Goal: Information Seeking & Learning: Find specific fact

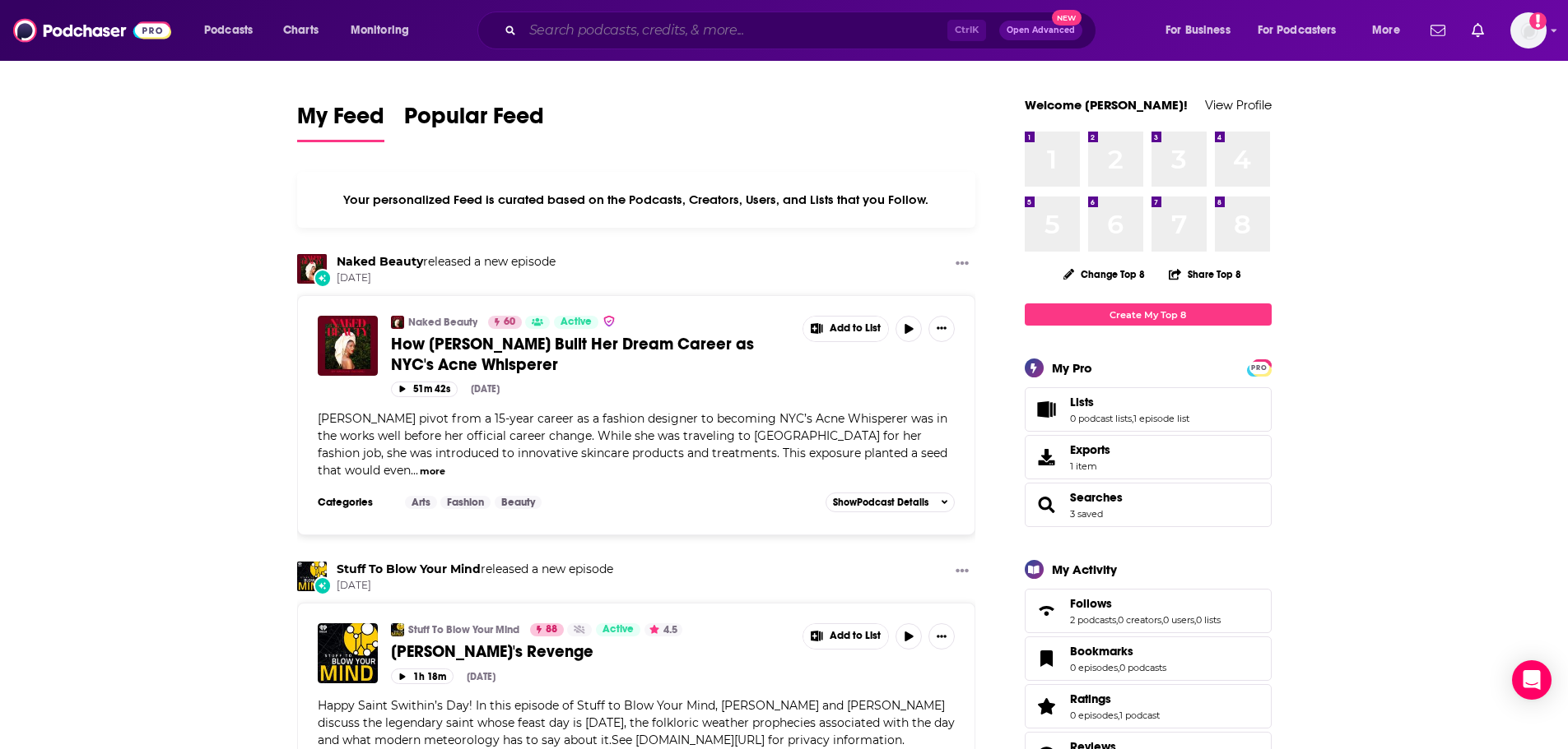
click at [778, 37] on input "Search podcasts, credits, & more..." at bounding box center [734, 30] width 424 height 26
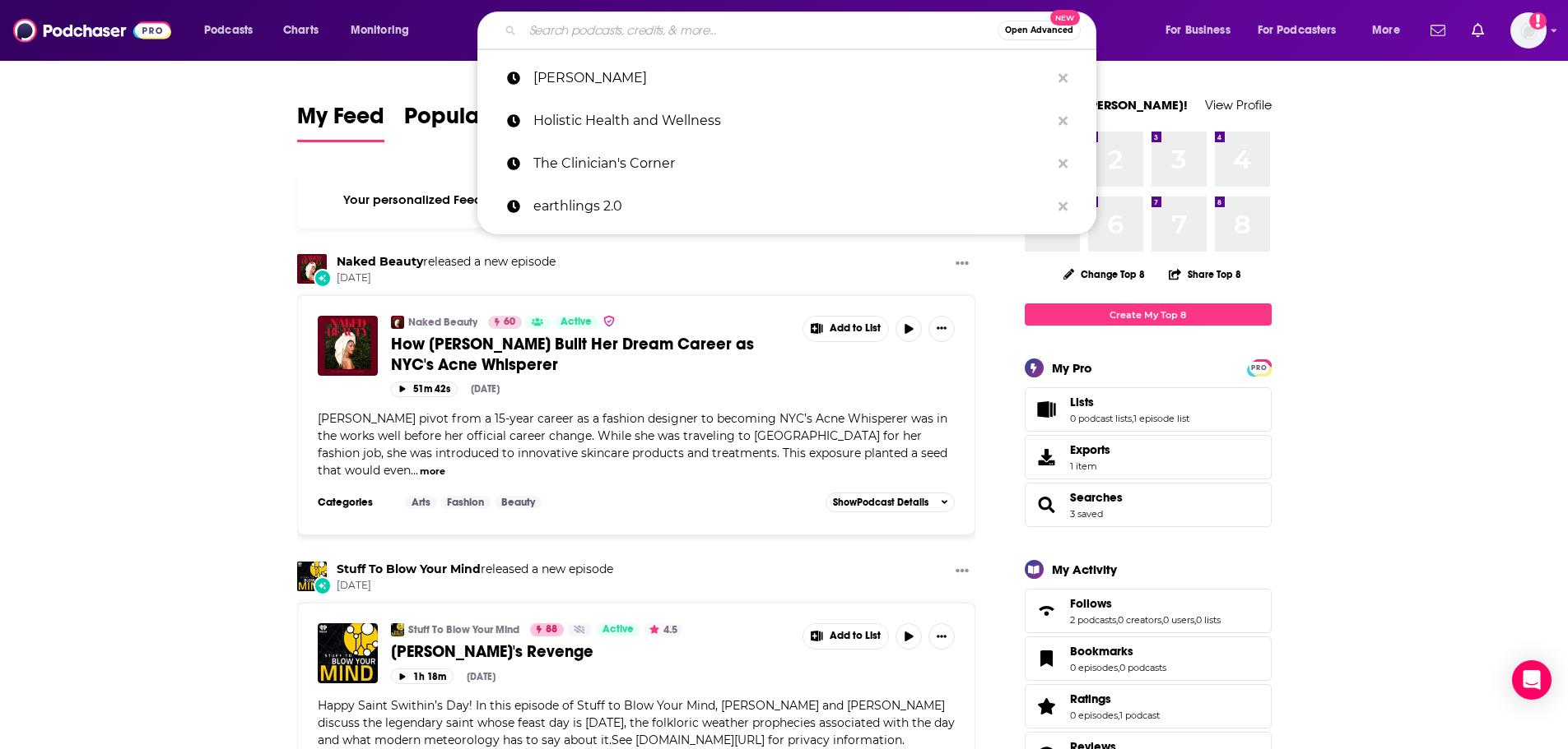
paste input "[URL][DOMAIN_NAME]"
type input "[URL][DOMAIN_NAME]"
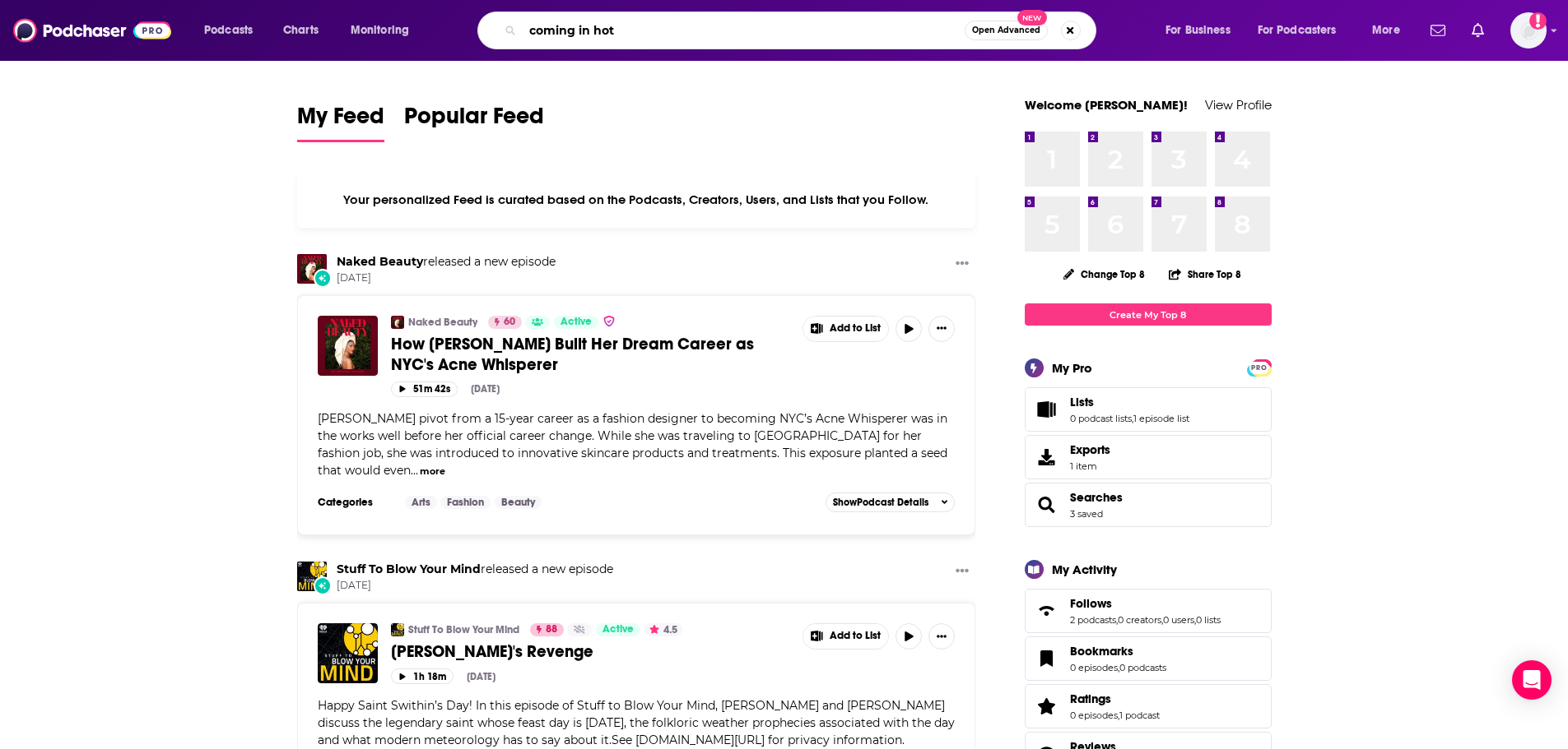
type input "coming in hot"
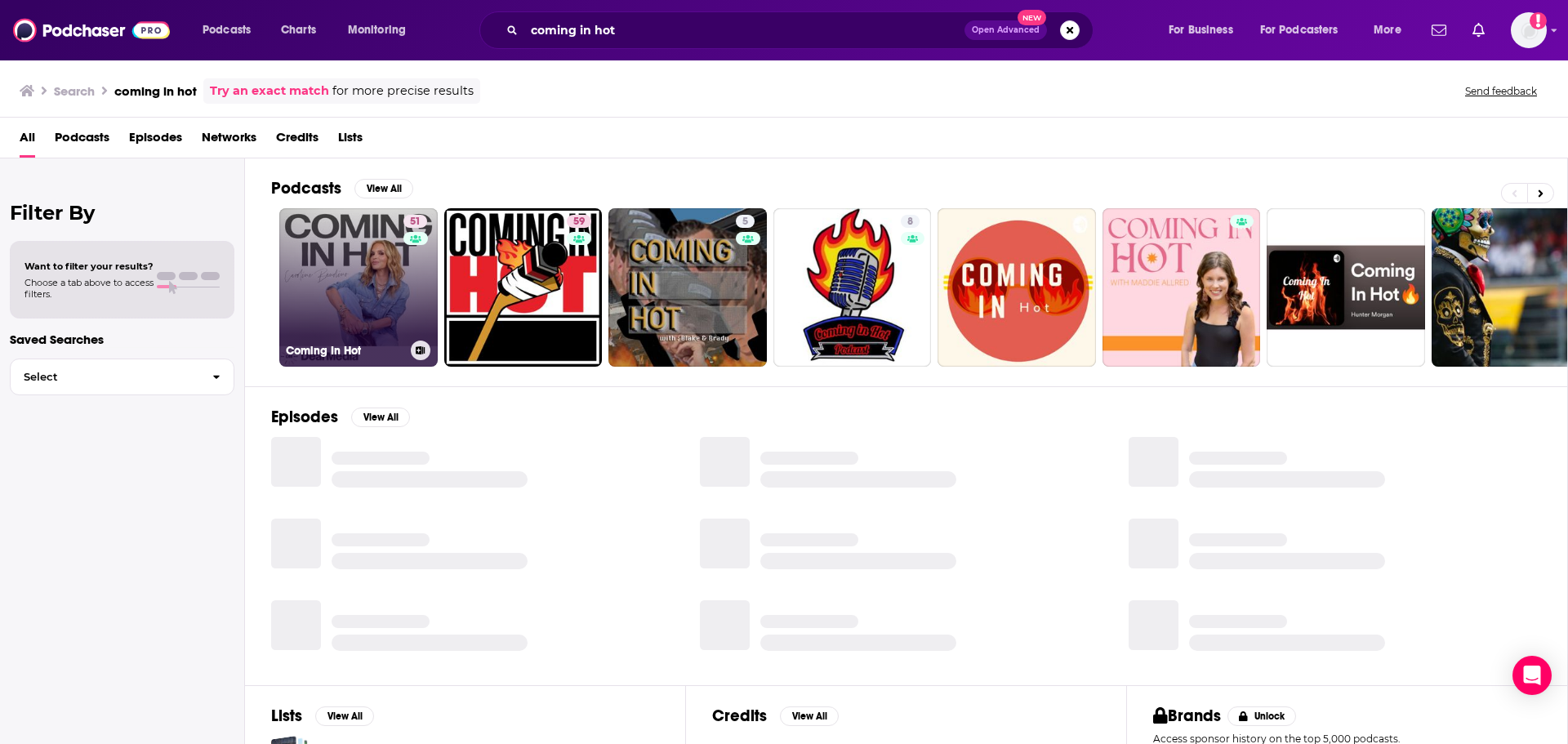
click at [348, 276] on link "51 Coming In Hot" at bounding box center [358, 287] width 158 height 158
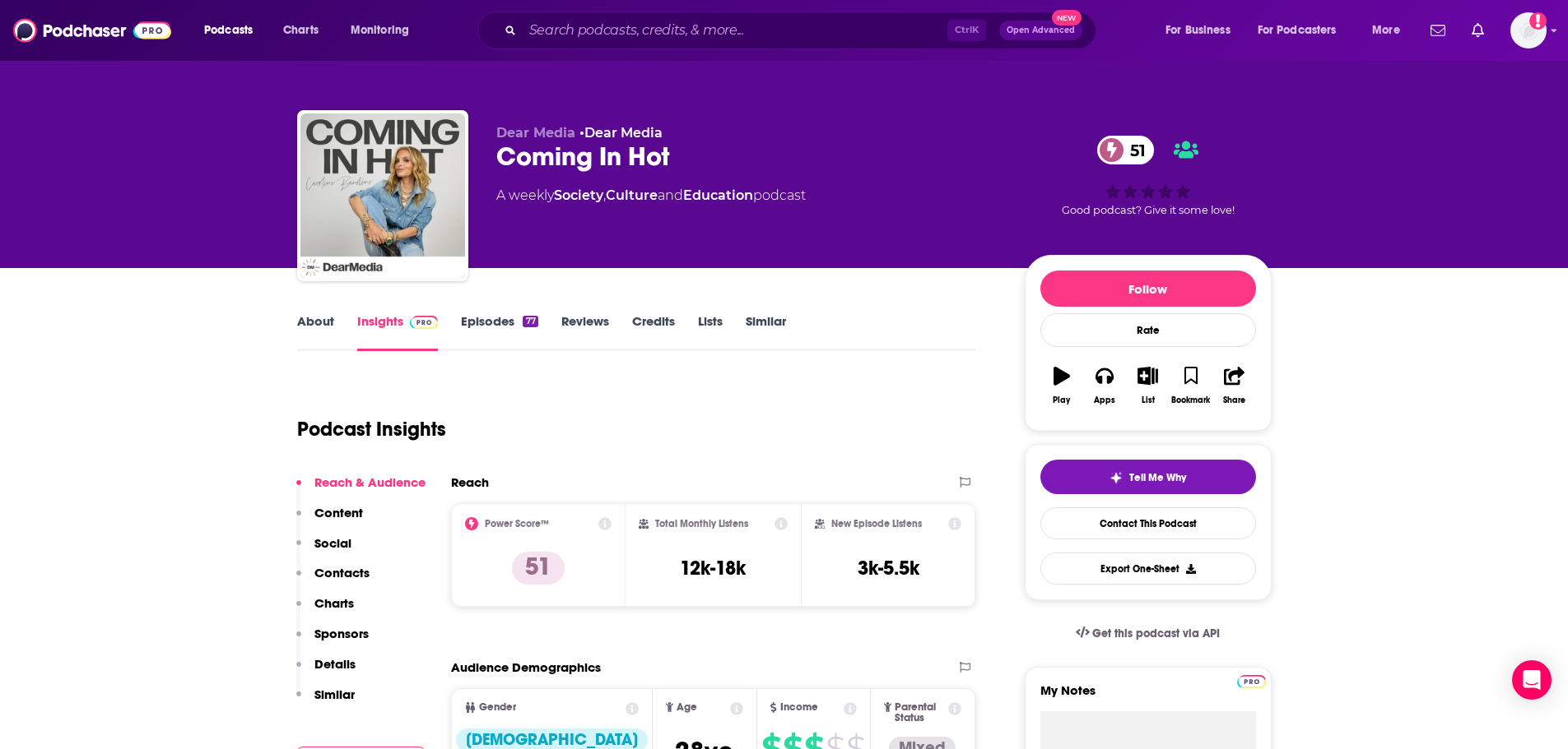
drag, startPoint x: 846, startPoint y: 111, endPoint x: 768, endPoint y: 95, distance: 79.6
click at [827, 103] on div "Dear Media • Dear Media Coming In Hot 51 A weekly Society , Culture and Educati…" at bounding box center [784, 180] width 999 height 178
click at [566, 161] on div "Coming In Hot 51" at bounding box center [747, 156] width 502 height 32
drag, startPoint x: 345, startPoint y: 339, endPoint x: 335, endPoint y: 339, distance: 10.0
click at [344, 339] on div "About" at bounding box center [327, 332] width 60 height 37
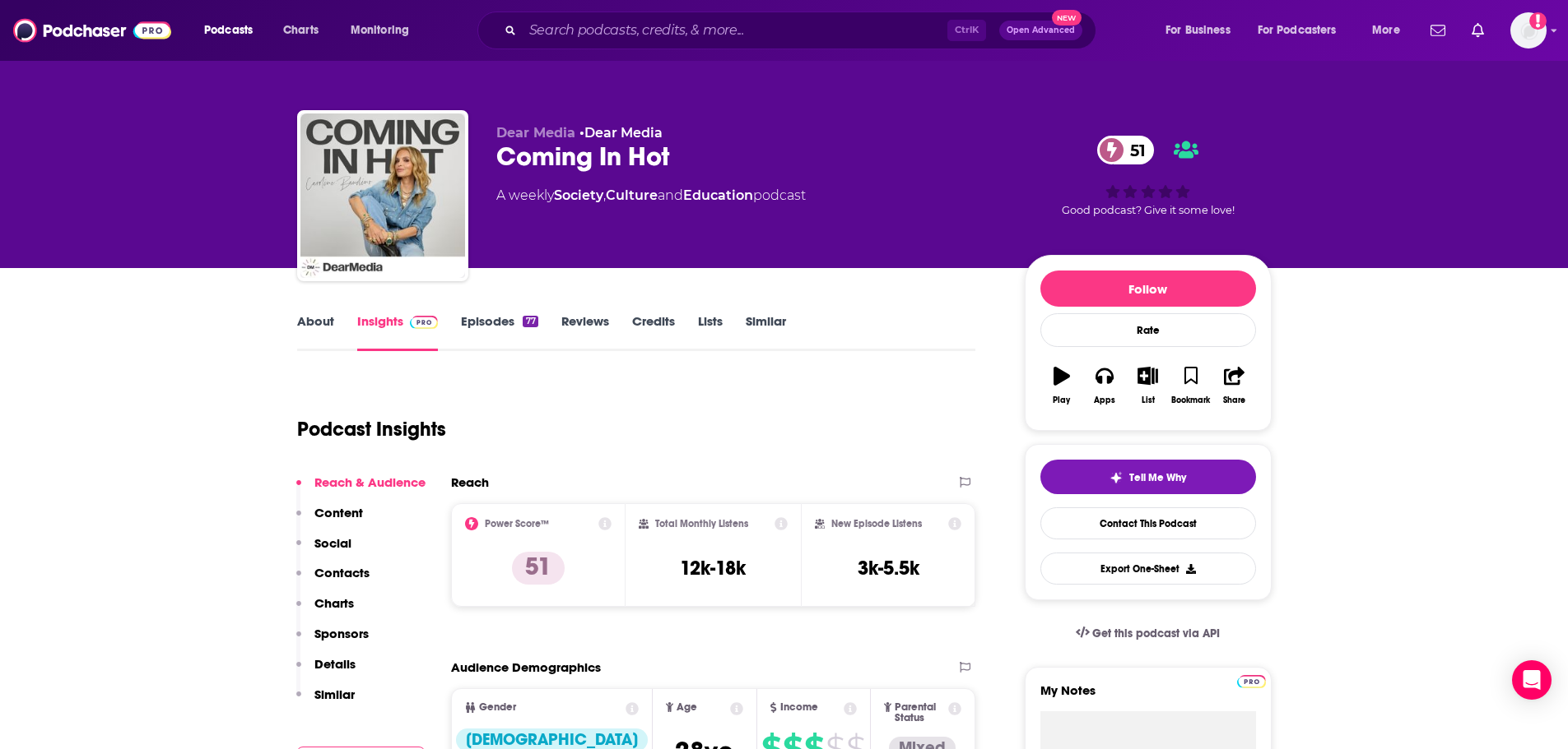
click at [331, 339] on link "About" at bounding box center [316, 332] width 37 height 37
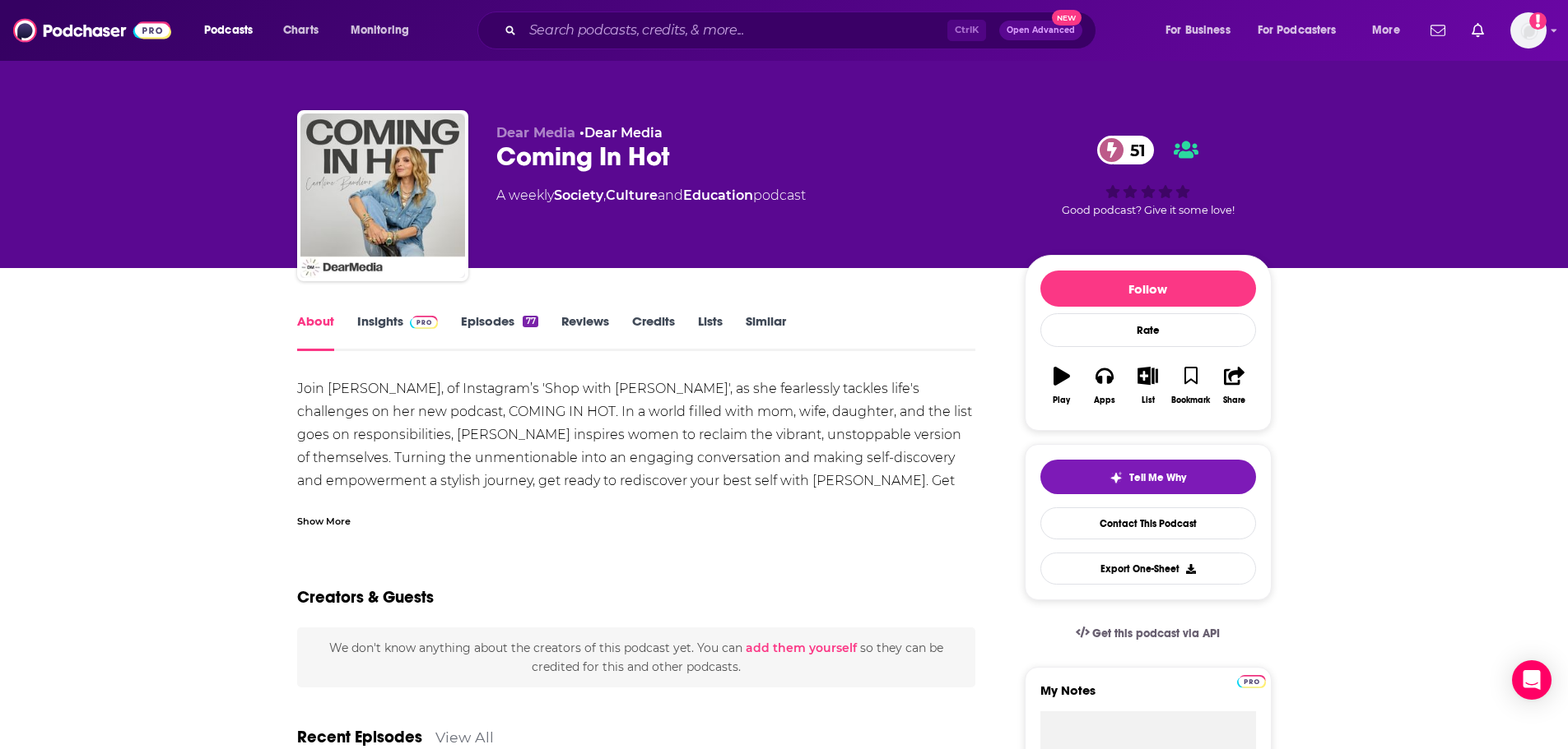
drag, startPoint x: 466, startPoint y: 417, endPoint x: 401, endPoint y: 393, distance: 69.3
click at [462, 417] on div "Join [PERSON_NAME], of Instagram’s 'Shop with [PERSON_NAME]', as she fearlessly…" at bounding box center [636, 447] width 679 height 139
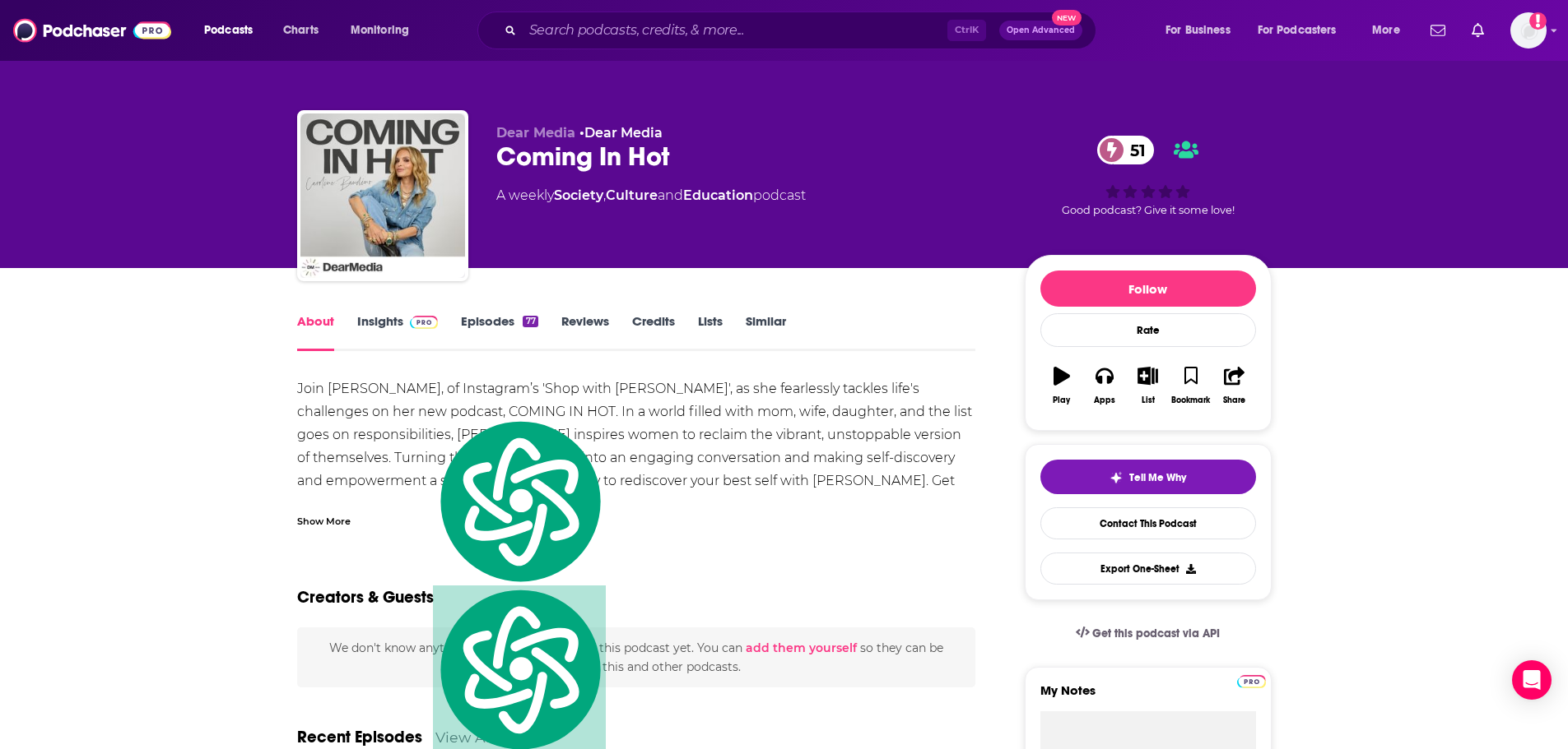
click at [431, 389] on div "Join [PERSON_NAME], of Instagram’s 'Shop with [PERSON_NAME]', as she fearlessly…" at bounding box center [636, 447] width 679 height 139
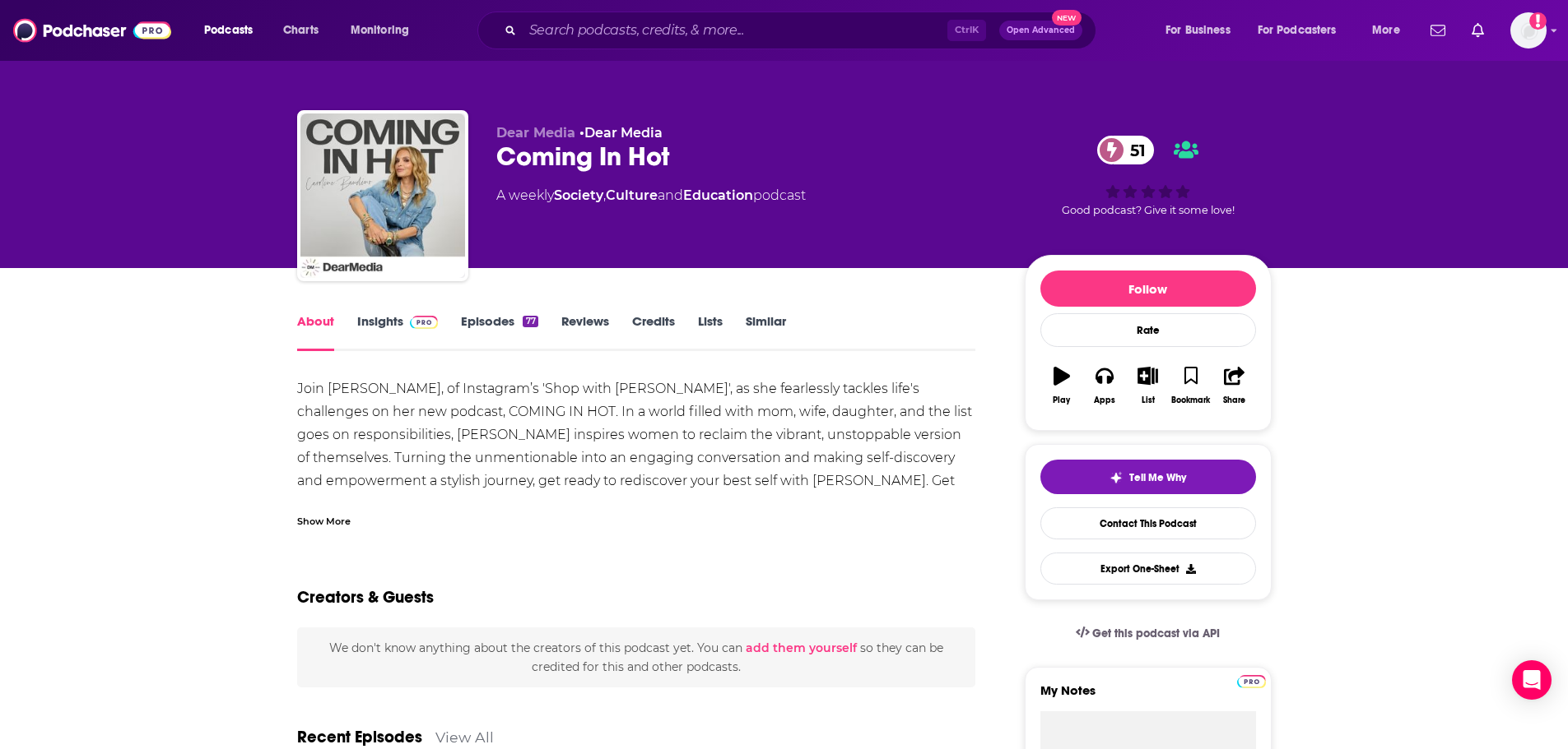
click at [431, 389] on div "Join [PERSON_NAME], of Instagram’s 'Shop with [PERSON_NAME]', as she fearlessly…" at bounding box center [636, 447] width 679 height 139
click at [507, 390] on div "Join [PERSON_NAME], of Instagram’s 'Shop with [PERSON_NAME]', as she fearlessly…" at bounding box center [636, 447] width 679 height 139
drag, startPoint x: 291, startPoint y: 521, endPoint x: 333, endPoint y: 519, distance: 42.0
click at [343, 521] on div "Show More" at bounding box center [323, 520] width 53 height 16
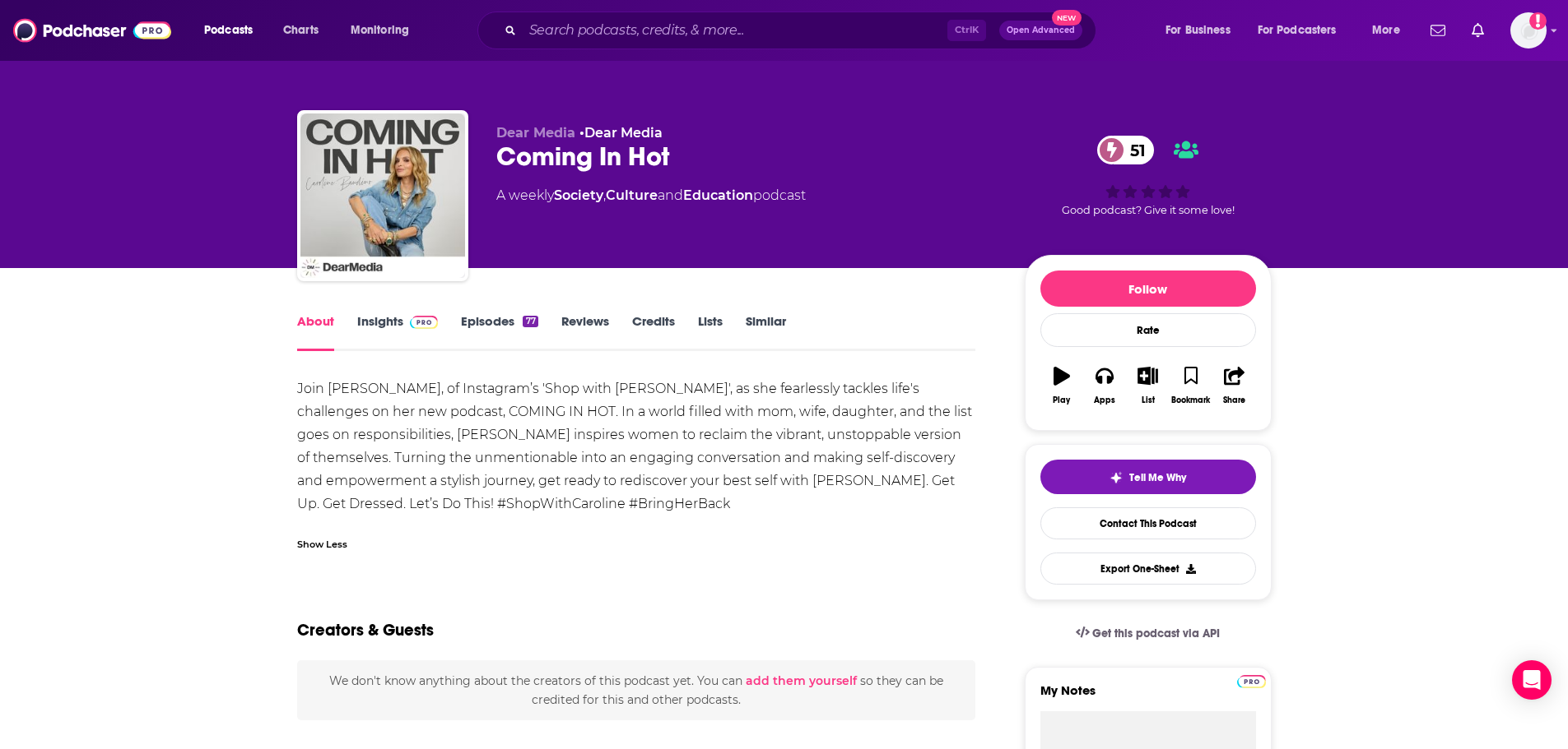
click at [414, 419] on div "Join [PERSON_NAME], of Instagram’s 'Shop with [PERSON_NAME]', as she fearlessly…" at bounding box center [636, 447] width 679 height 139
drag, startPoint x: 437, startPoint y: 392, endPoint x: 329, endPoint y: 389, distance: 108.0
click at [329, 389] on div "Join [PERSON_NAME], of Instagram’s 'Shop with [PERSON_NAME]', as she fearlessly…" at bounding box center [636, 447] width 679 height 139
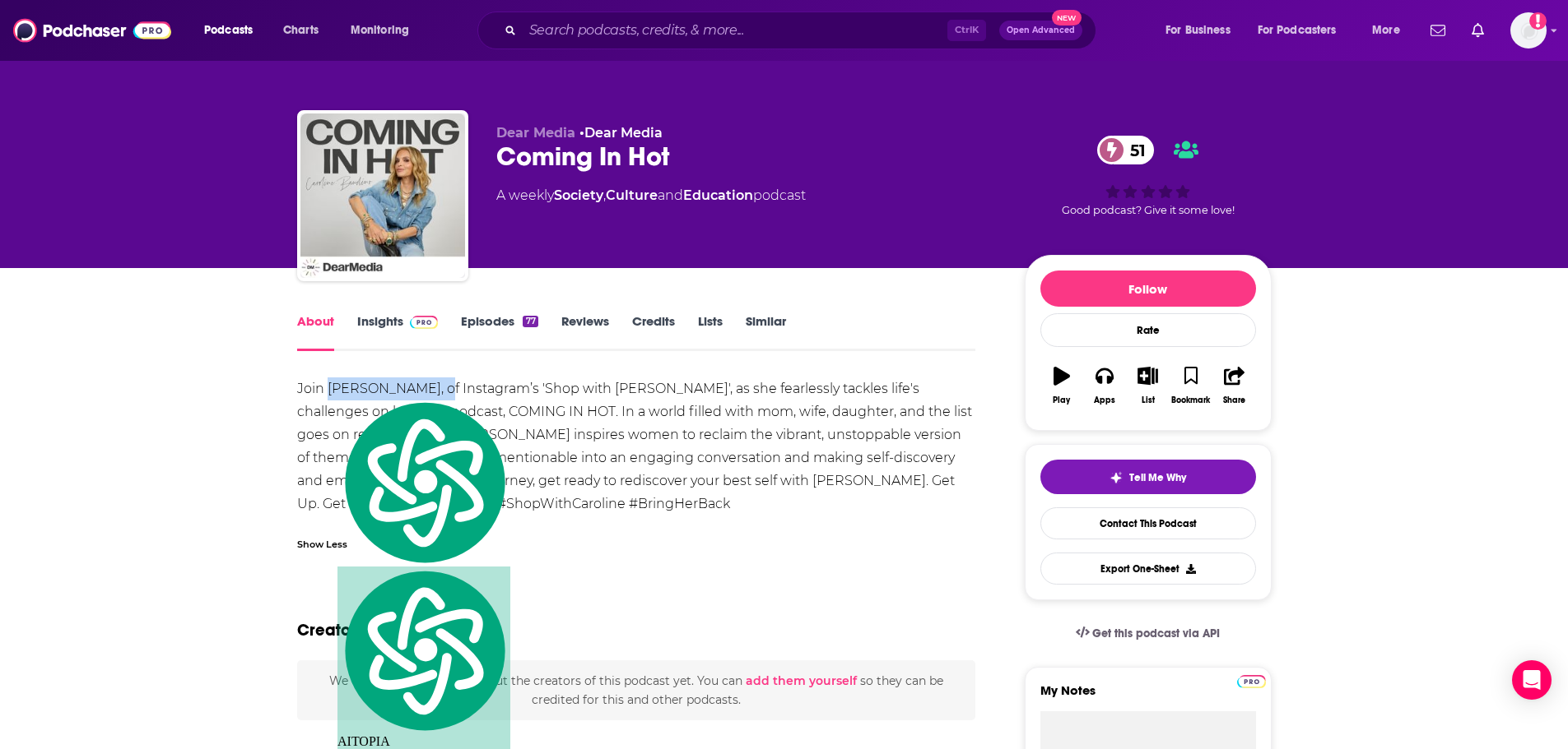
copy div "[PERSON_NAME]"
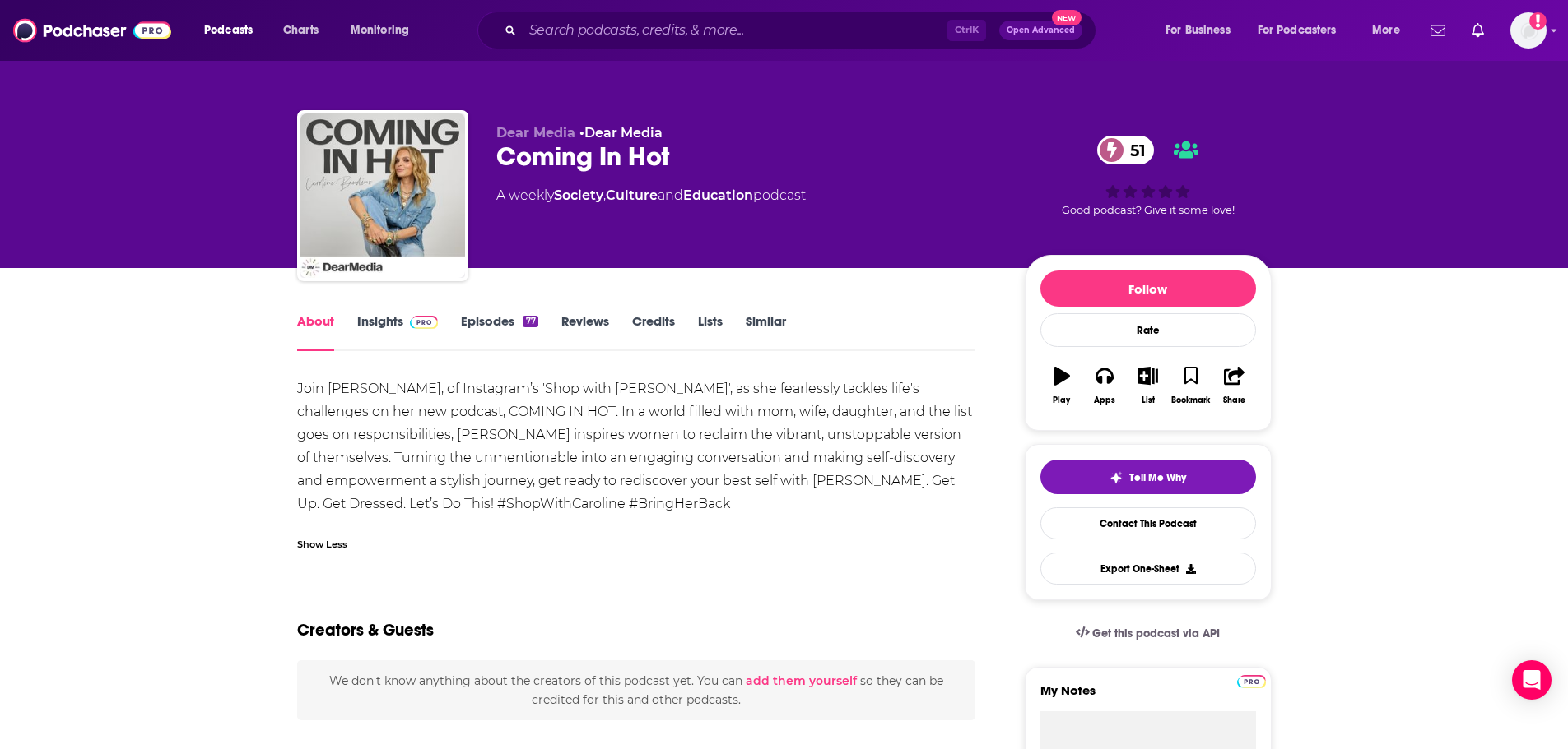
click at [417, 323] on img at bounding box center [424, 322] width 29 height 13
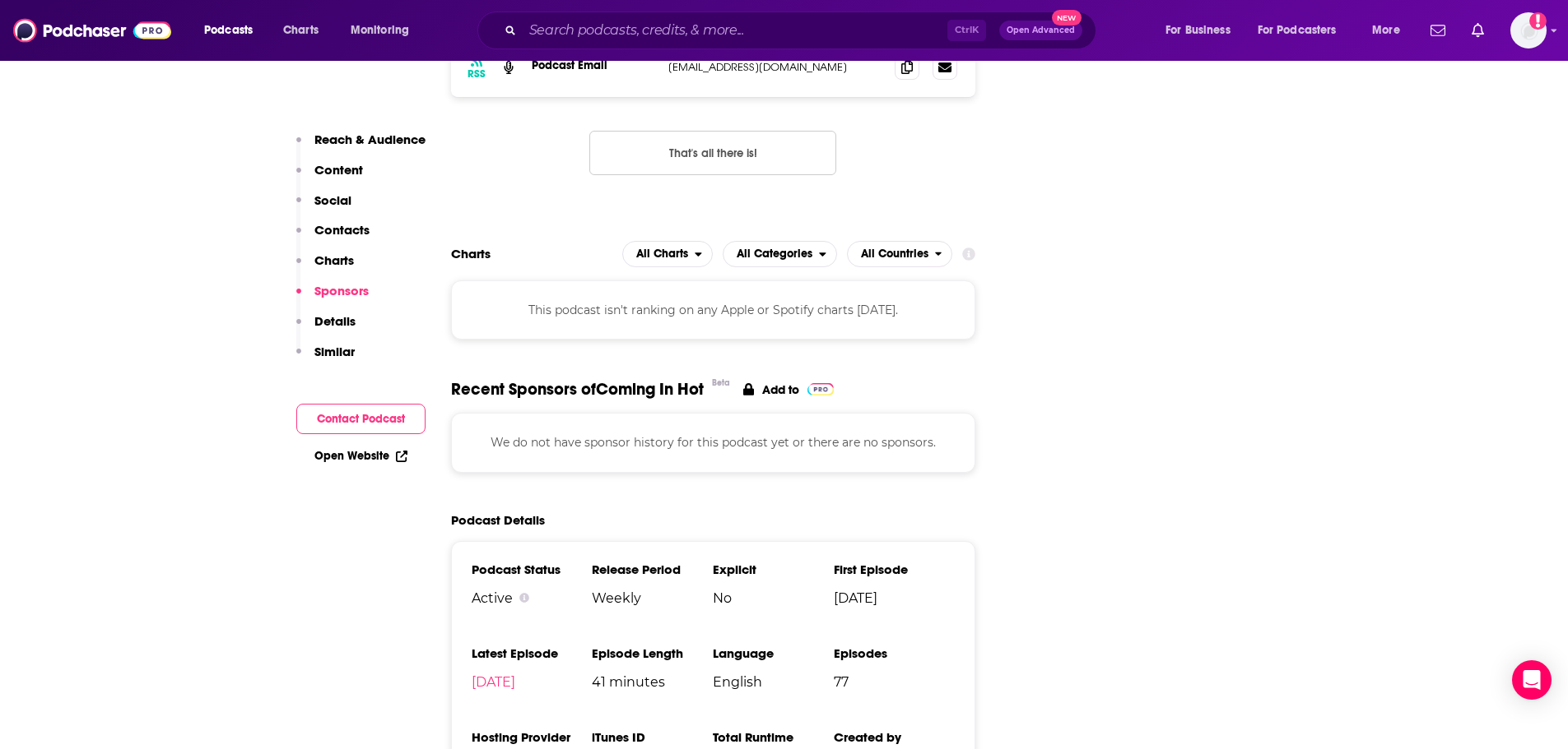
scroll to position [1480, 0]
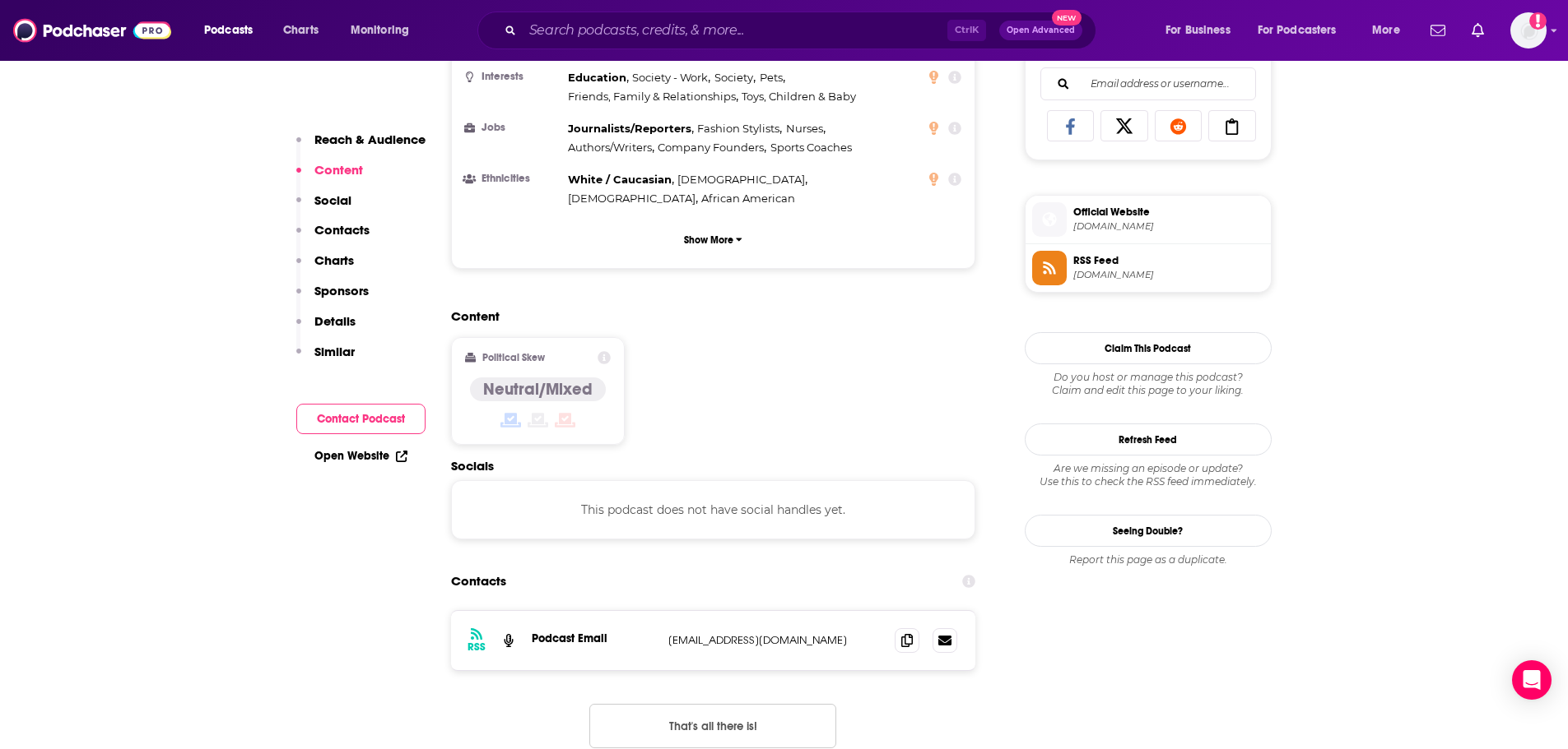
drag, startPoint x: 524, startPoint y: 384, endPoint x: 570, endPoint y: 406, distance: 51.0
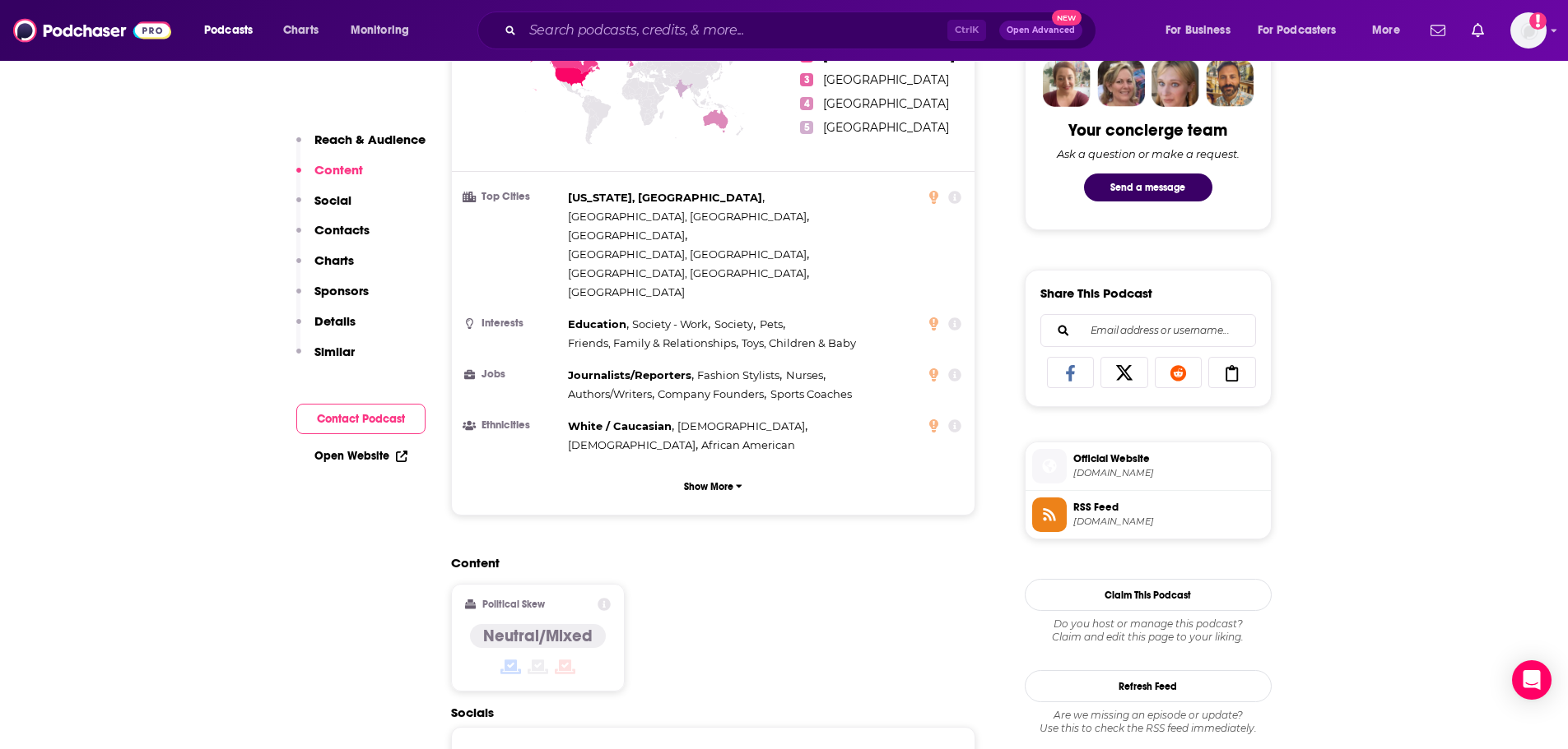
drag, startPoint x: 570, startPoint y: 406, endPoint x: 278, endPoint y: 627, distance: 366.2
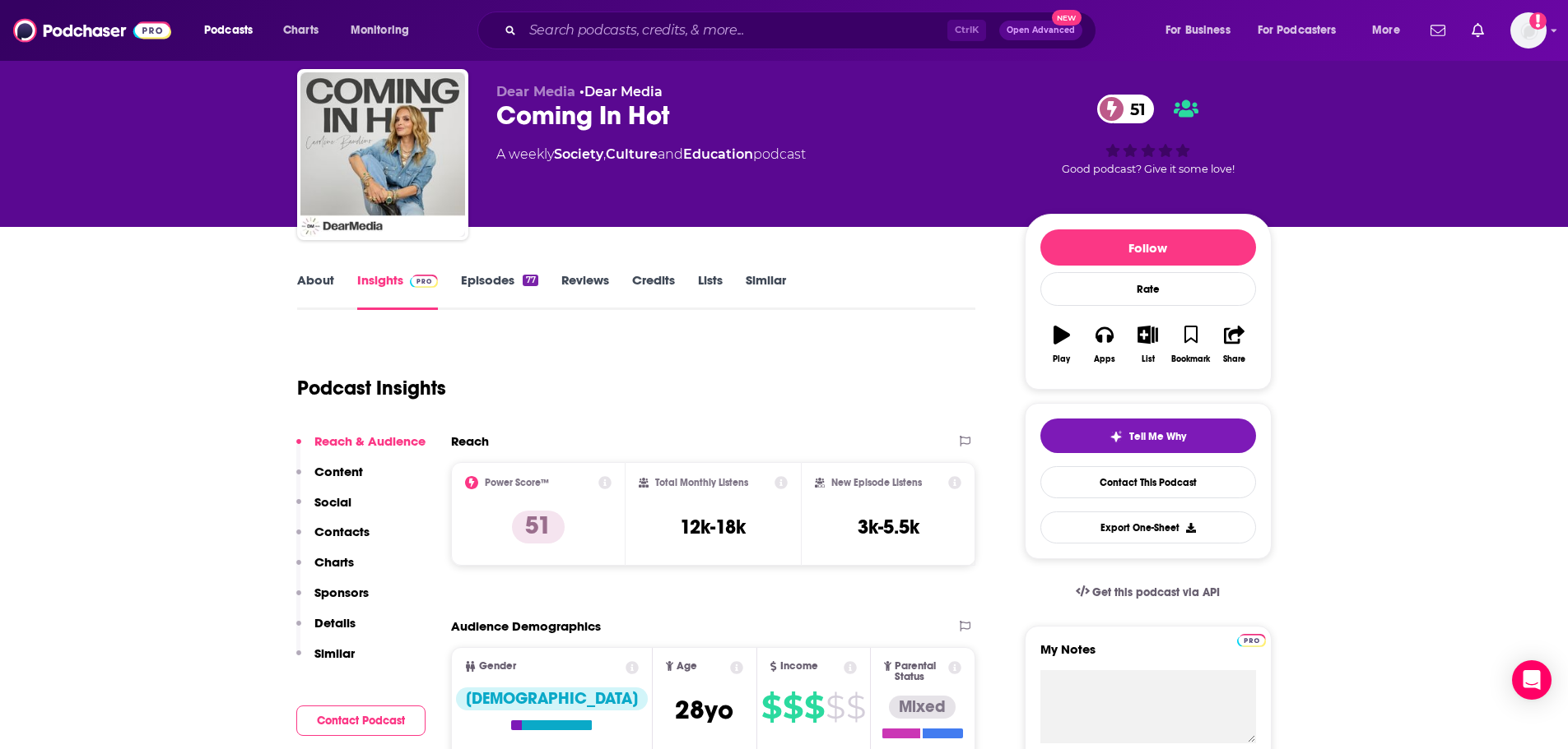
scroll to position [0, 0]
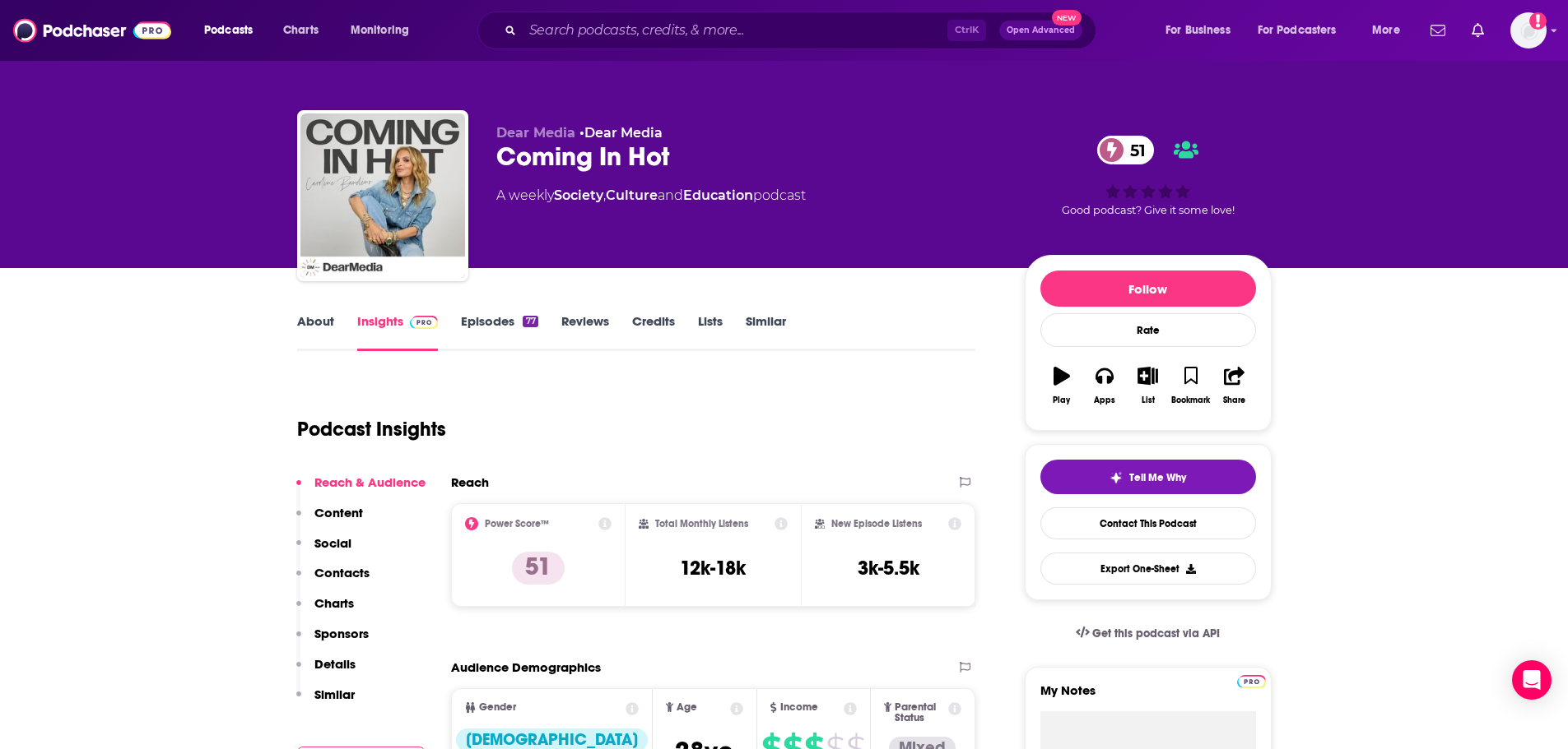
click at [599, 159] on div "Coming In Hot 51" at bounding box center [747, 156] width 502 height 32
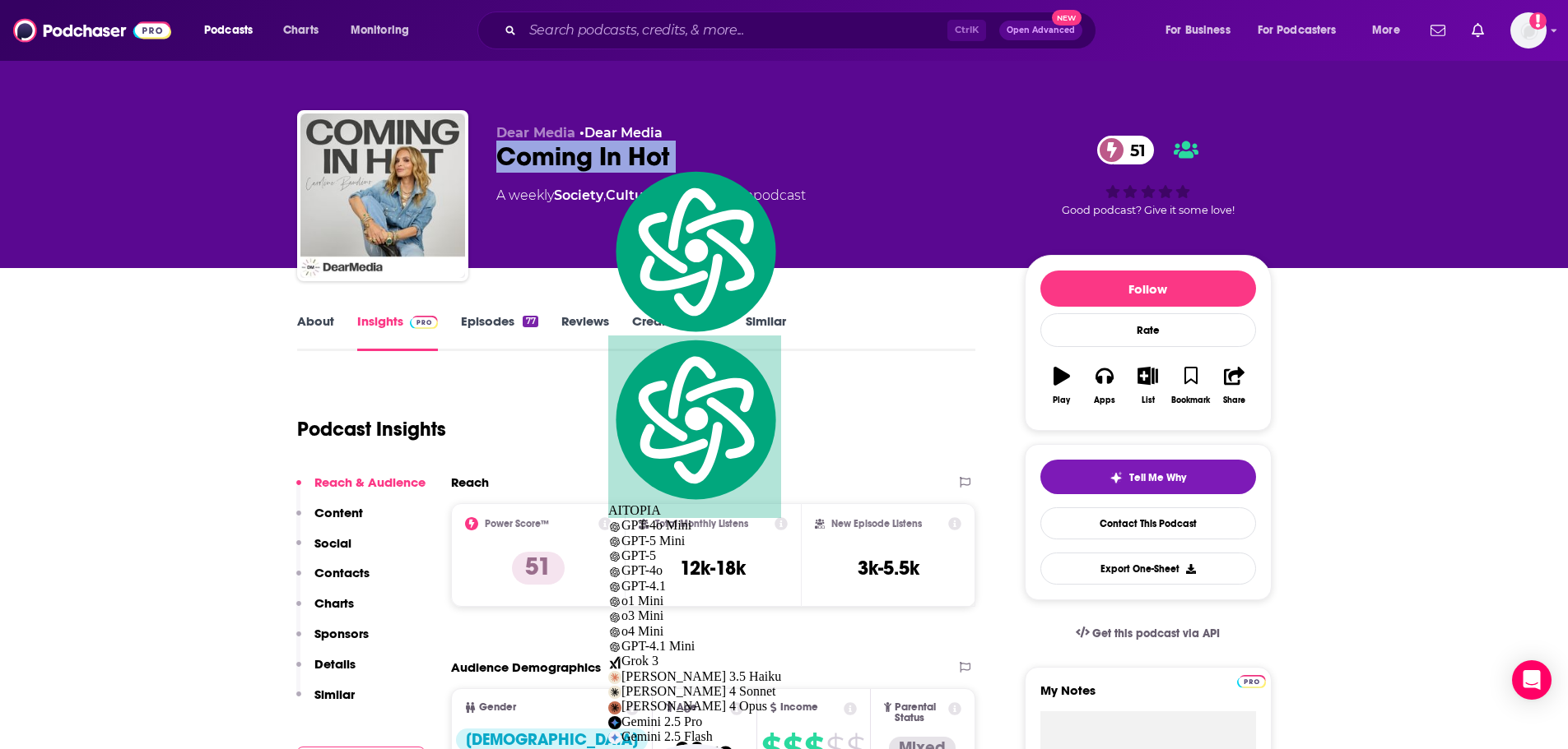
copy div "Coming In Hot 51"
click at [925, 105] on div "Dear Media • Dear Media Coming In Hot 51 A weekly Society , Culture and Educati…" at bounding box center [784, 180] width 999 height 178
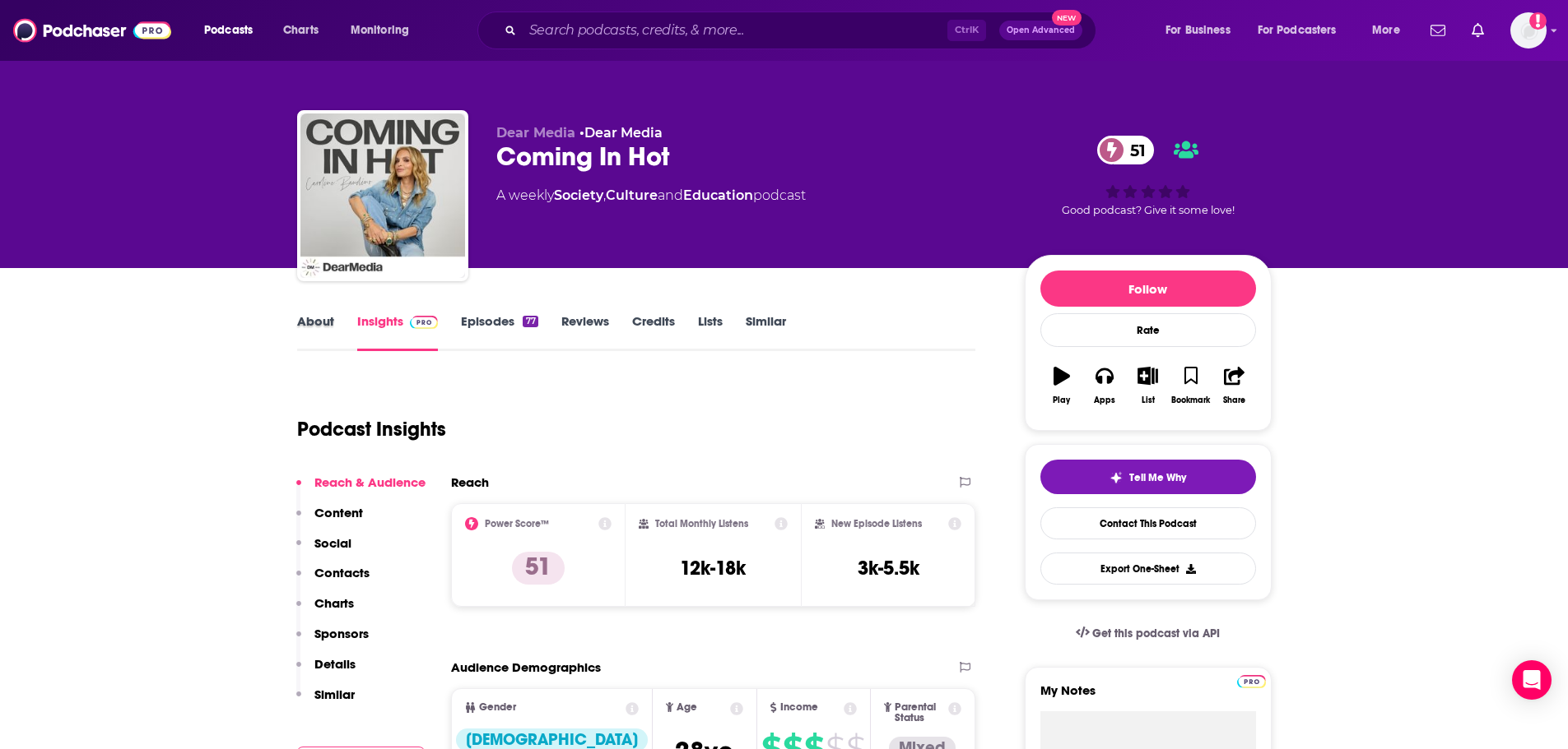
click at [338, 327] on div "About" at bounding box center [327, 332] width 60 height 37
click at [308, 318] on link "About" at bounding box center [316, 332] width 37 height 37
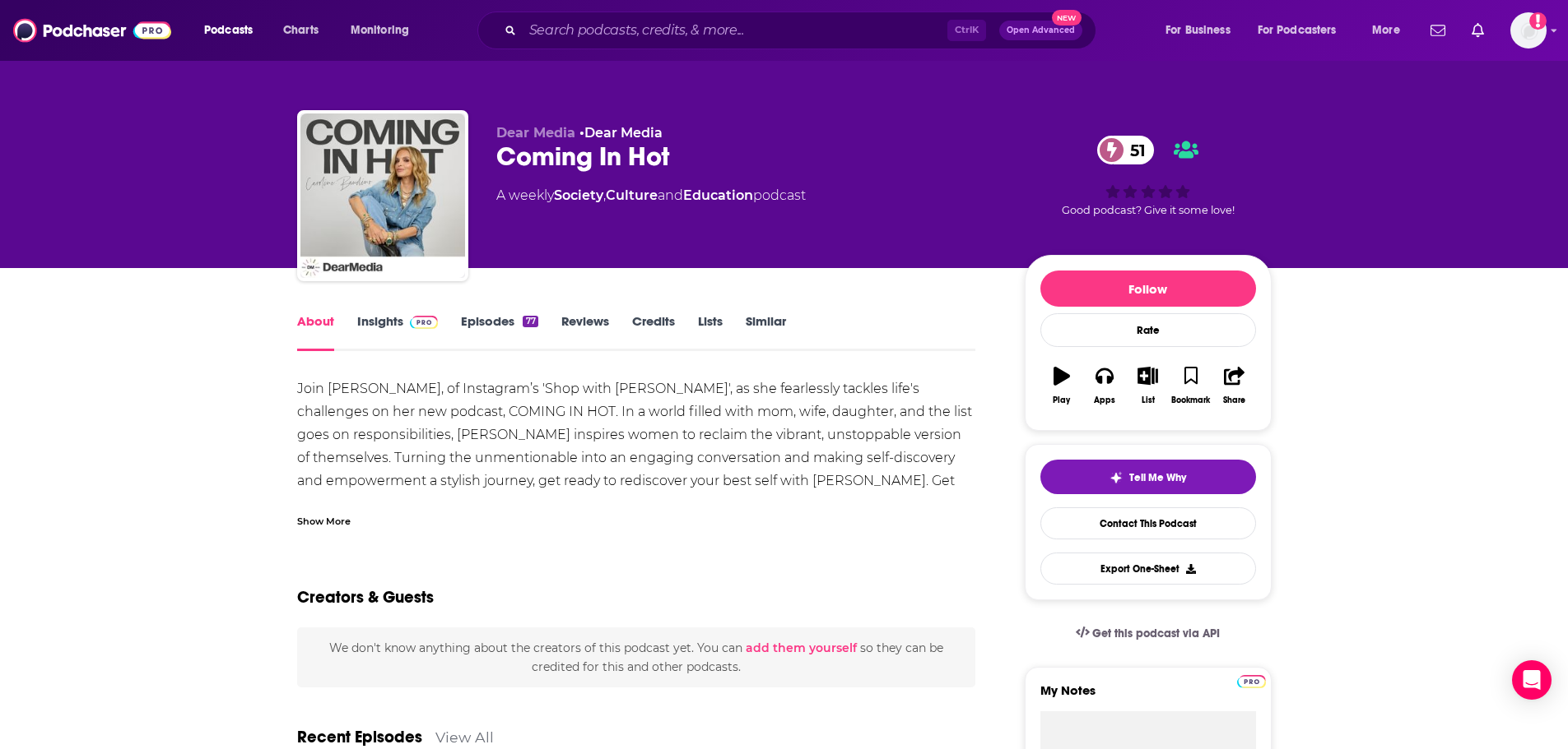
click at [319, 517] on div "Show More" at bounding box center [323, 520] width 53 height 16
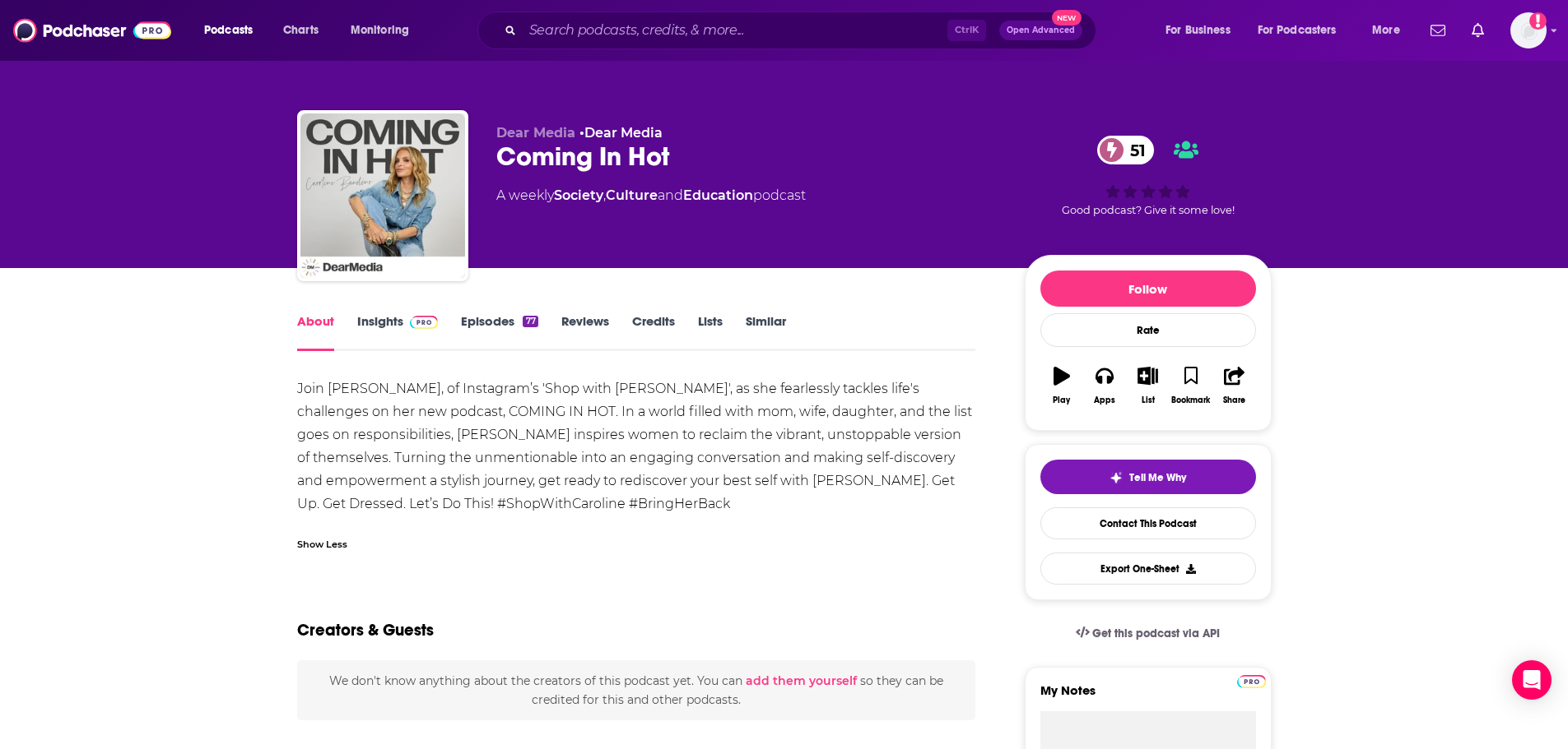
click at [413, 464] on div "Join [PERSON_NAME], of Instagram’s 'Shop with [PERSON_NAME]', as she fearlessly…" at bounding box center [636, 447] width 679 height 139
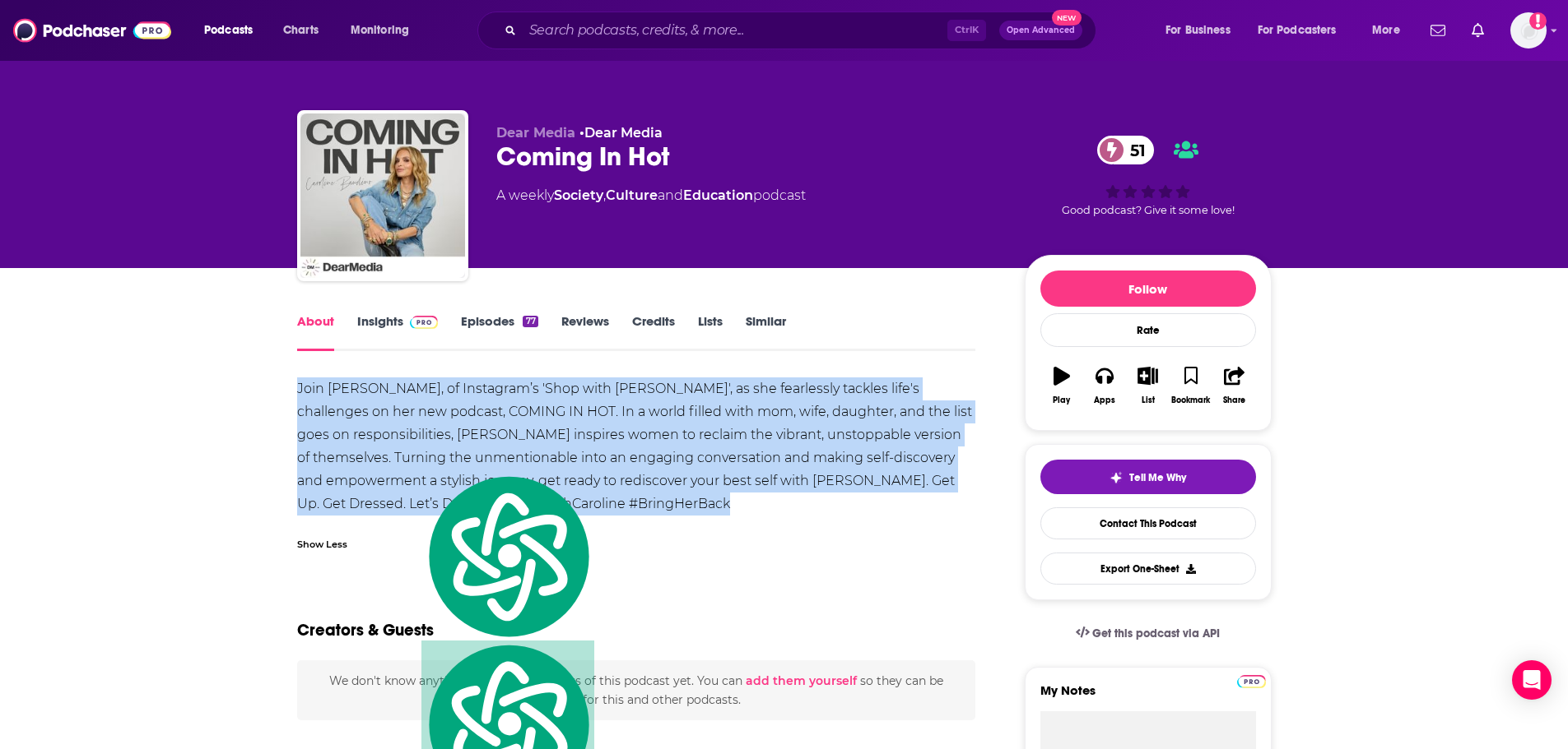
click at [413, 464] on div "Join [PERSON_NAME], of Instagram’s 'Shop with [PERSON_NAME]', as she fearlessly…" at bounding box center [636, 447] width 679 height 139
copy div "Join [PERSON_NAME], of Instagram’s 'Shop with [PERSON_NAME]', as she fearlessly…"
click at [399, 324] on link "Insights" at bounding box center [397, 332] width 81 height 37
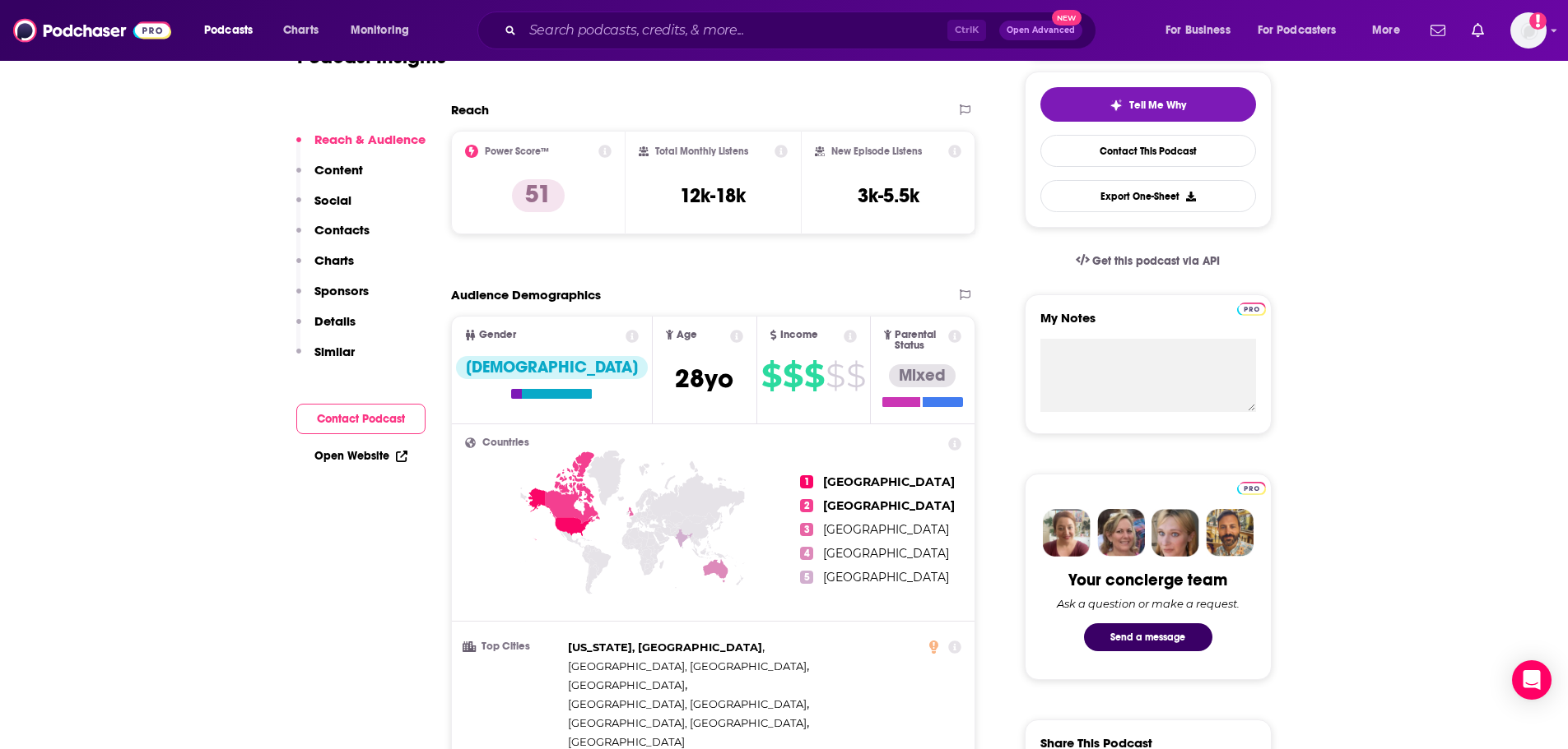
scroll to position [247, 0]
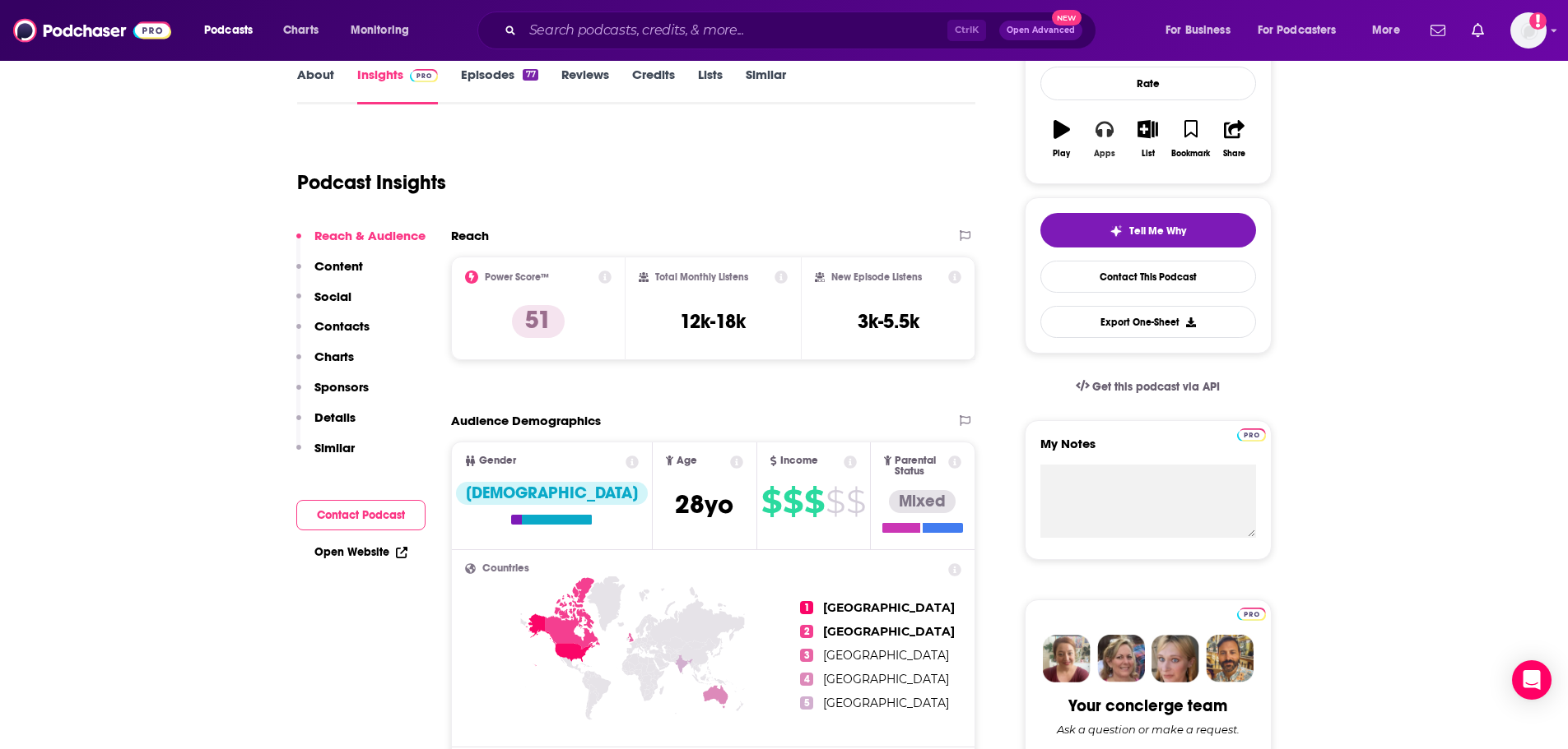
click at [1102, 137] on icon "button" at bounding box center [1103, 130] width 18 height 17
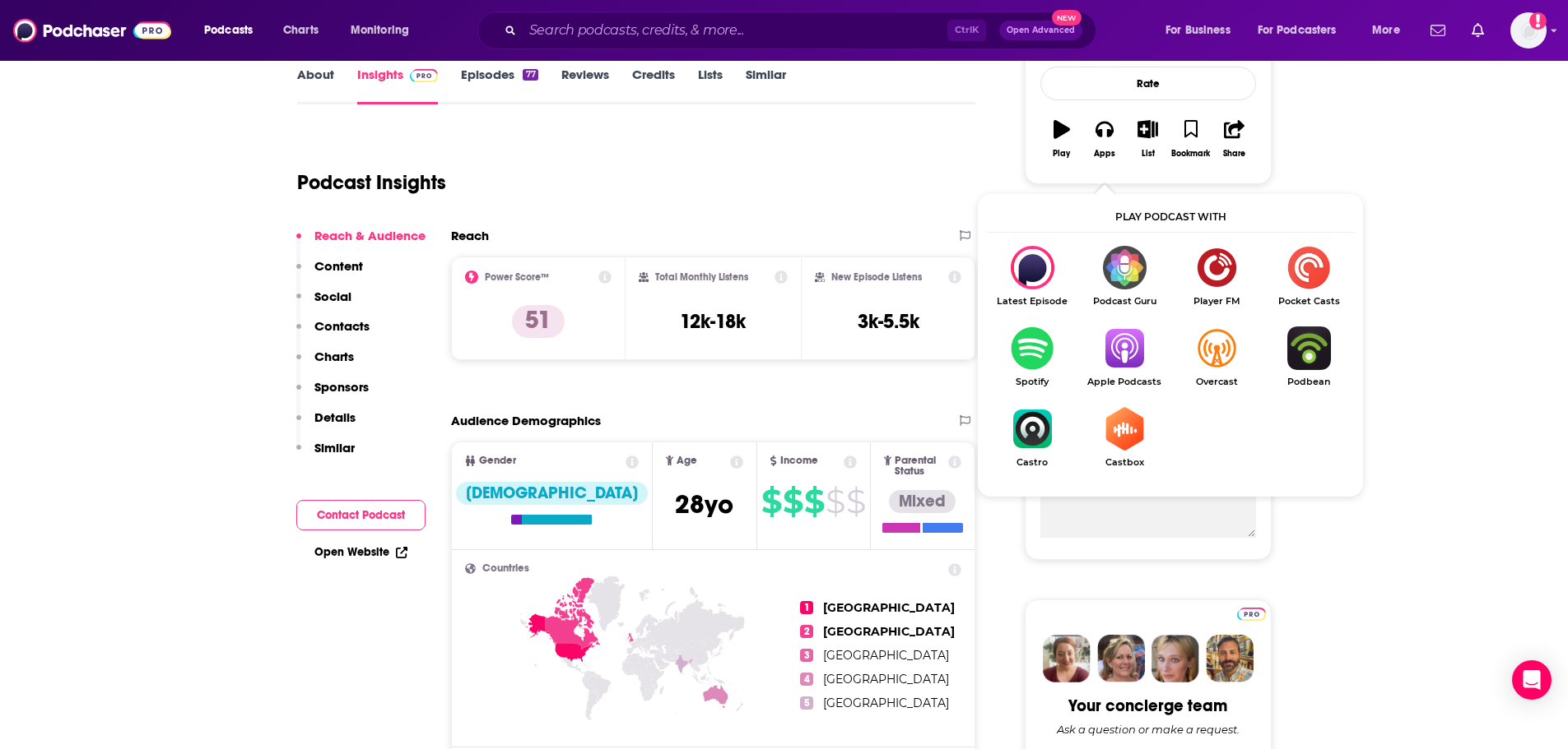
drag, startPoint x: 1123, startPoint y: 349, endPoint x: 1499, endPoint y: 307, distance: 378.3
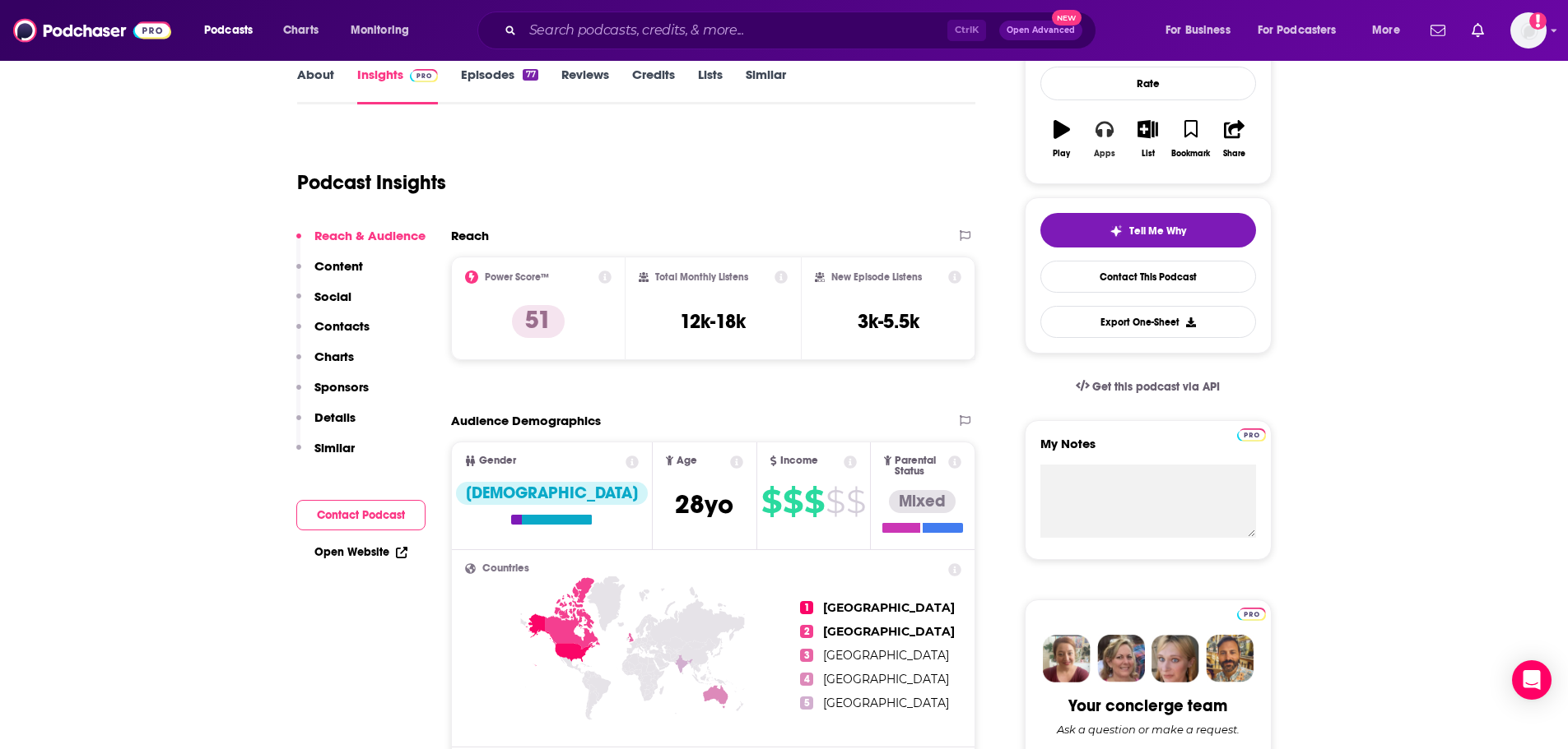
click at [1108, 147] on button "Apps" at bounding box center [1104, 139] width 43 height 59
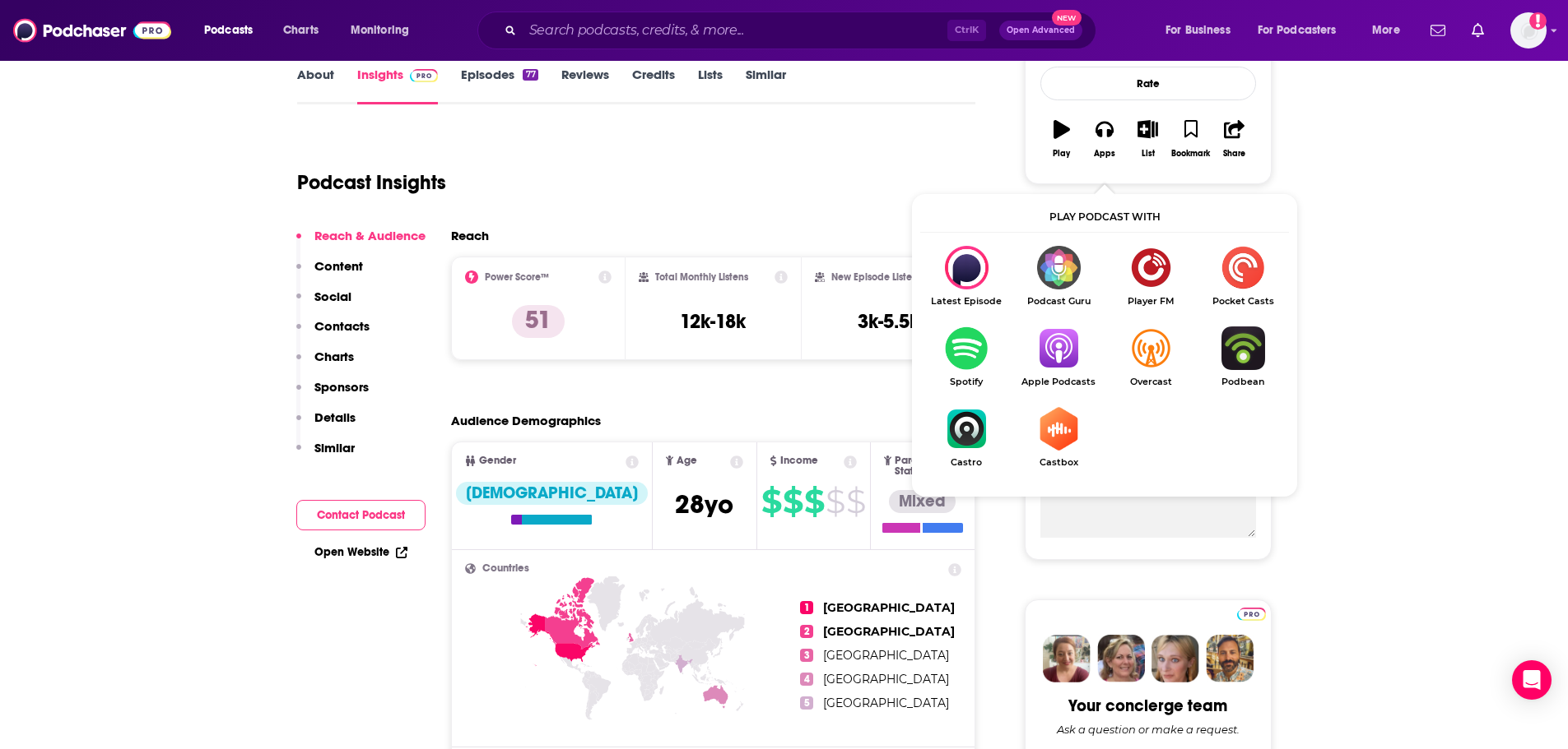
click at [477, 82] on link "Episodes 77" at bounding box center [499, 85] width 77 height 37
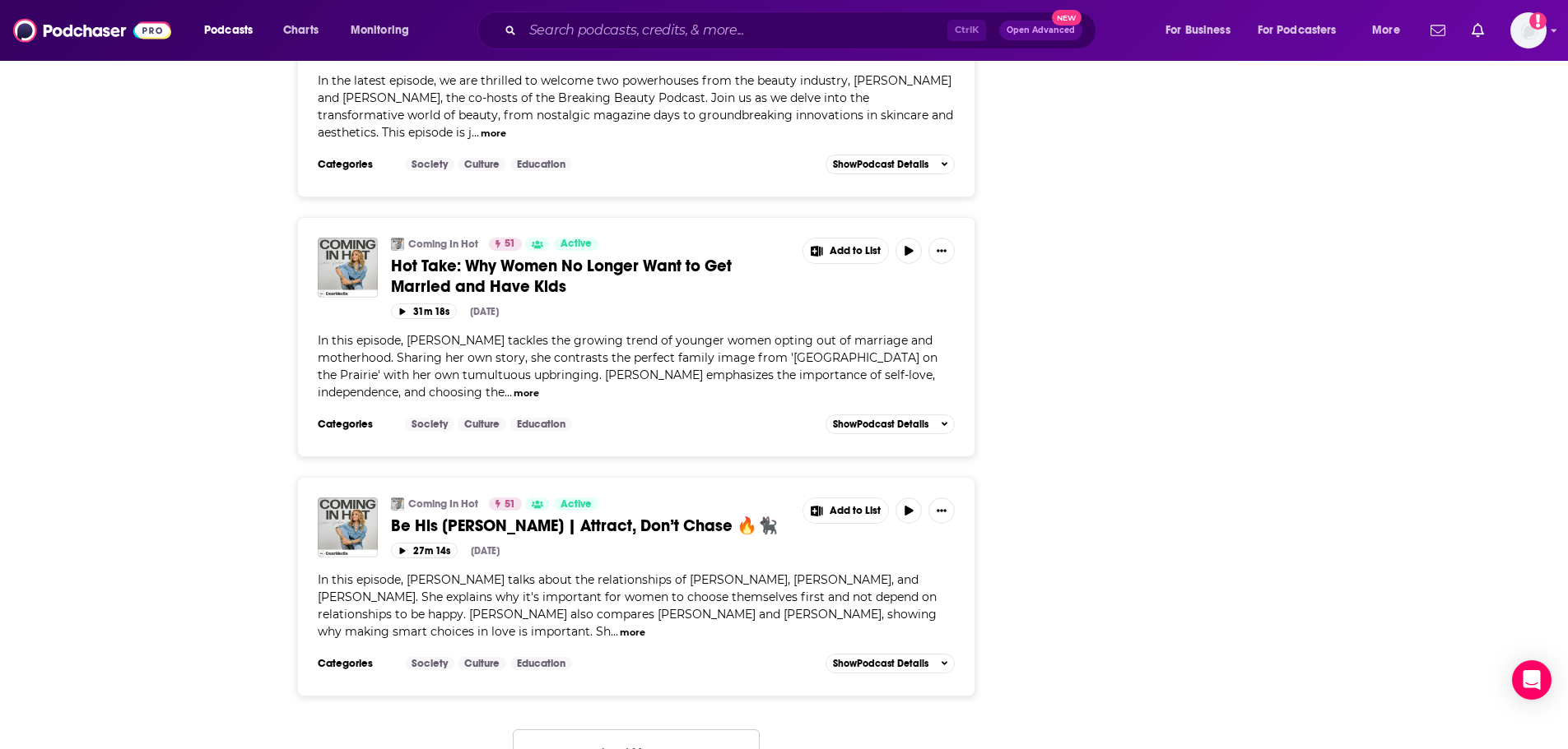
scroll to position [6251, 0]
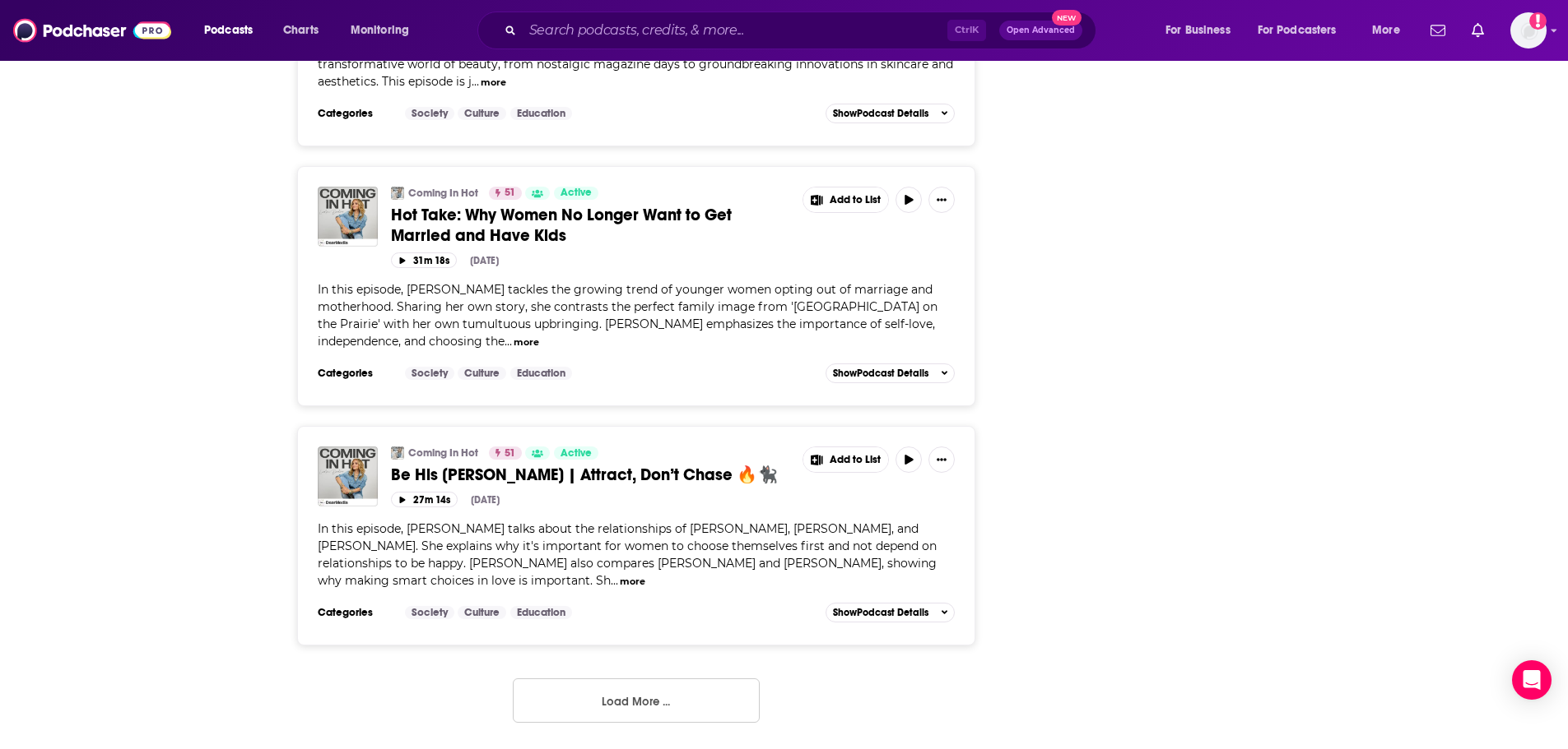
click at [626, 694] on button "Load More ..." at bounding box center [636, 700] width 247 height 44
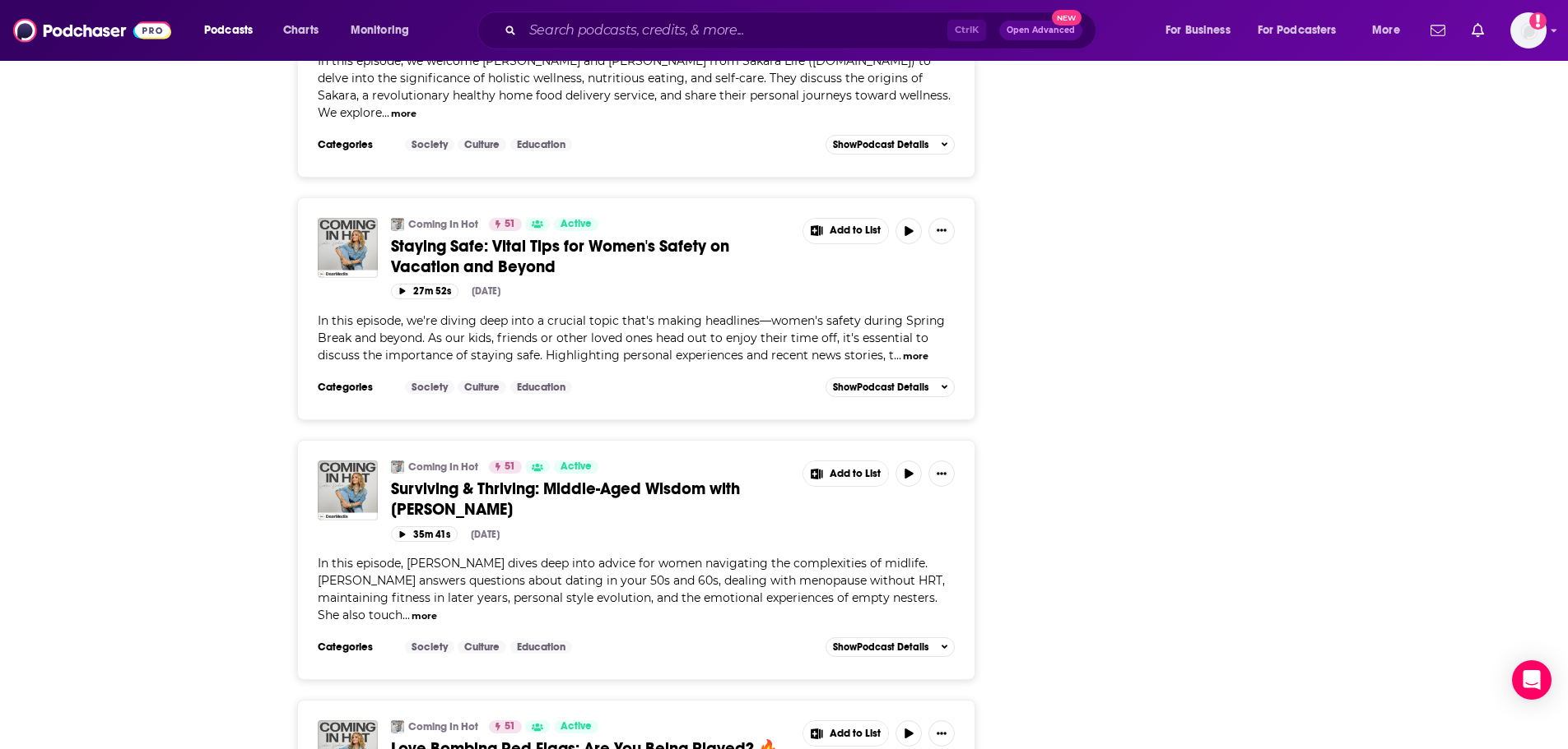
scroll to position [7157, 0]
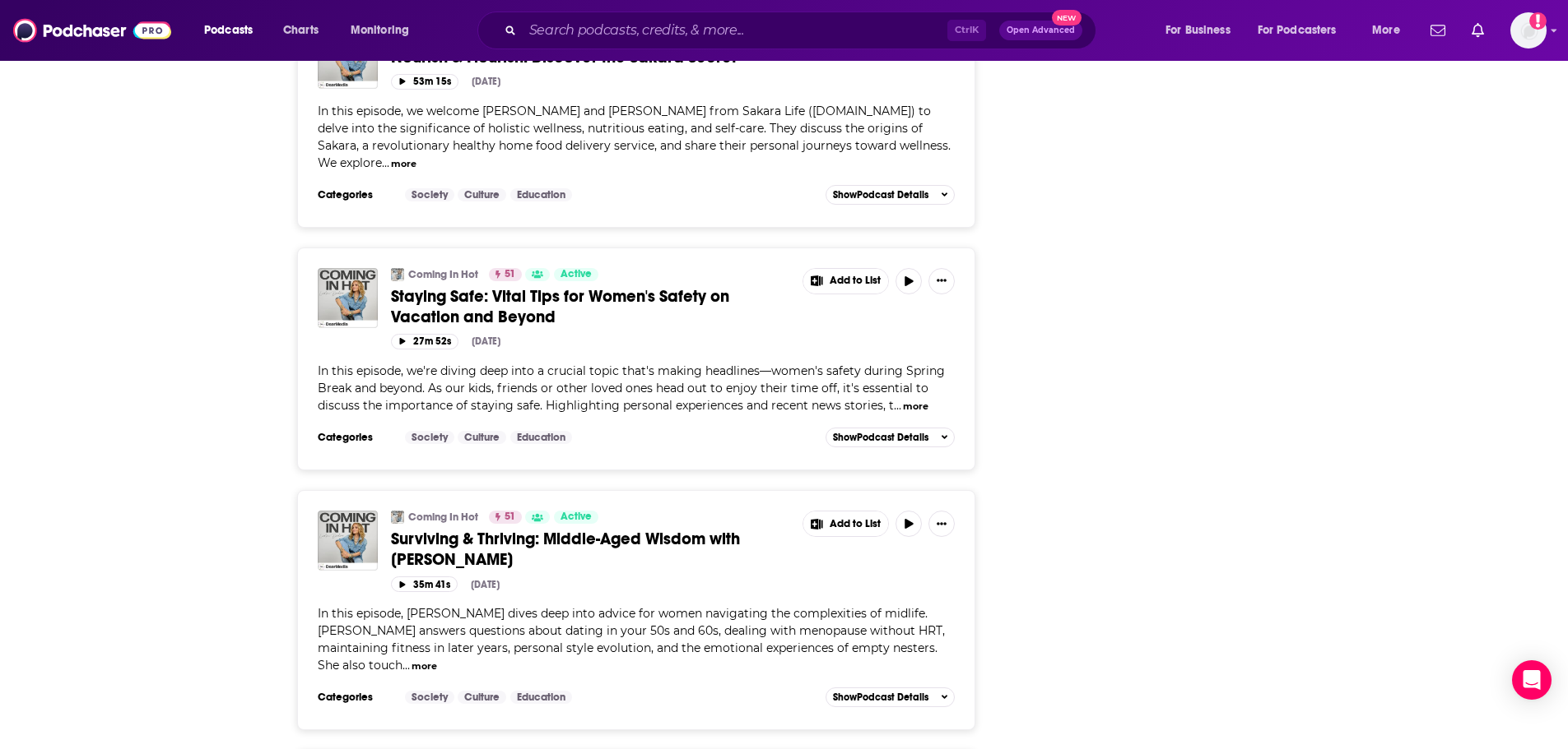
scroll to position [6910, 0]
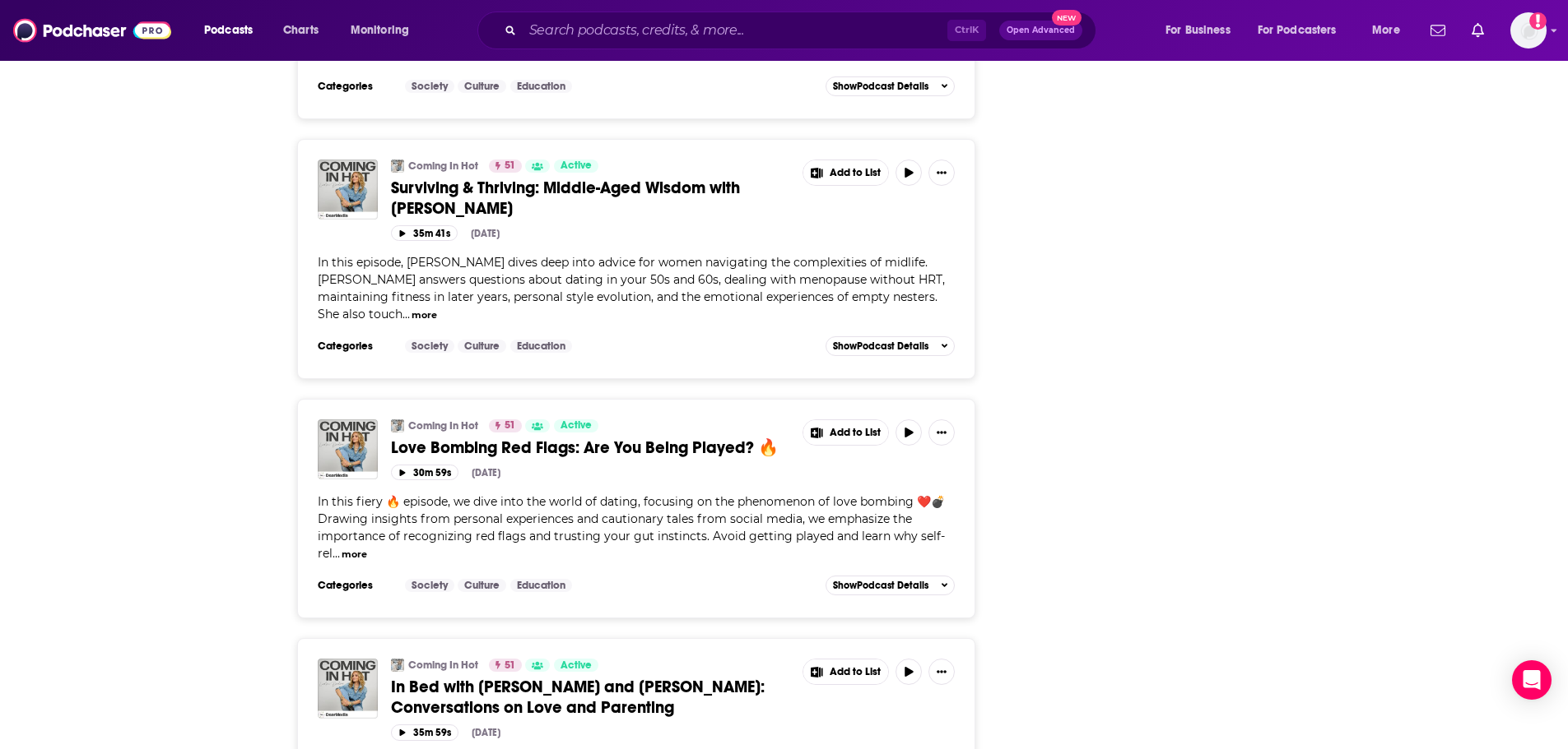
scroll to position [7403, 0]
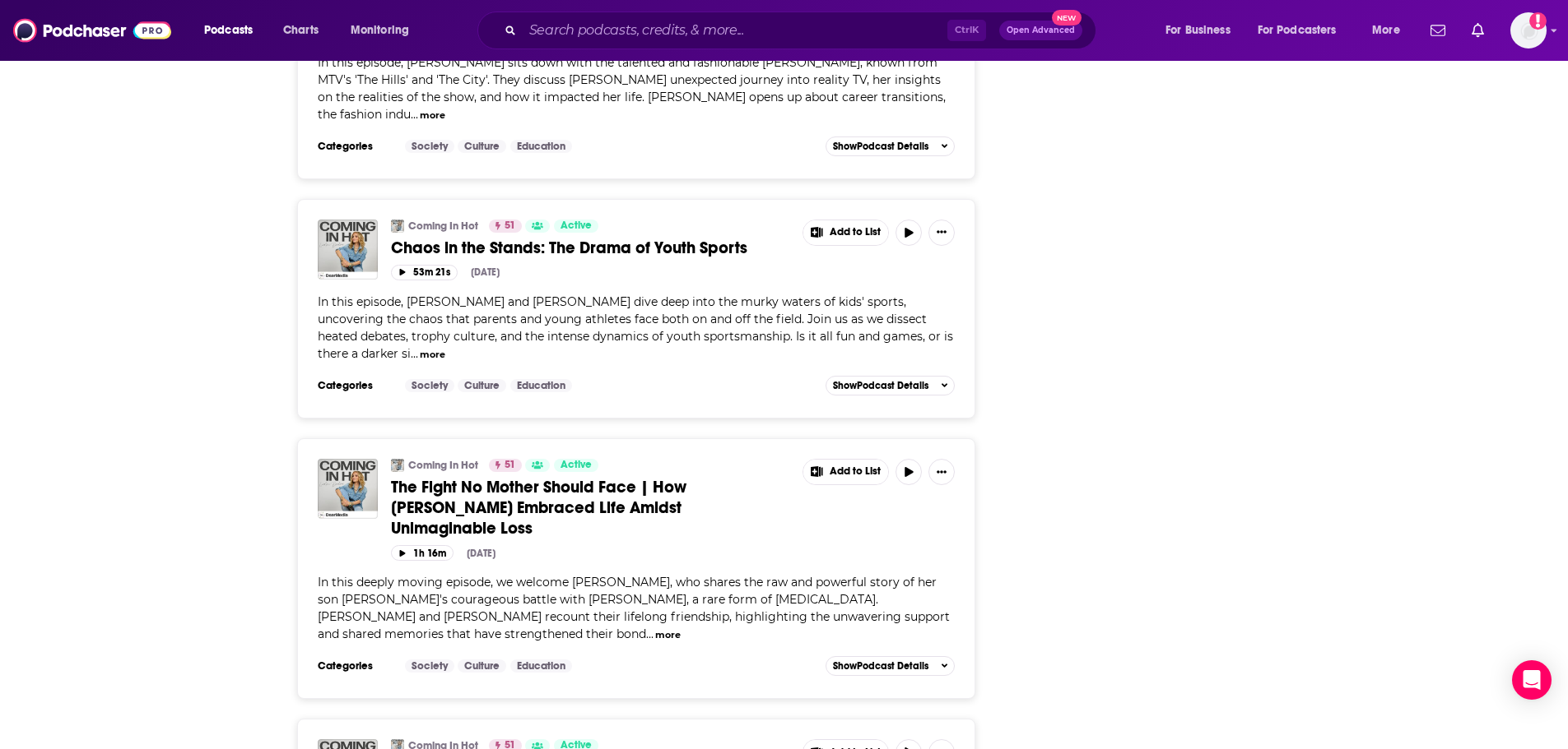
scroll to position [8391, 0]
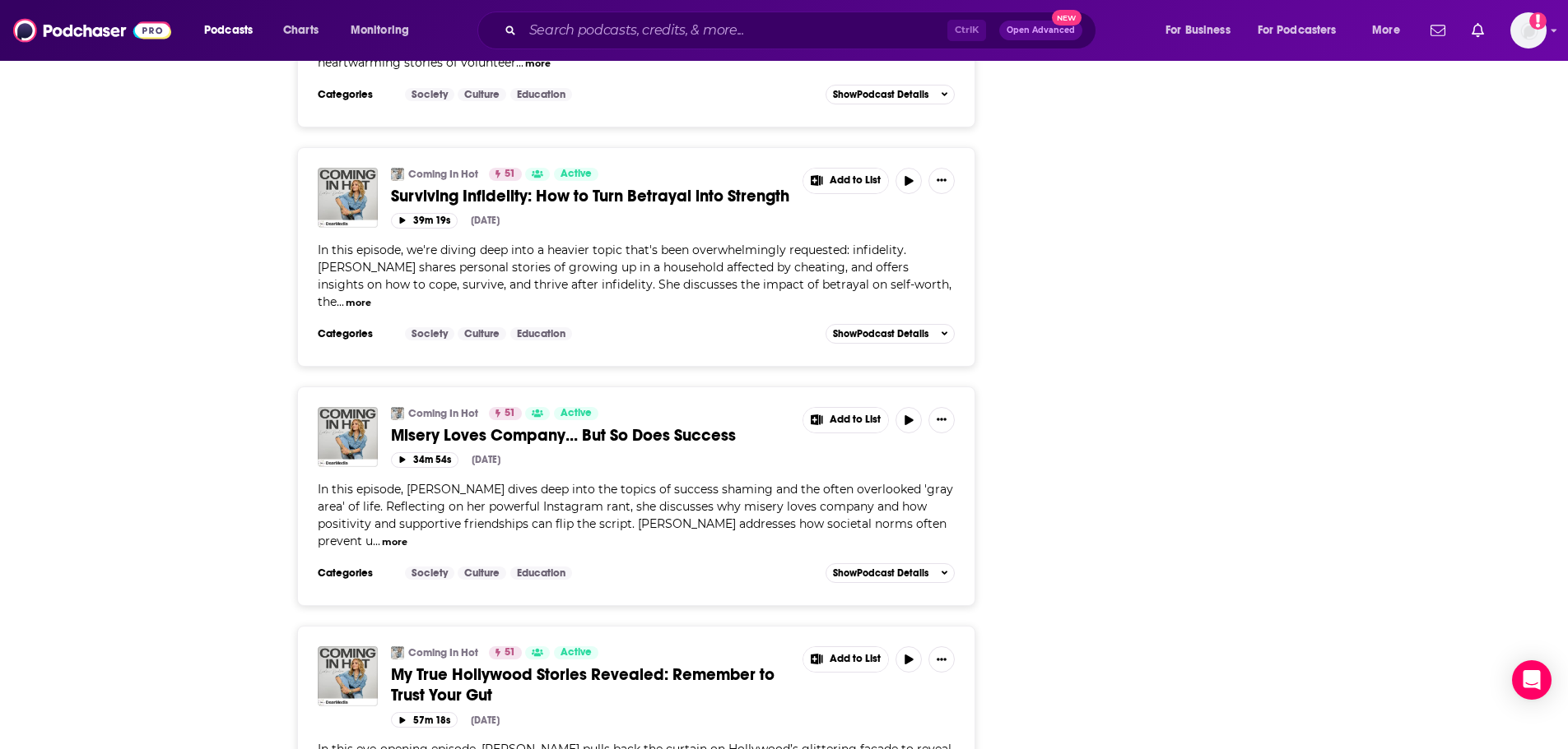
scroll to position [9460, 0]
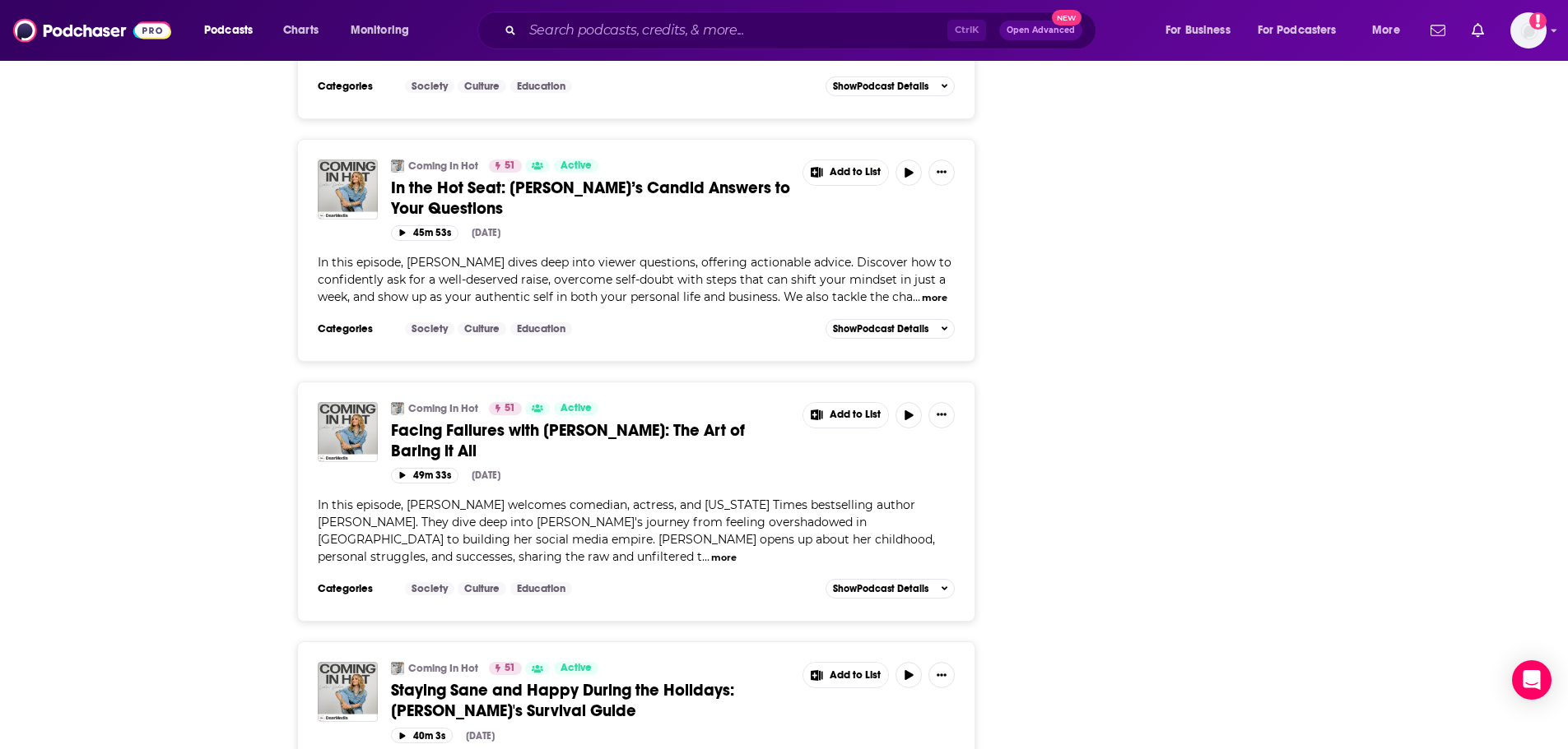
scroll to position [11187, 0]
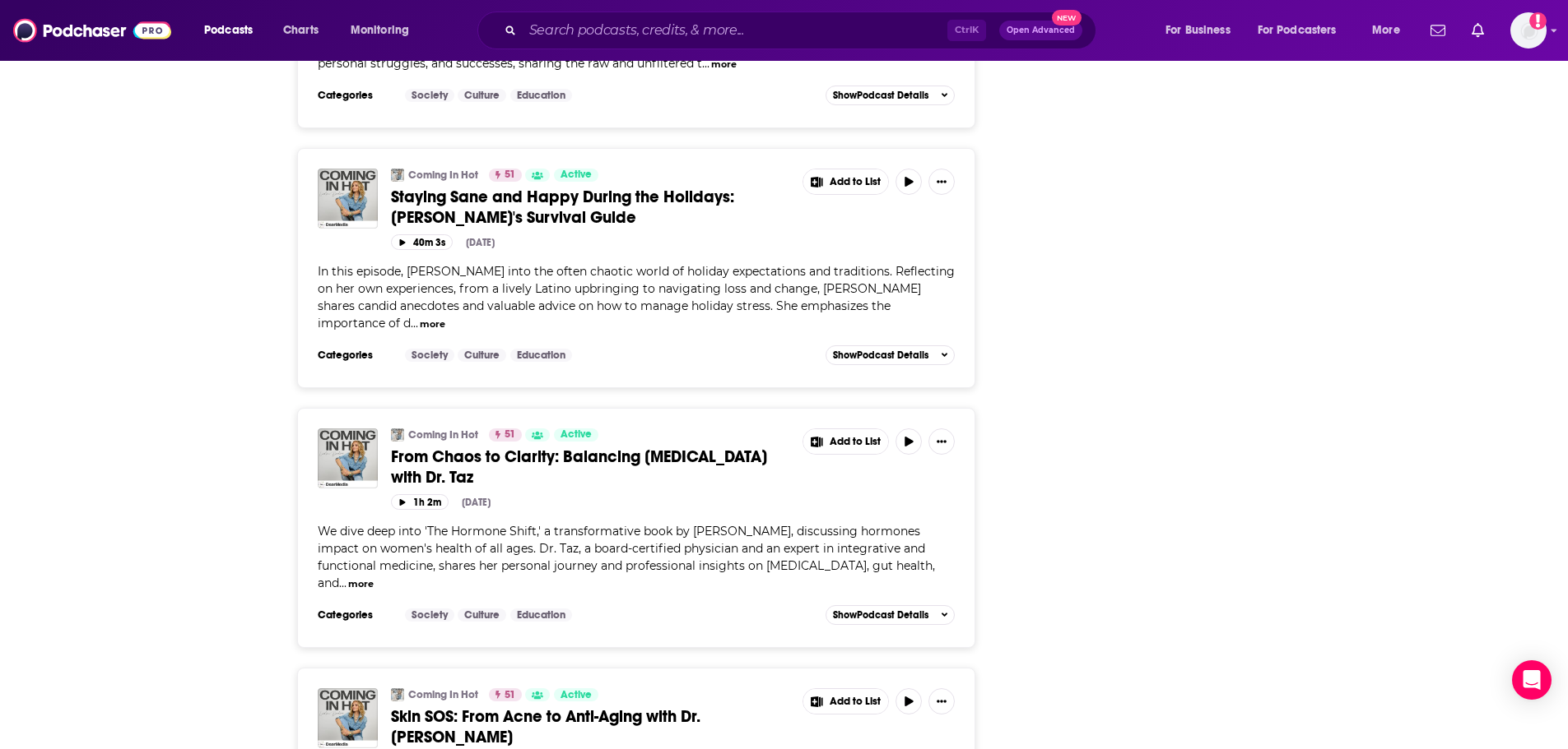
scroll to position [11681, 0]
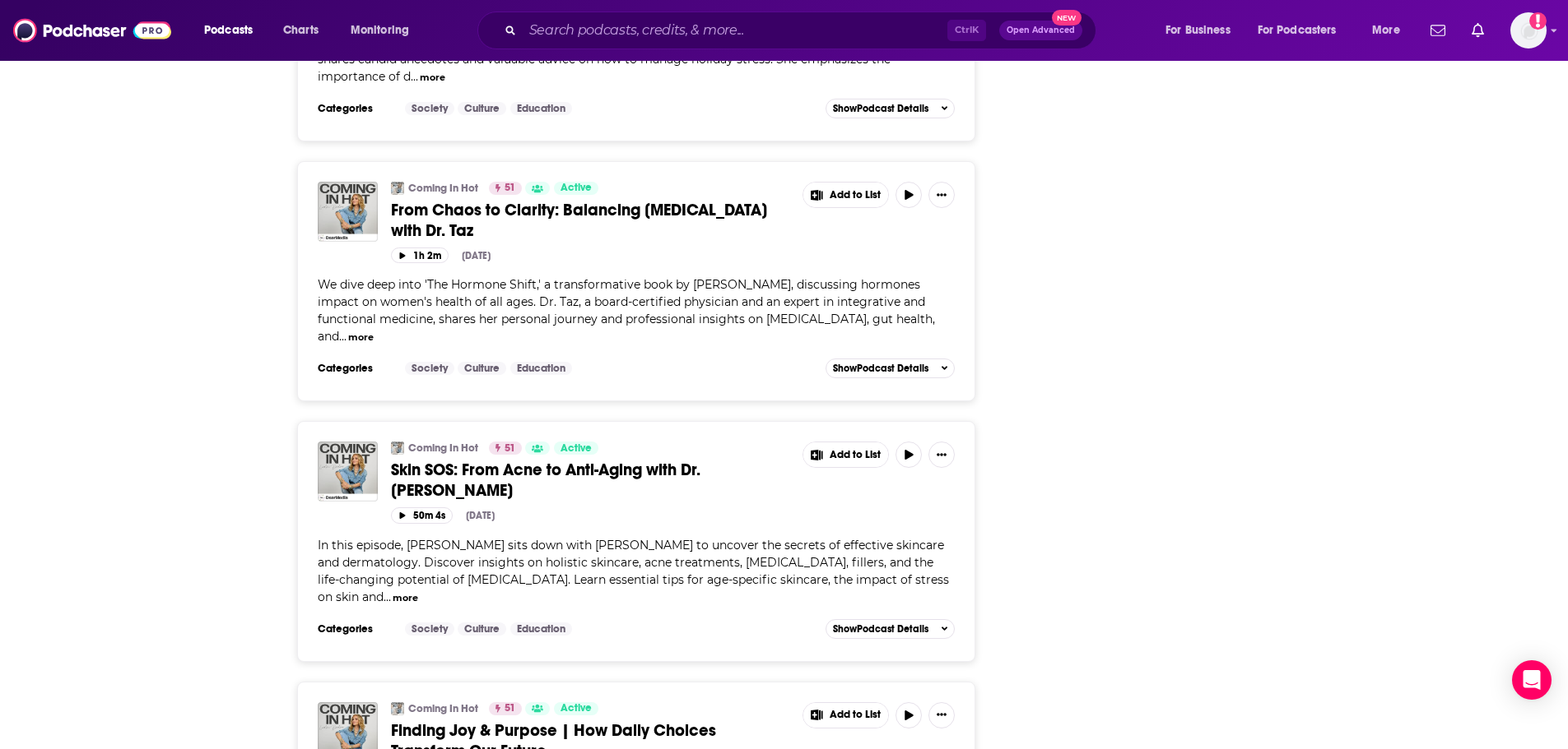
click at [641, 241] on link "From Chaos to Clarity: Balancing [MEDICAL_DATA] with Dr. Taz" at bounding box center [590, 220] width 400 height 41
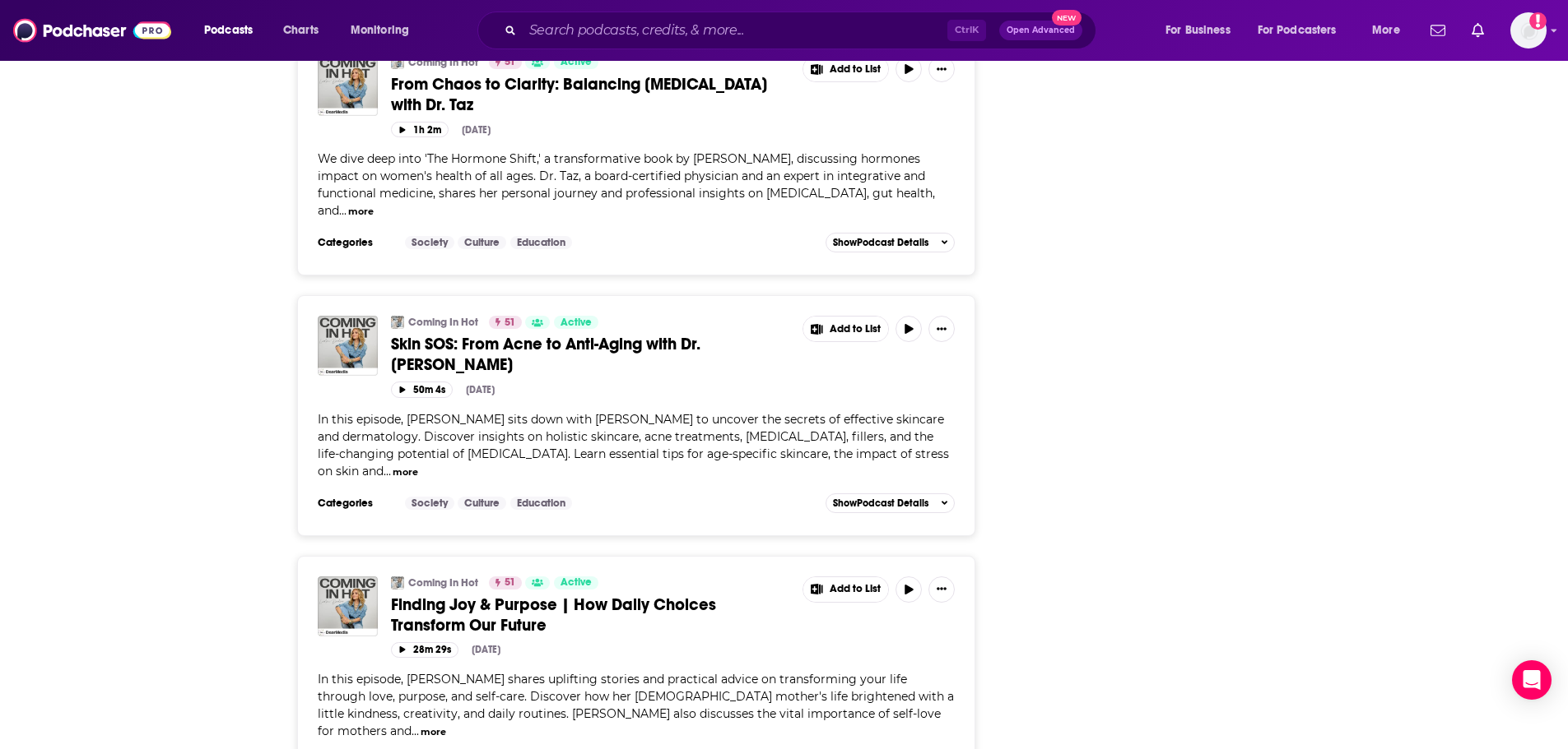
scroll to position [11928, 0]
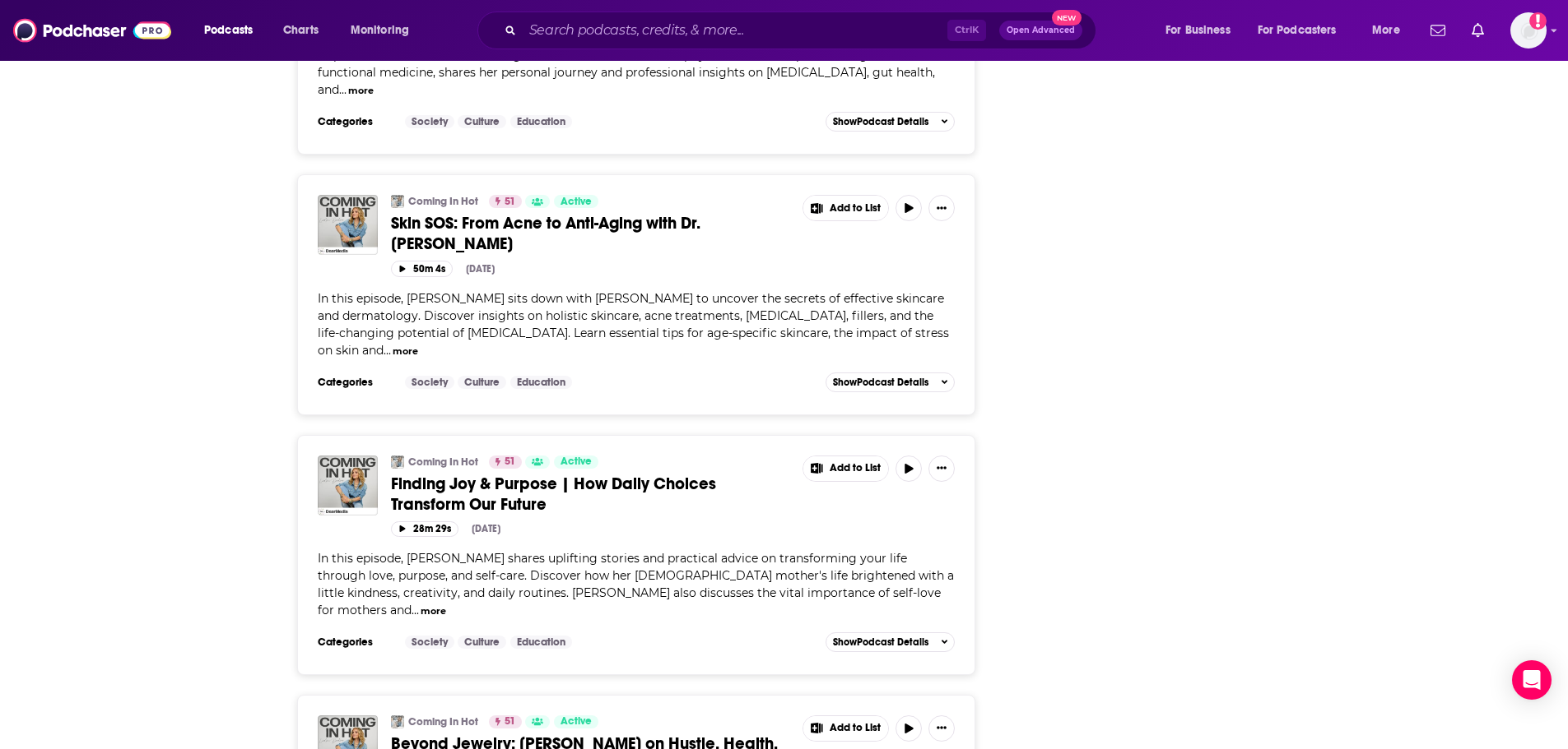
click at [697, 358] on span "In this episode, [PERSON_NAME] sits down with [PERSON_NAME] to uncover the secr…" at bounding box center [633, 324] width 631 height 66
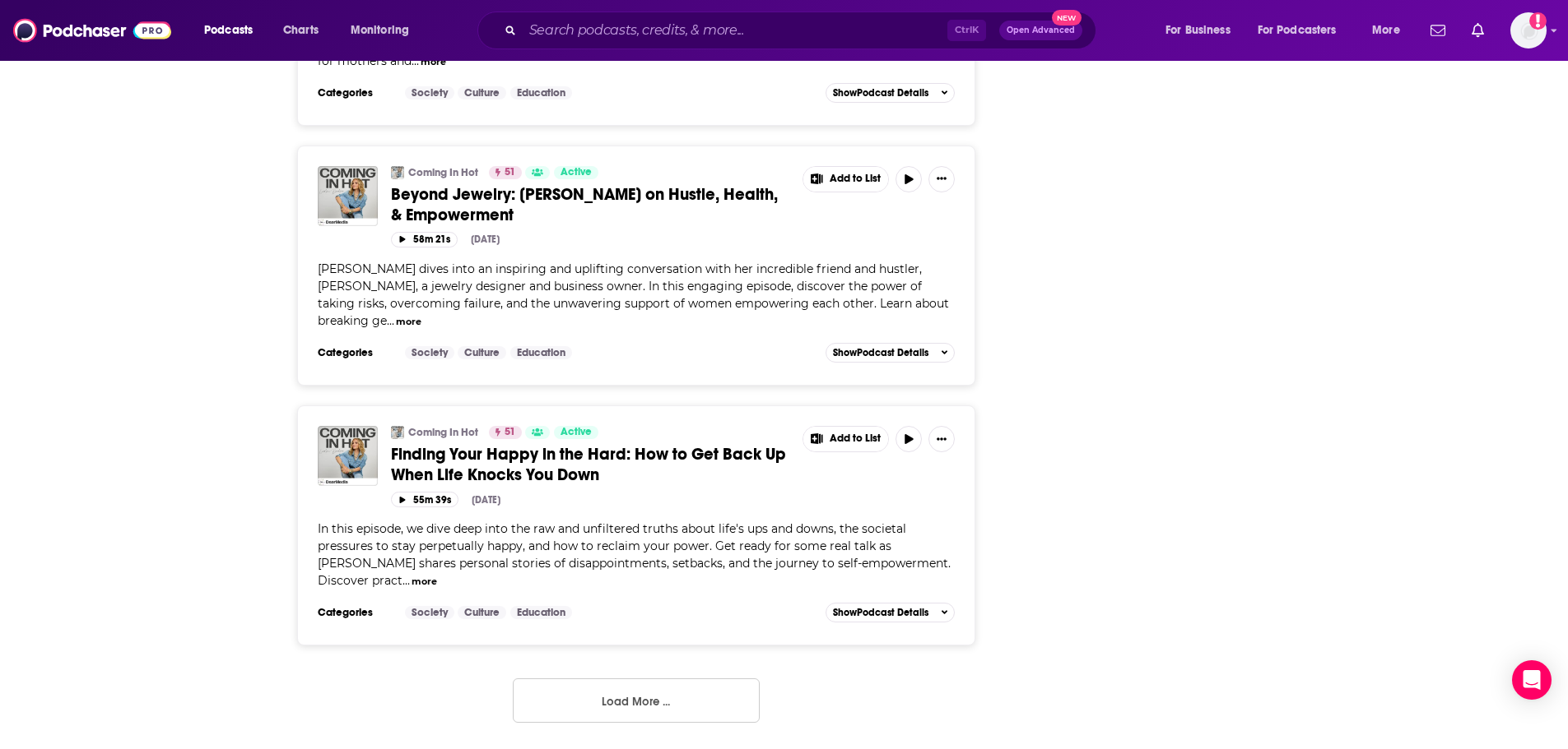
scroll to position [12677, 0]
click at [592, 702] on button "Load More ..." at bounding box center [636, 700] width 247 height 44
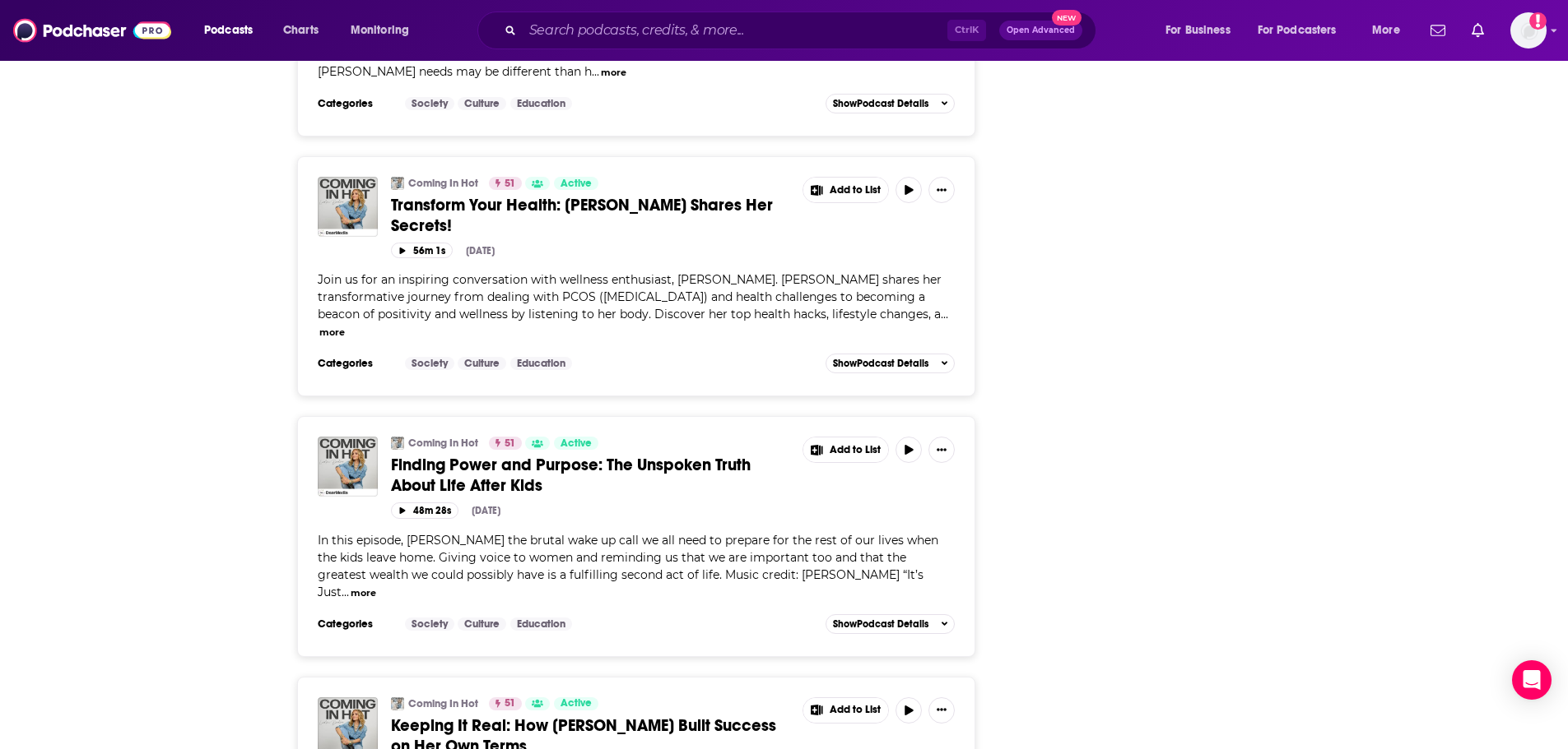
scroll to position [14569, 0]
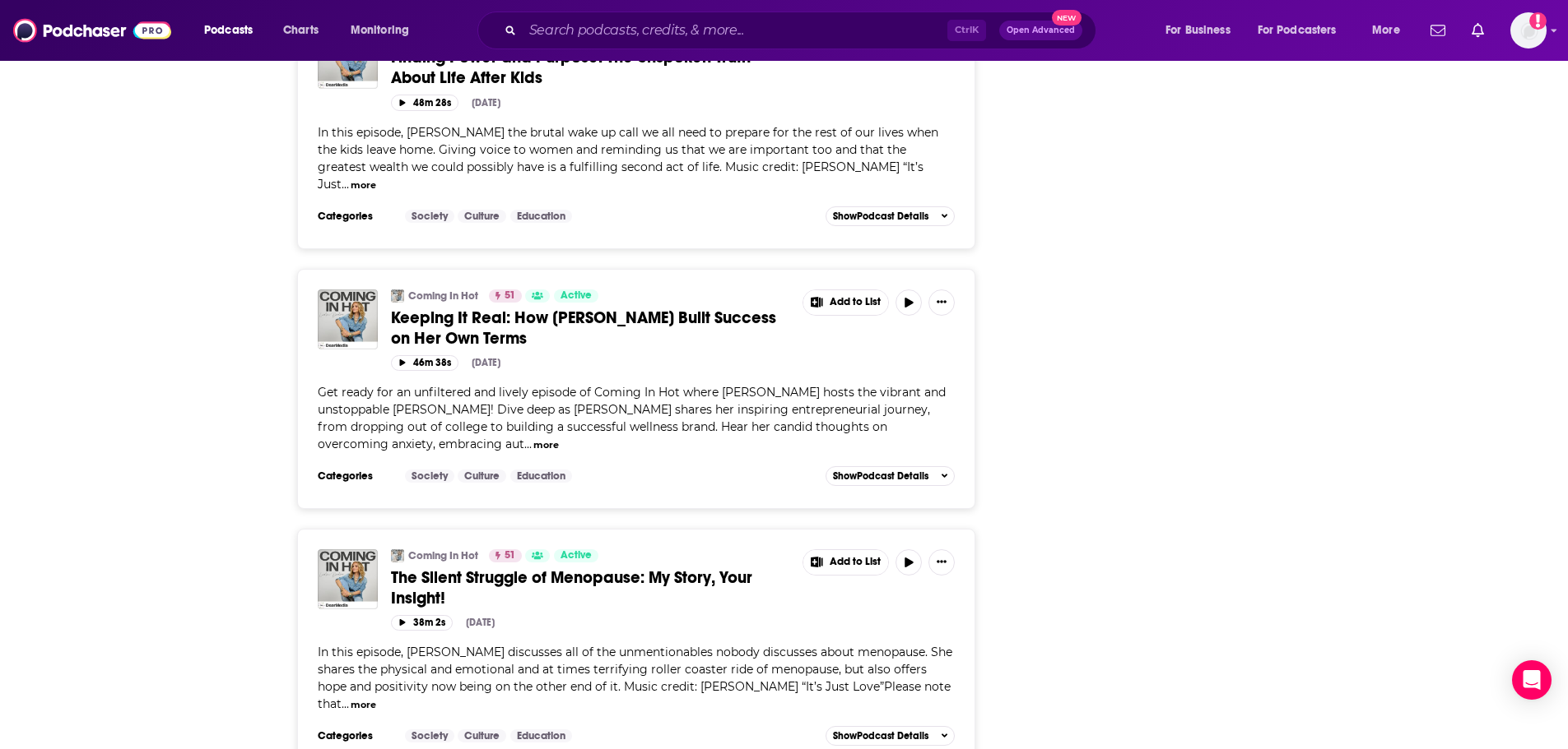
scroll to position [15145, 0]
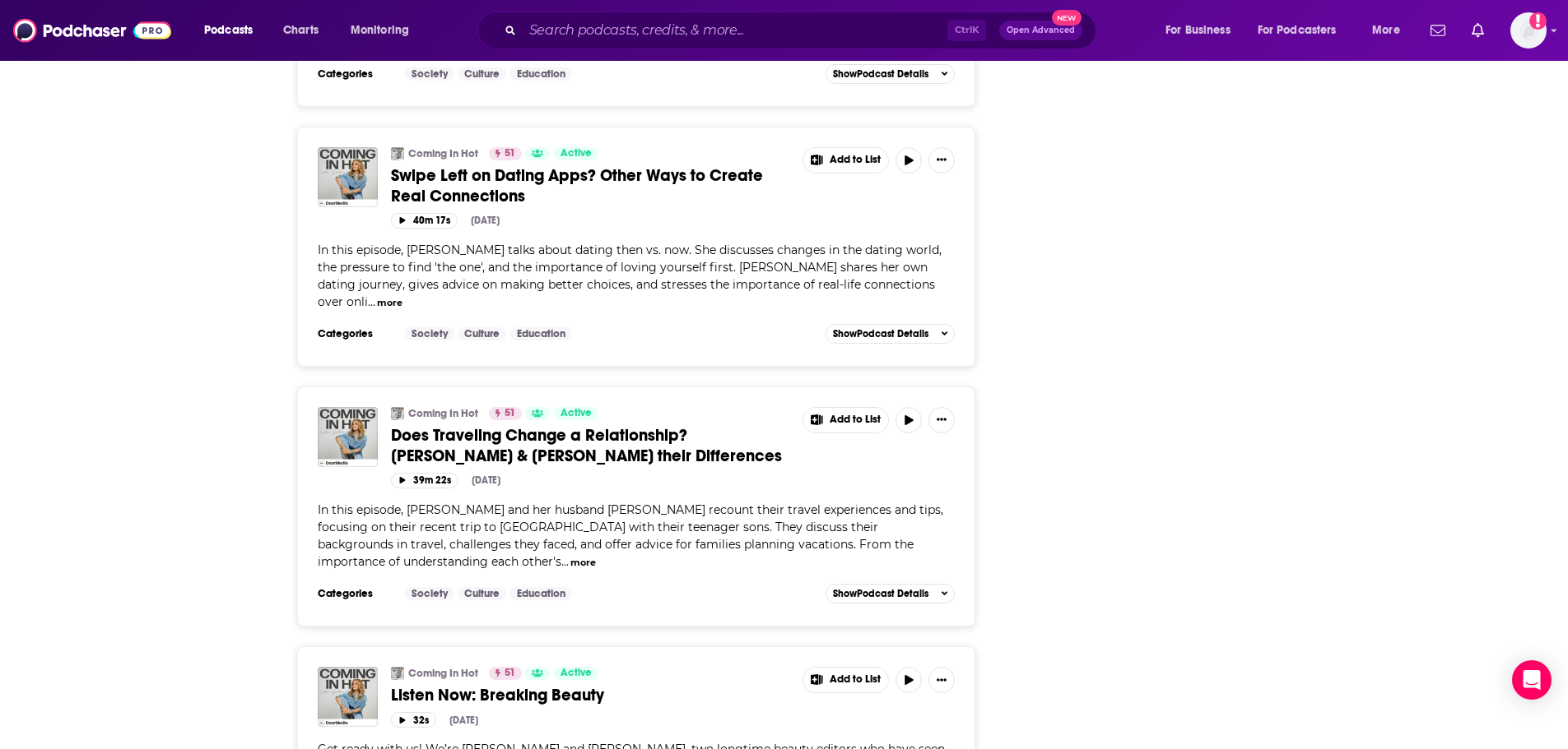
scroll to position [4278, 0]
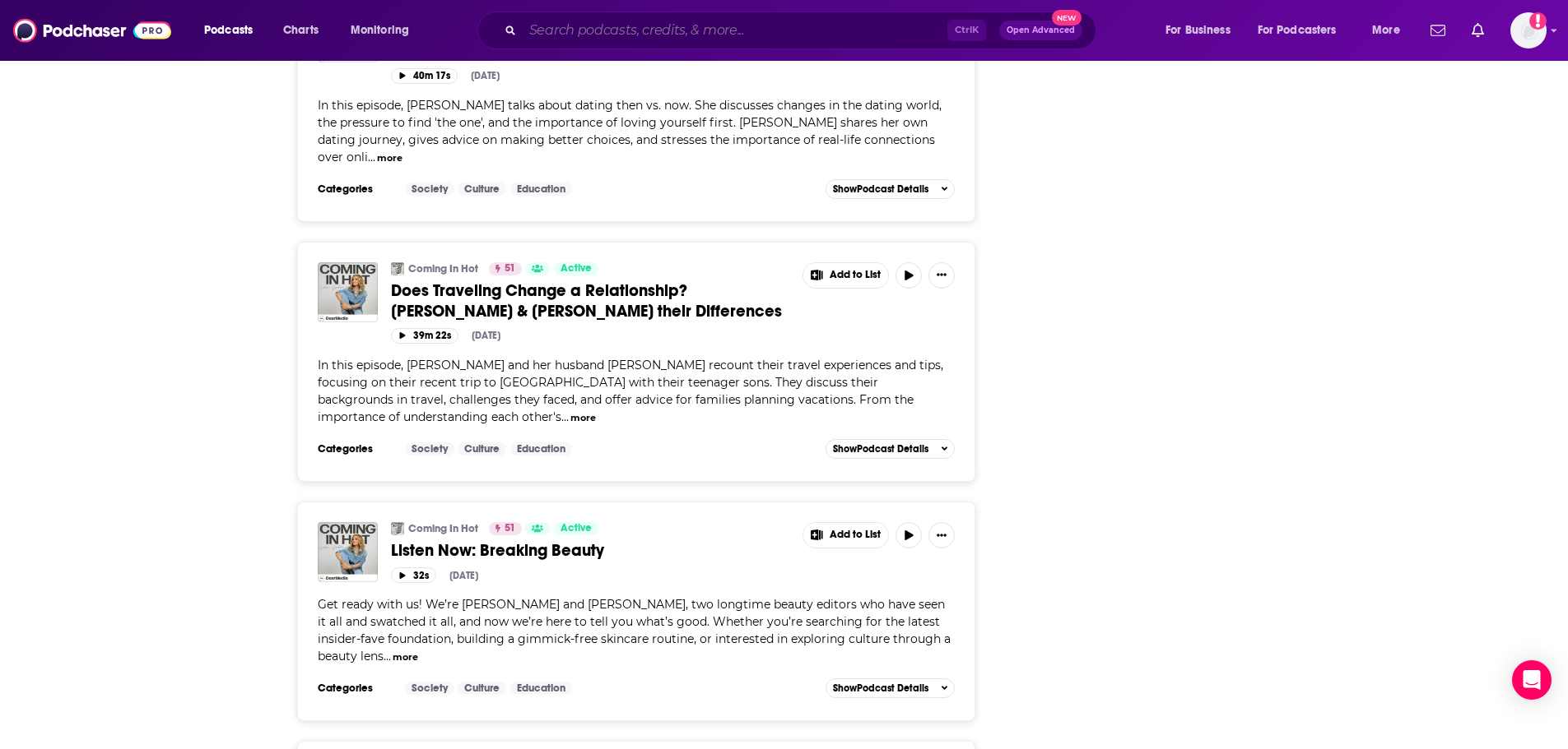
click at [667, 28] on input "Search podcasts, credits, & more..." at bounding box center [734, 30] width 424 height 26
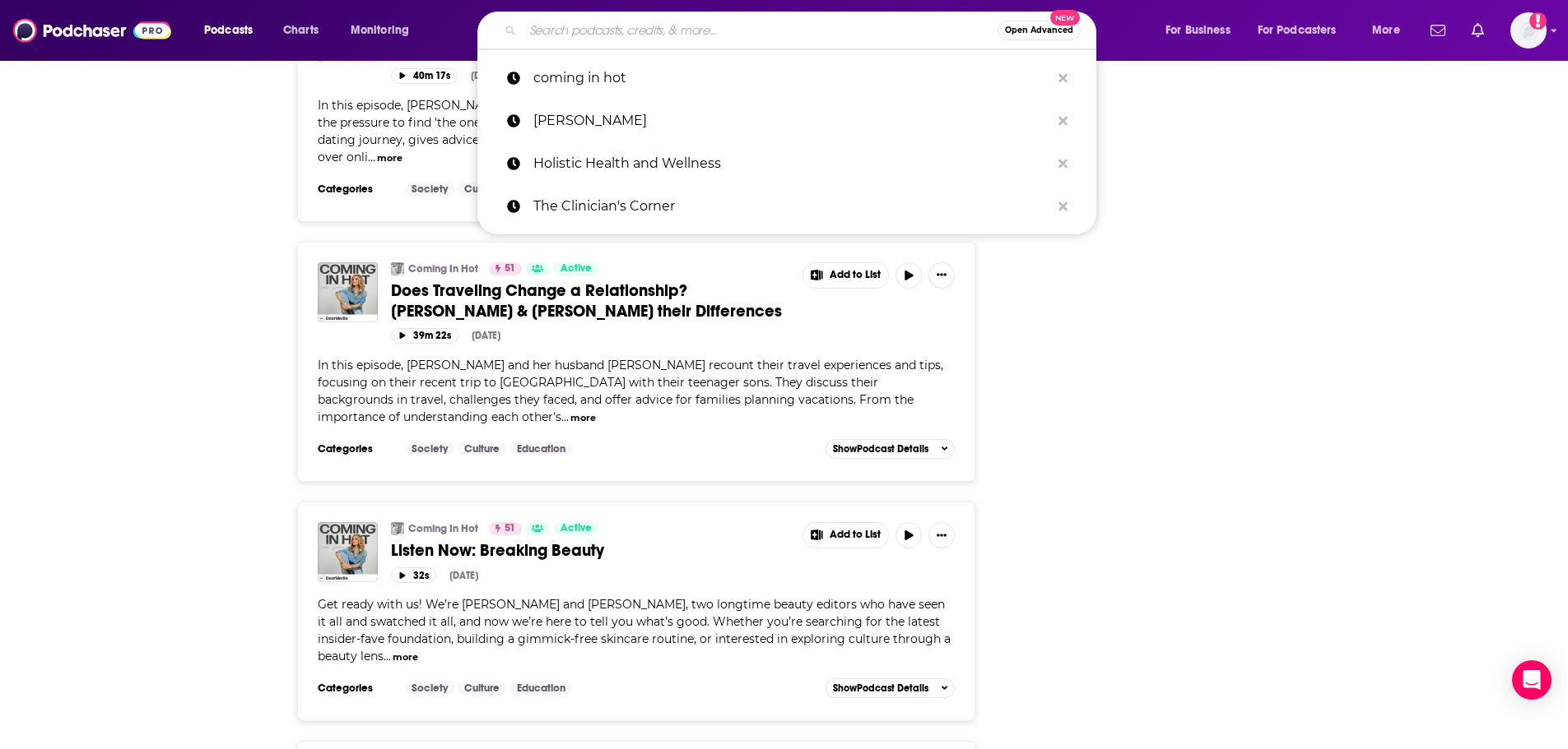
paste input "LIVE FROM BED with [PERSON_NAME]"
type input "LIVE FROM BED with [PERSON_NAME]"
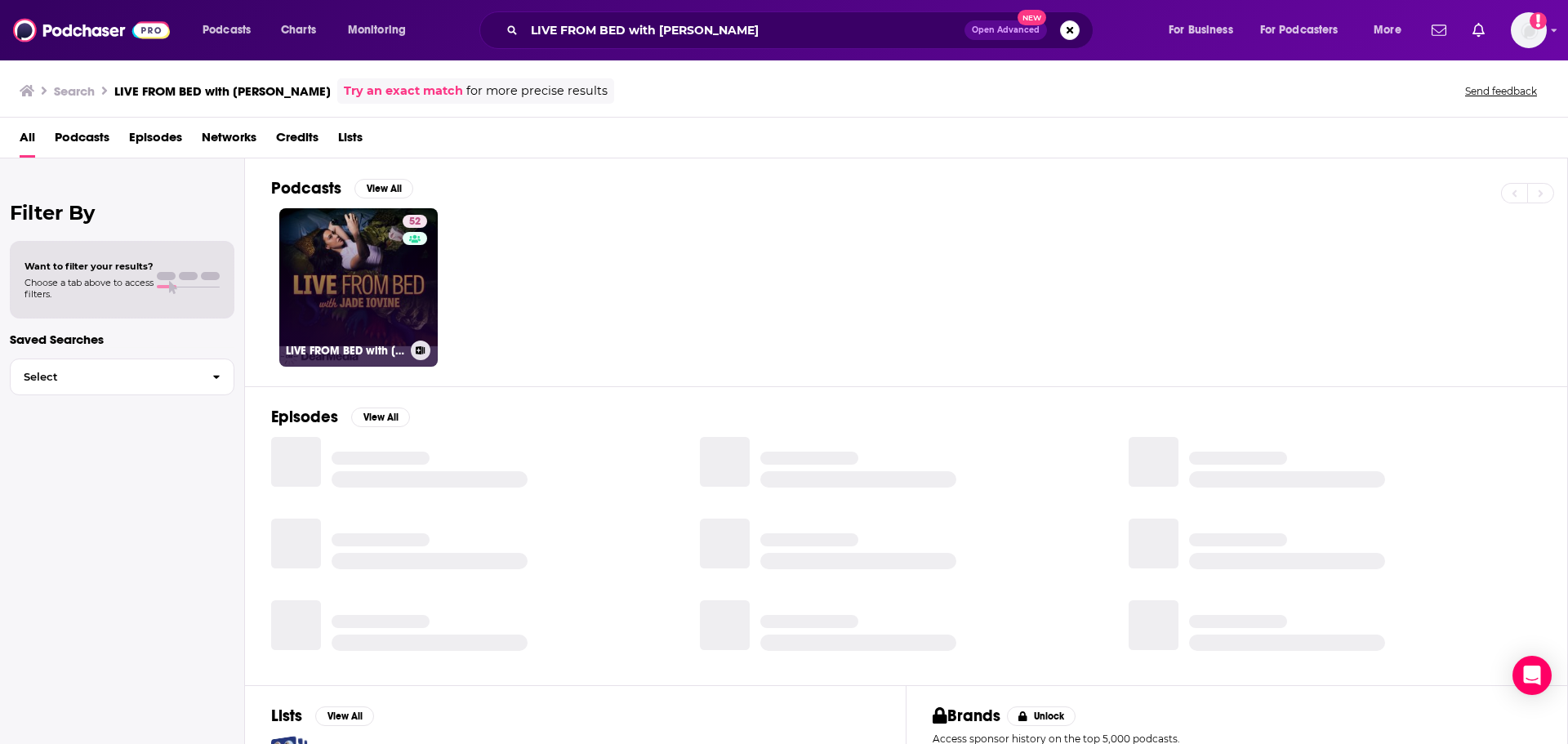
click at [392, 317] on link "52 LIVE FROM BED with [PERSON_NAME]" at bounding box center [358, 287] width 158 height 158
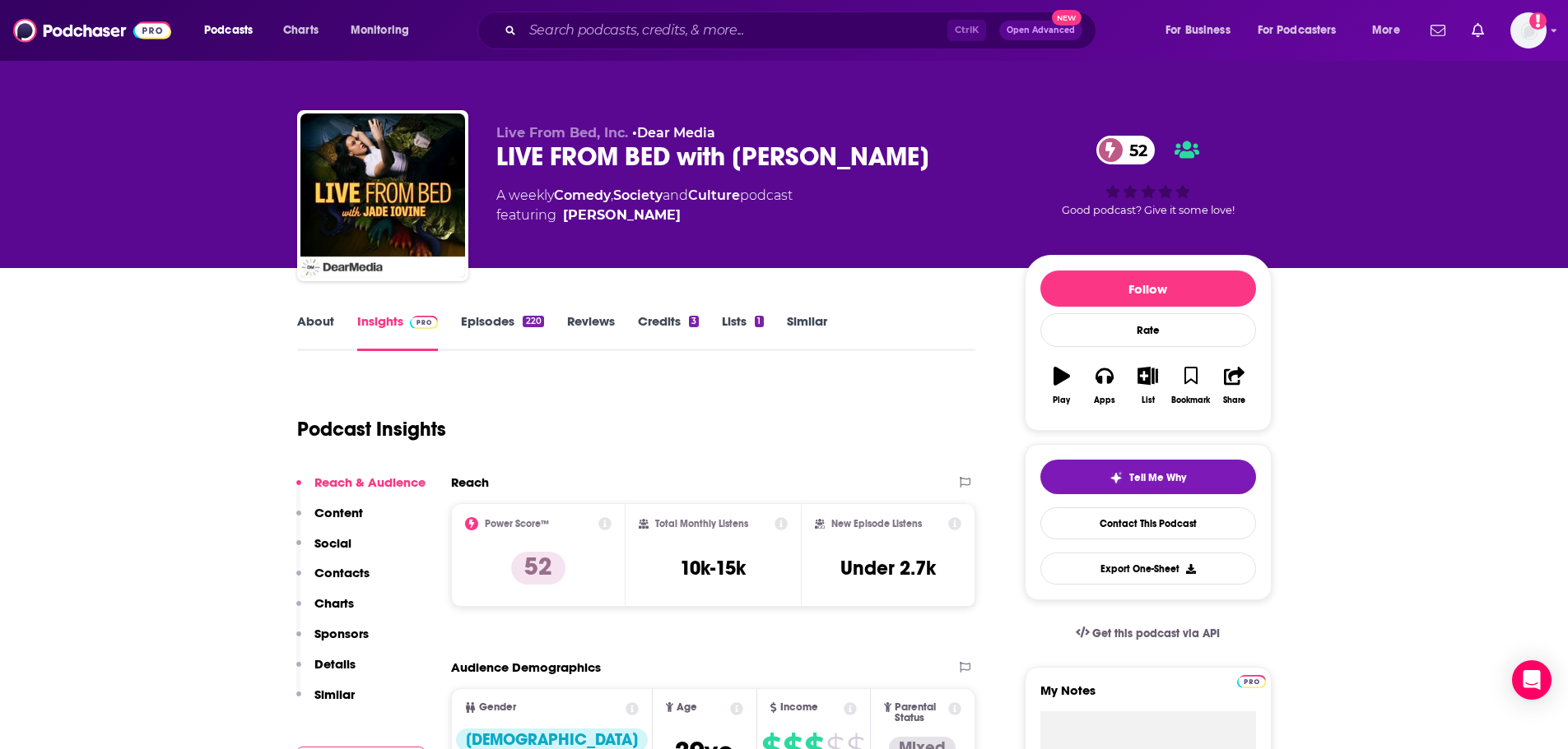
click at [514, 160] on div "LIVE FROM BED with [PERSON_NAME] 52" at bounding box center [747, 156] width 502 height 32
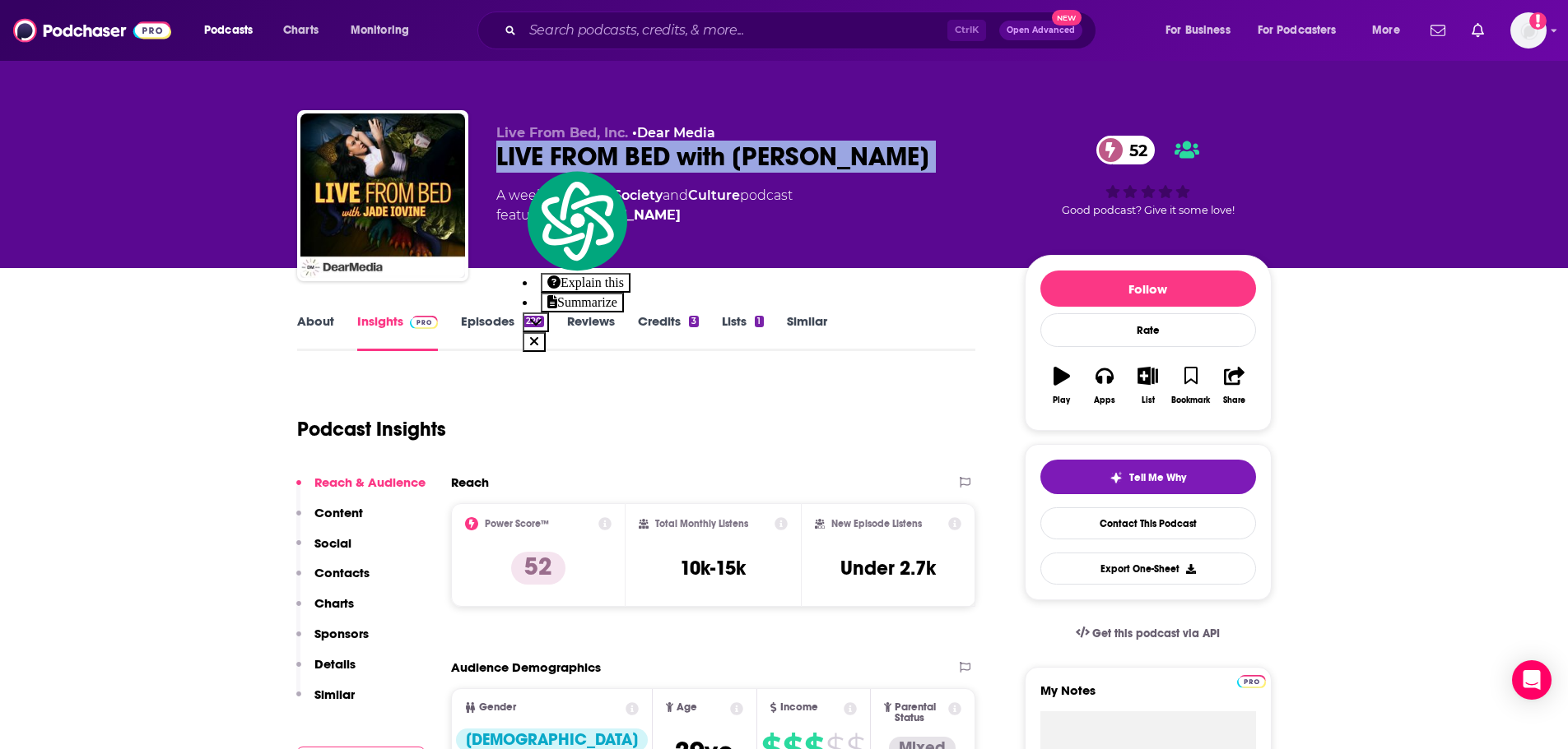
click at [514, 160] on div "LIVE FROM BED with [PERSON_NAME] 52" at bounding box center [747, 156] width 502 height 32
copy div "LIVE FROM BED with [PERSON_NAME] 52"
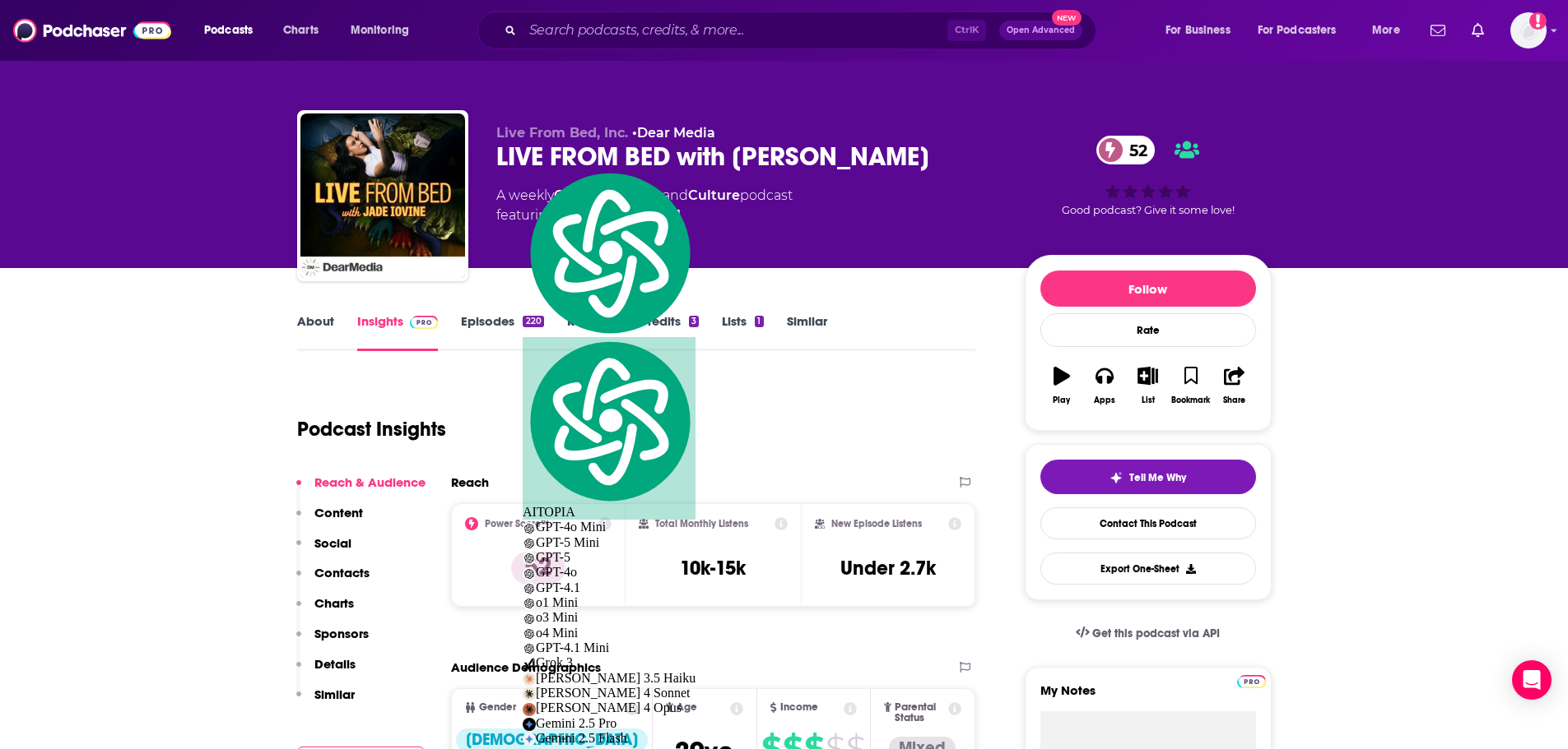
drag, startPoint x: 893, startPoint y: 268, endPoint x: 872, endPoint y: 262, distance: 21.8
click at [893, 268] on div "Live From Bed, Inc. • Dear Media LIVE FROM BED with [PERSON_NAME] 52 A weekly C…" at bounding box center [884, 199] width 776 height 148
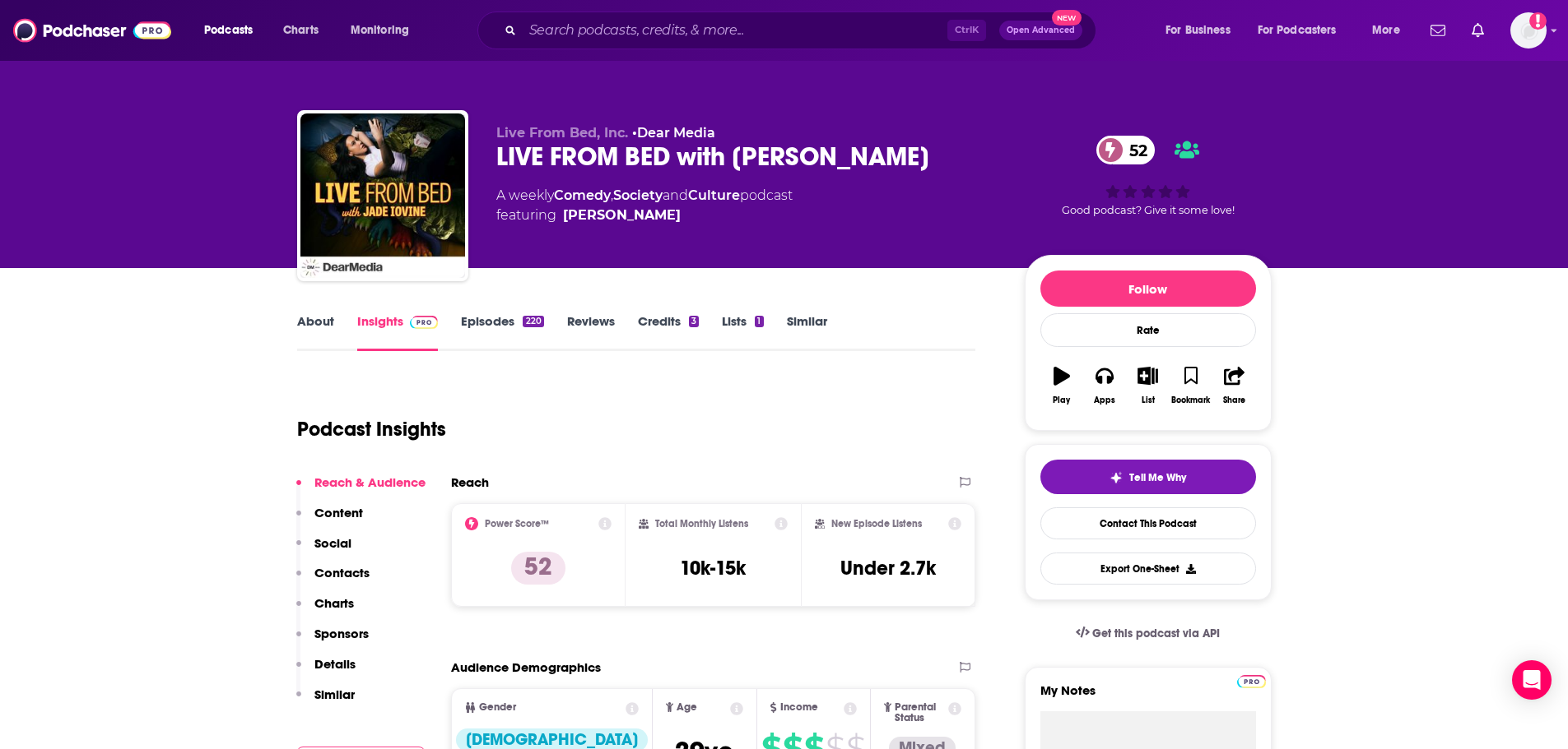
click at [360, 311] on div "About Insights Episodes 220 Reviews Credits 3 Lists 1 Similar" at bounding box center [636, 330] width 679 height 40
click at [333, 327] on div "About" at bounding box center [327, 332] width 60 height 37
click at [308, 324] on link "About" at bounding box center [316, 332] width 37 height 37
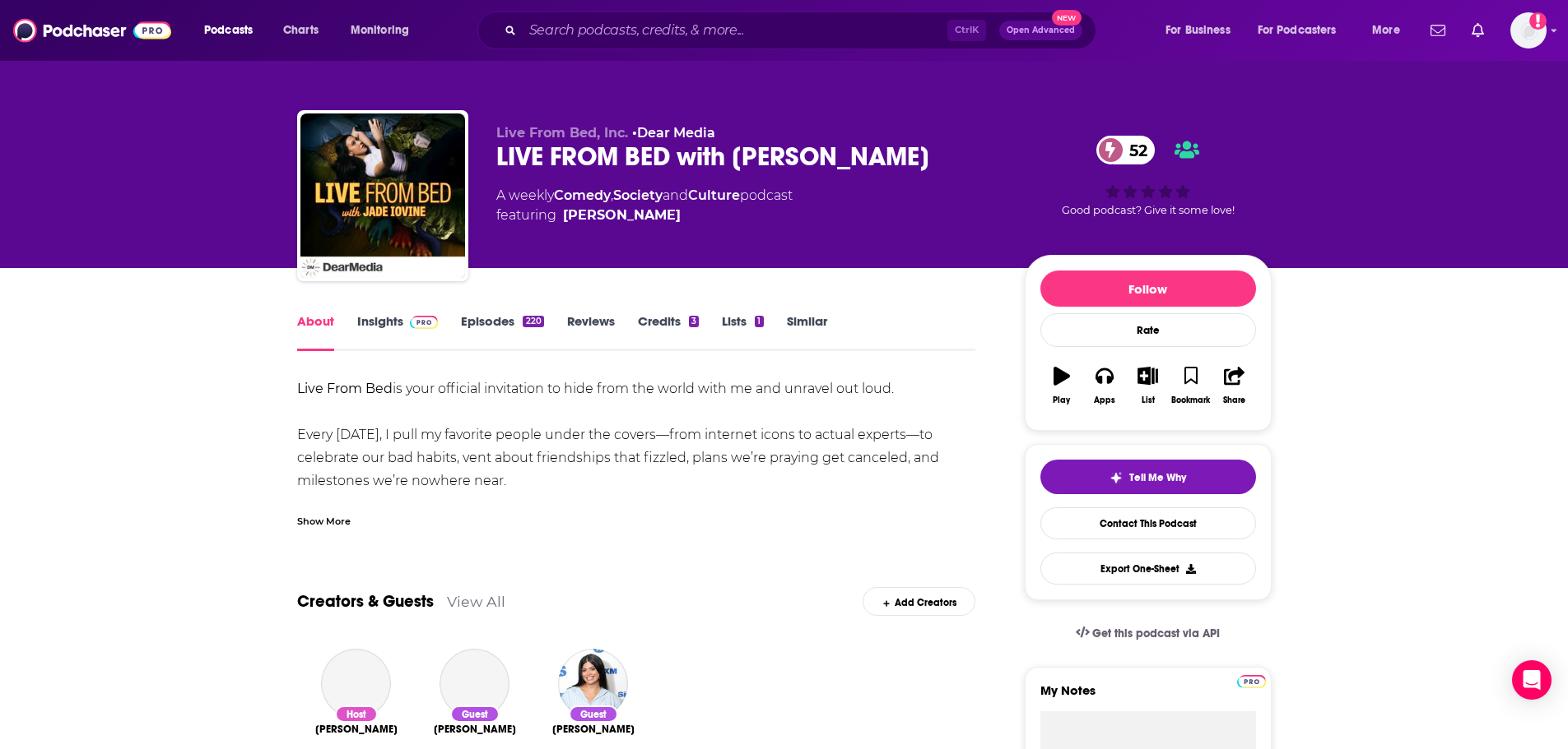
click at [323, 521] on div "Show More" at bounding box center [323, 520] width 53 height 16
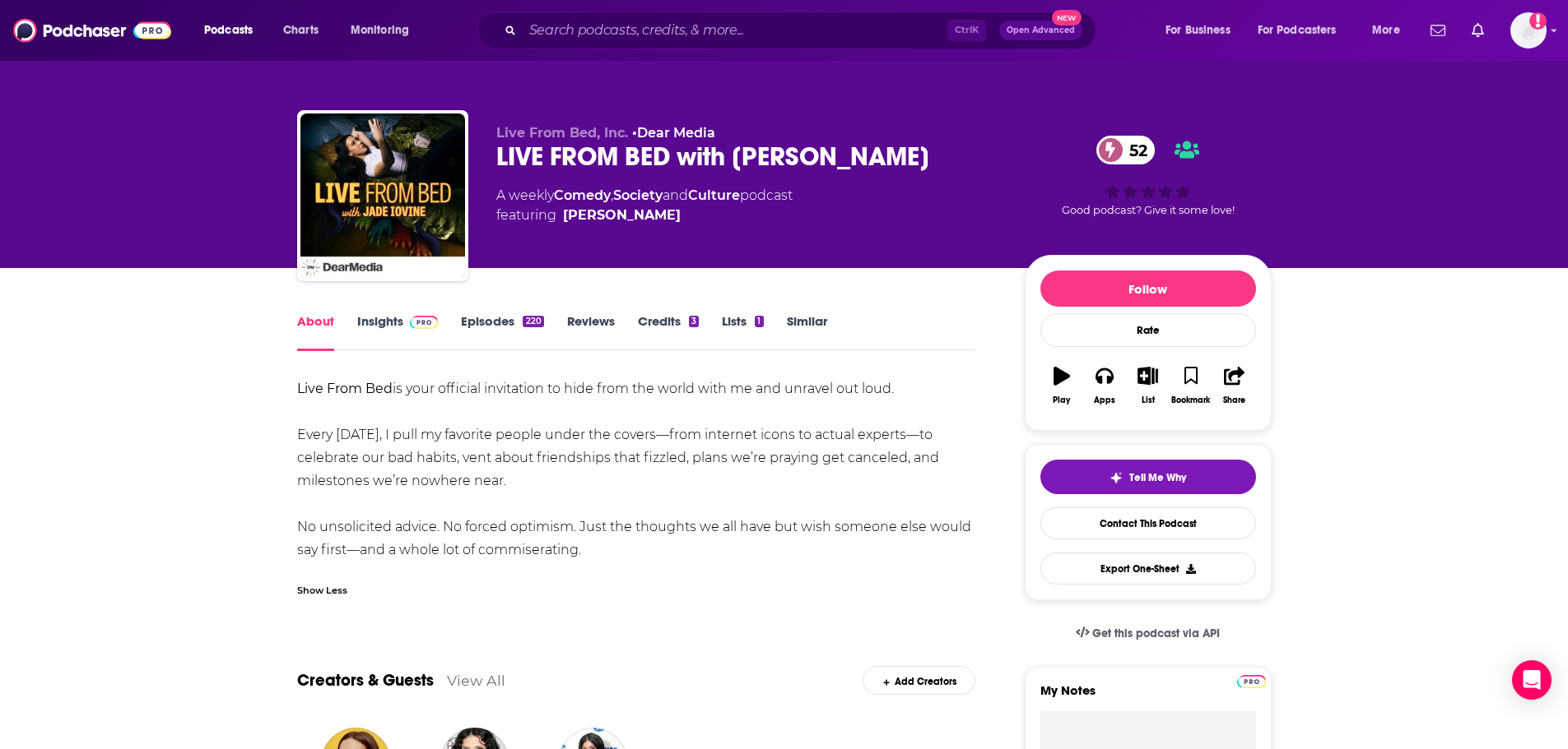
click at [396, 459] on div "Live From Bed is your official invitation to hide from the world with me and un…" at bounding box center [636, 469] width 679 height 184
drag, startPoint x: 292, startPoint y: 382, endPoint x: 674, endPoint y: 553, distance: 418.5
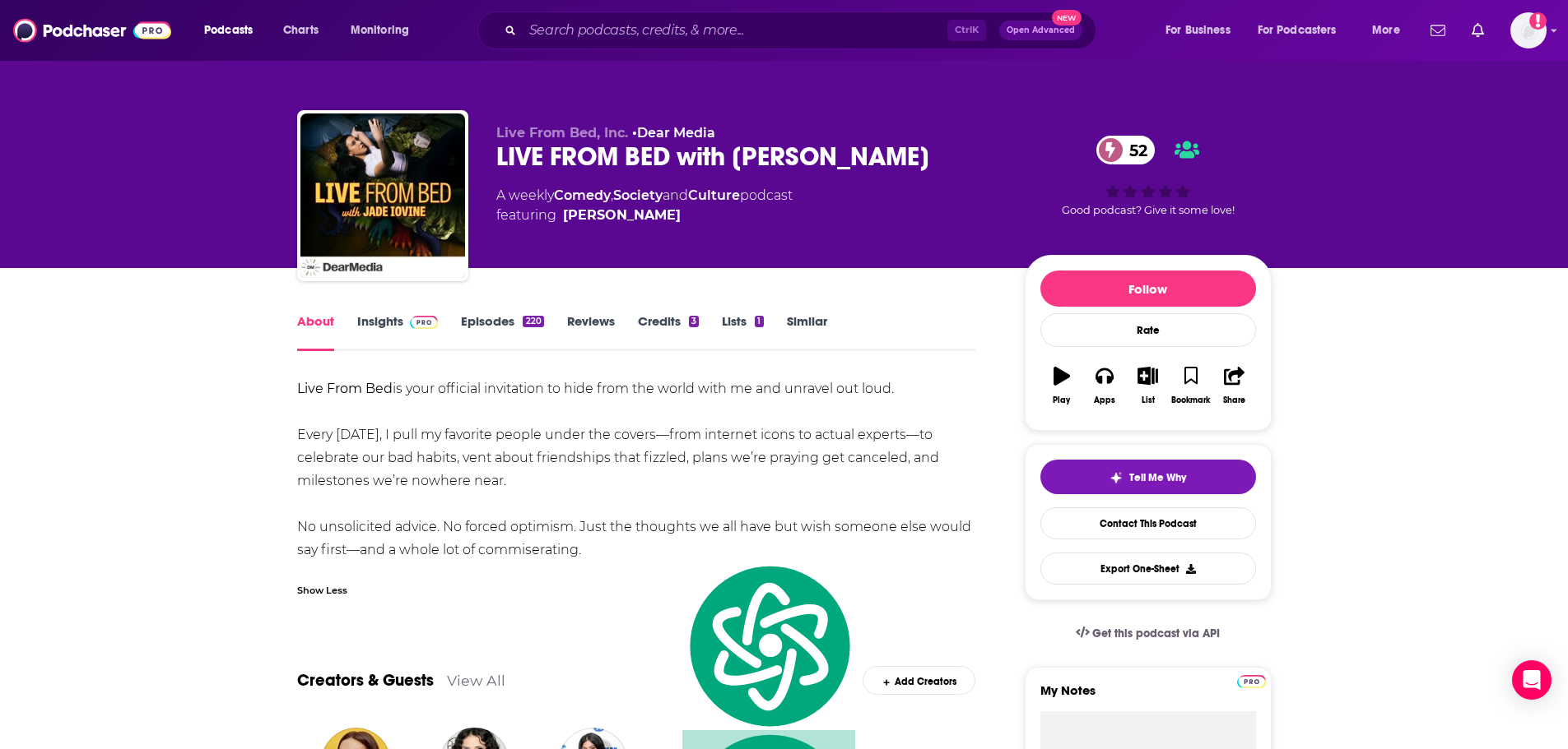
copy div "Live From Bed is your official invitation to hide from the world with me and un…"
click at [468, 315] on link "Episodes 220" at bounding box center [502, 332] width 82 height 37
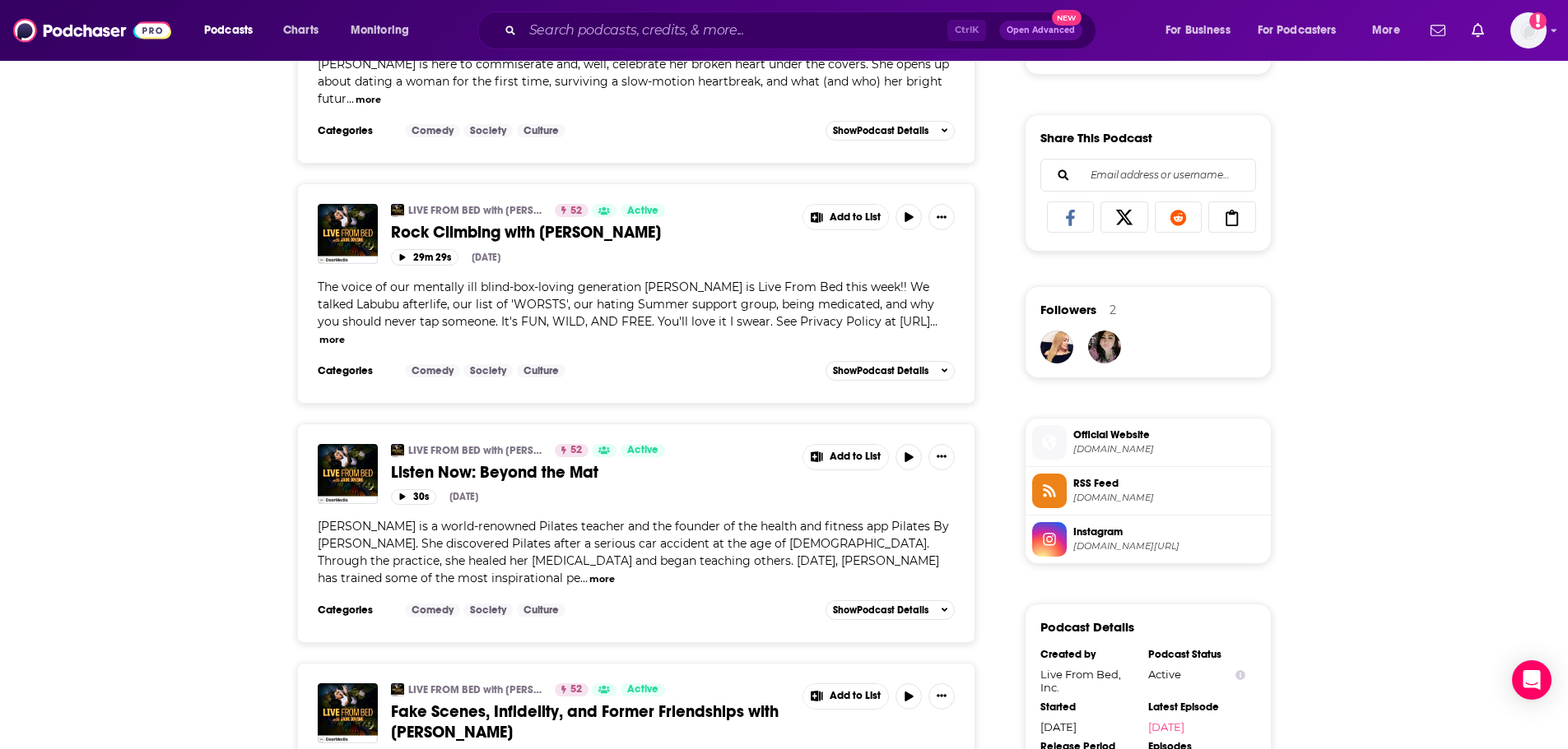
scroll to position [1069, 0]
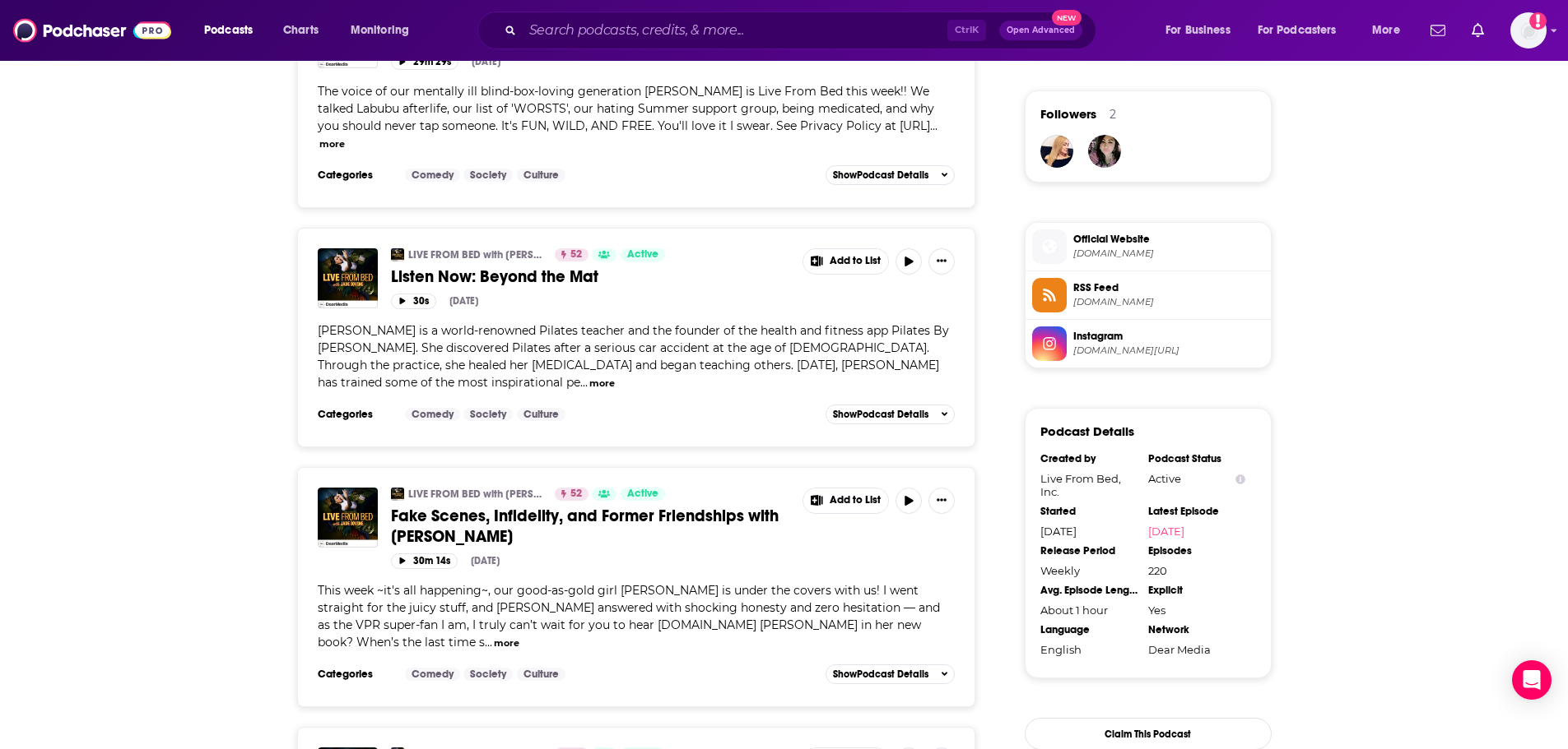
scroll to position [1316, 0]
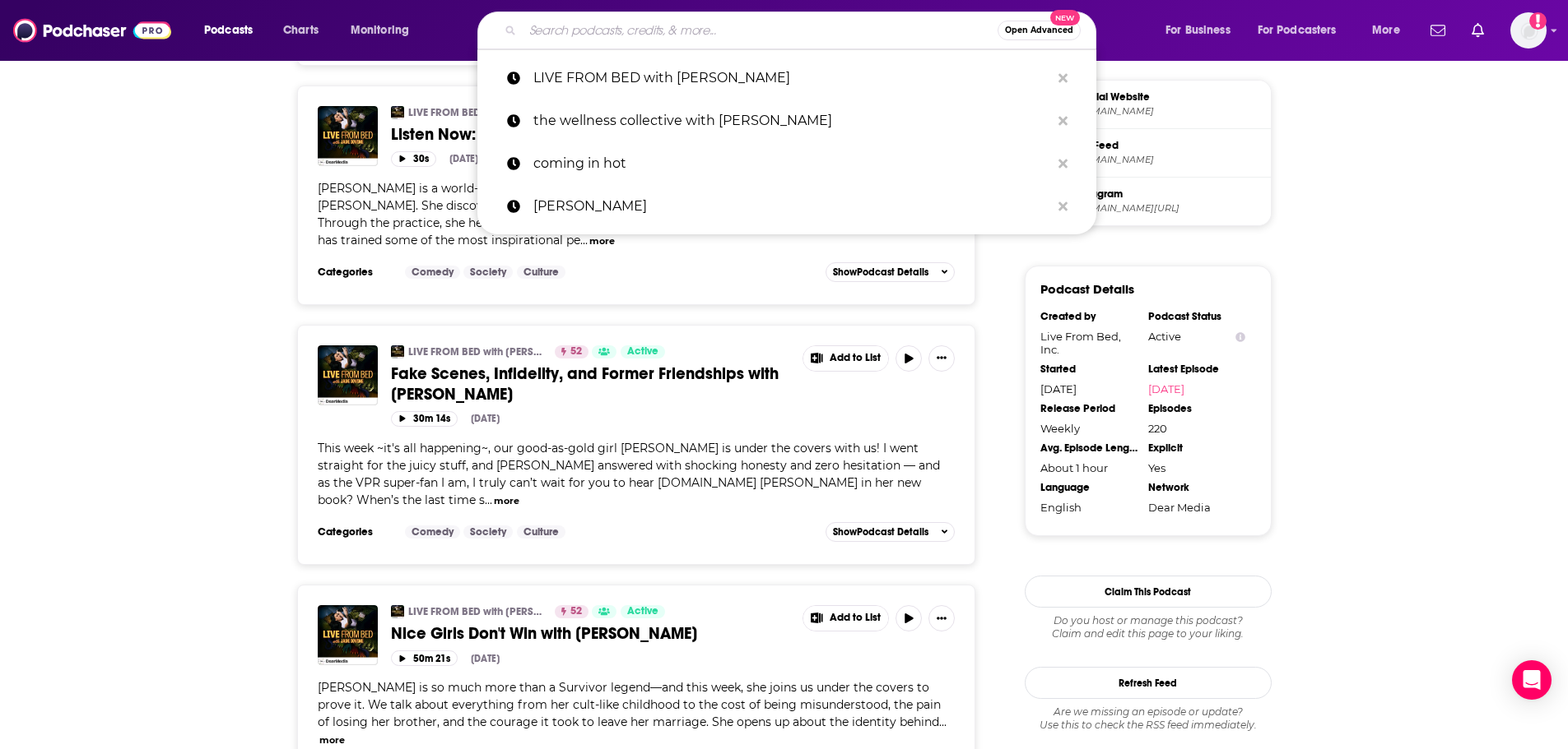
click at [633, 22] on input "Search podcasts, credits, & more..." at bounding box center [760, 30] width 475 height 26
paste input "Ride With [PERSON_NAME] and [PERSON_NAME]"
type input "Ride With [PERSON_NAME] and [PERSON_NAME]"
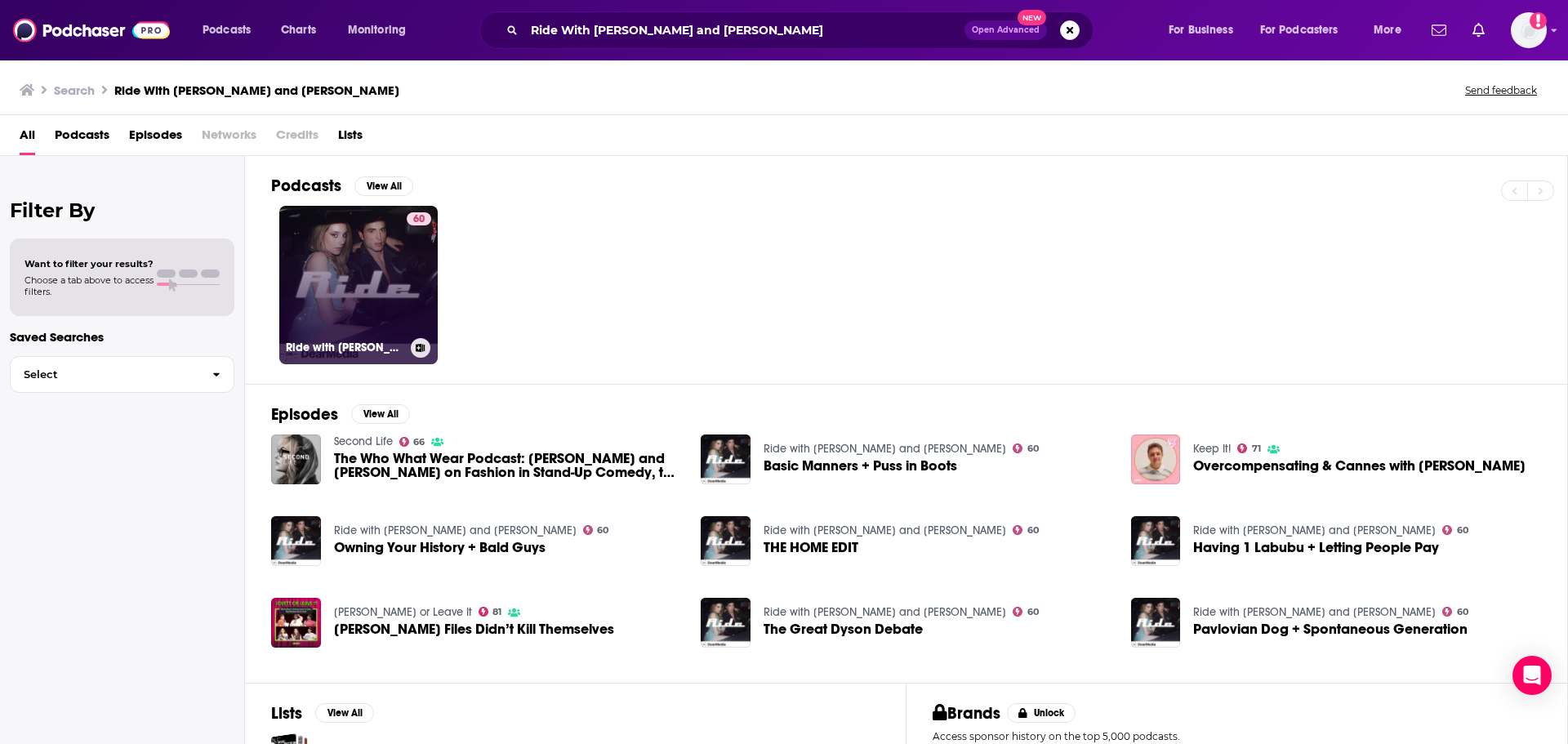
click at [361, 271] on link "60 Ride with [PERSON_NAME] and [PERSON_NAME]" at bounding box center [358, 285] width 158 height 158
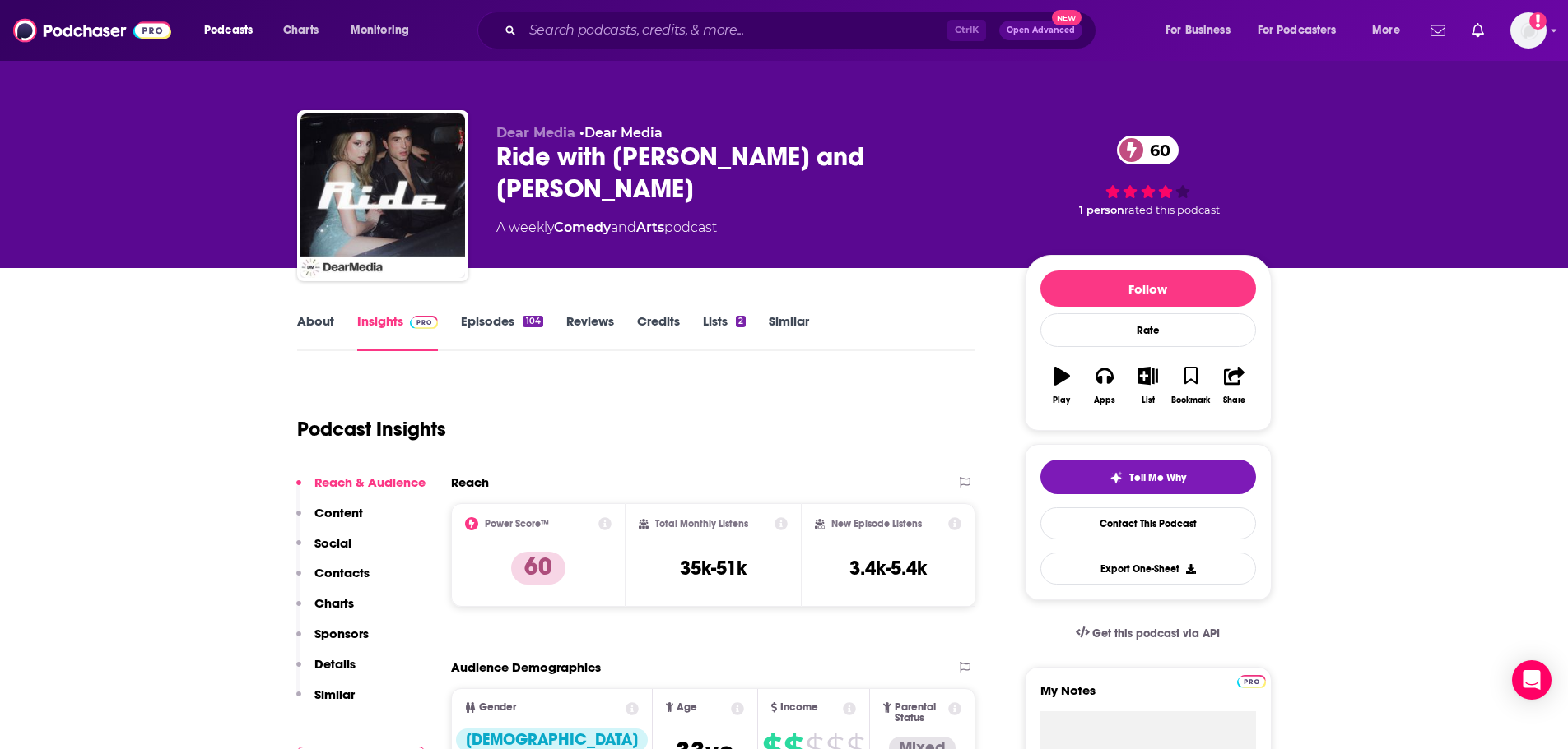
click at [510, 317] on link "Episodes 104" at bounding box center [501, 332] width 81 height 37
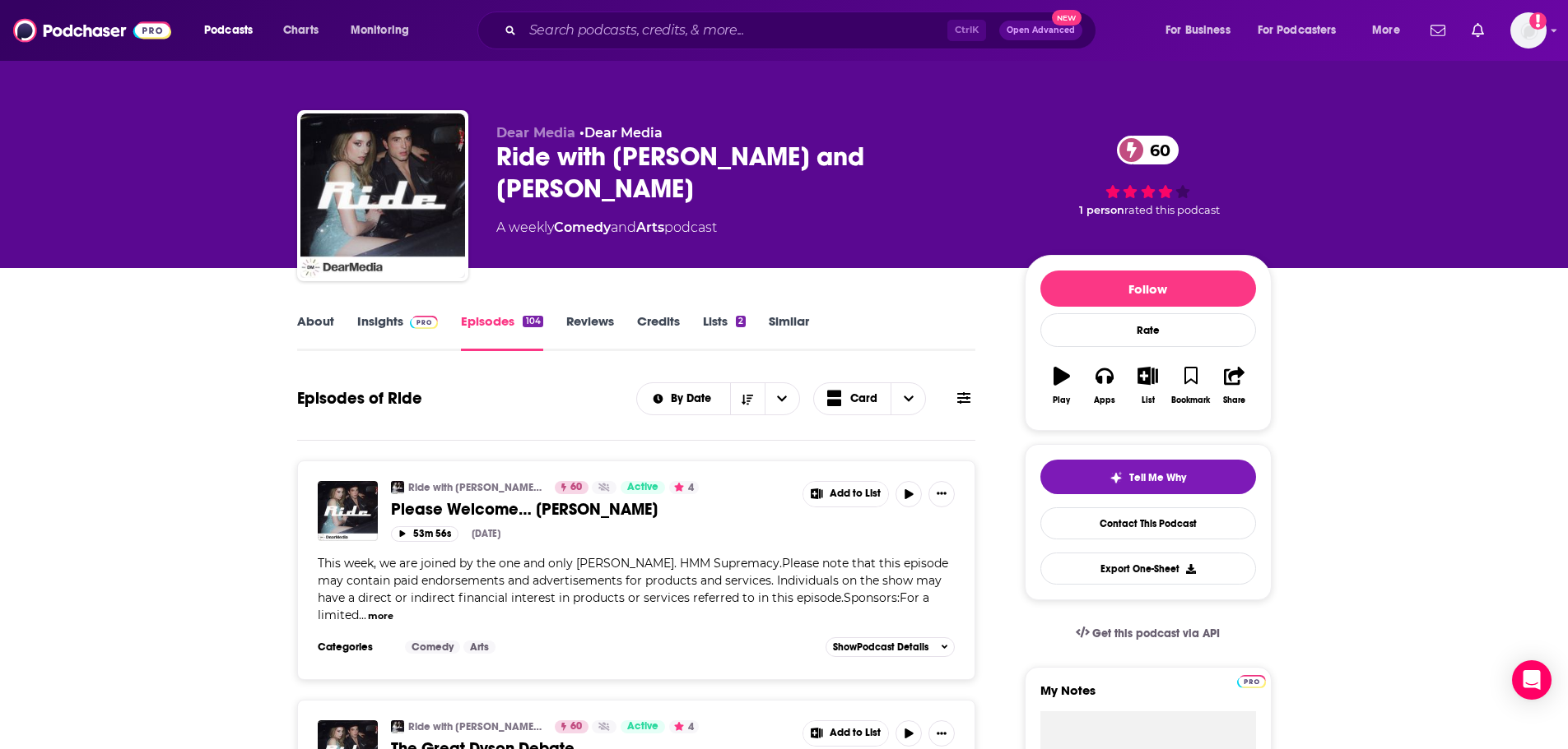
click at [375, 326] on link "Insights" at bounding box center [397, 332] width 81 height 37
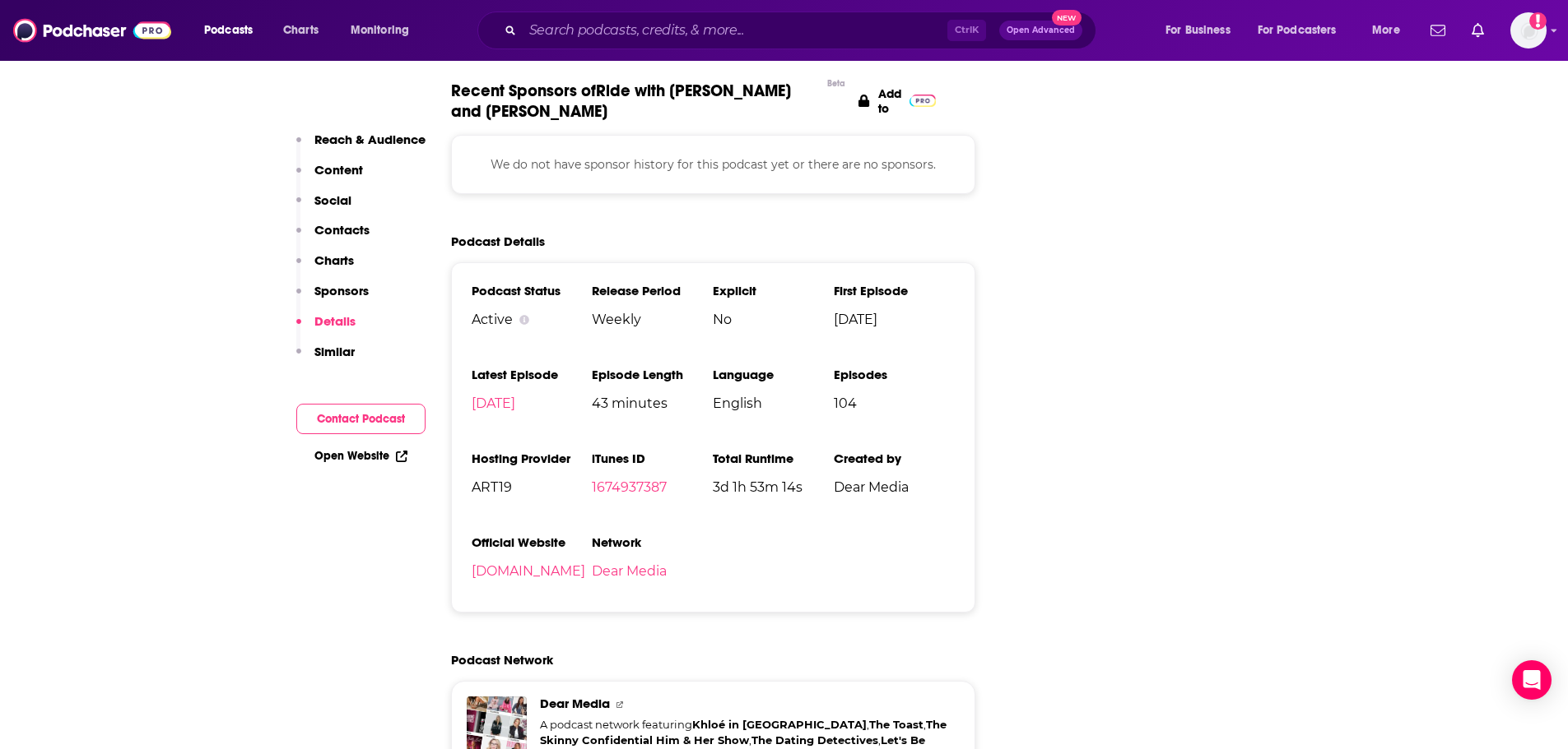
scroll to position [2221, 0]
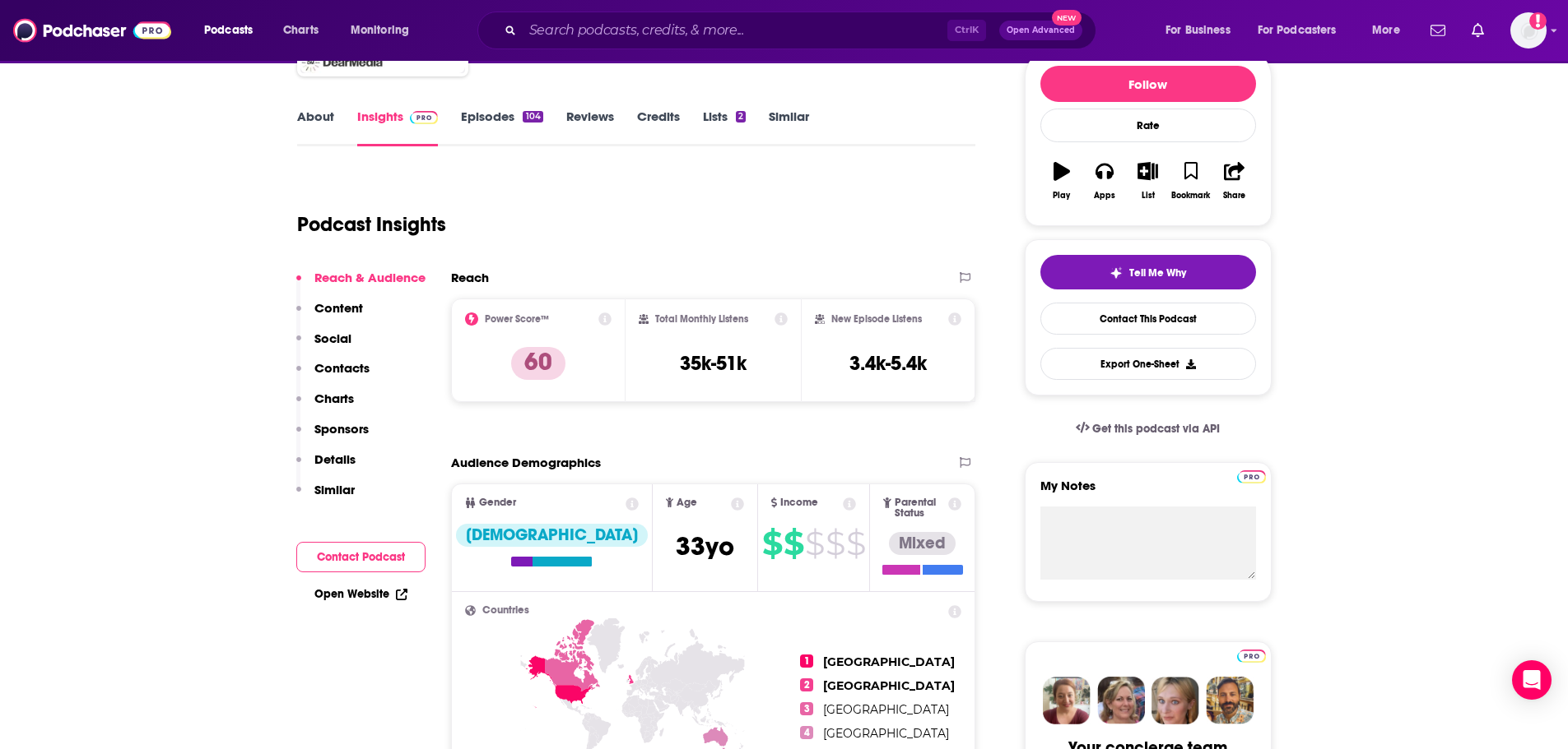
scroll to position [82, 0]
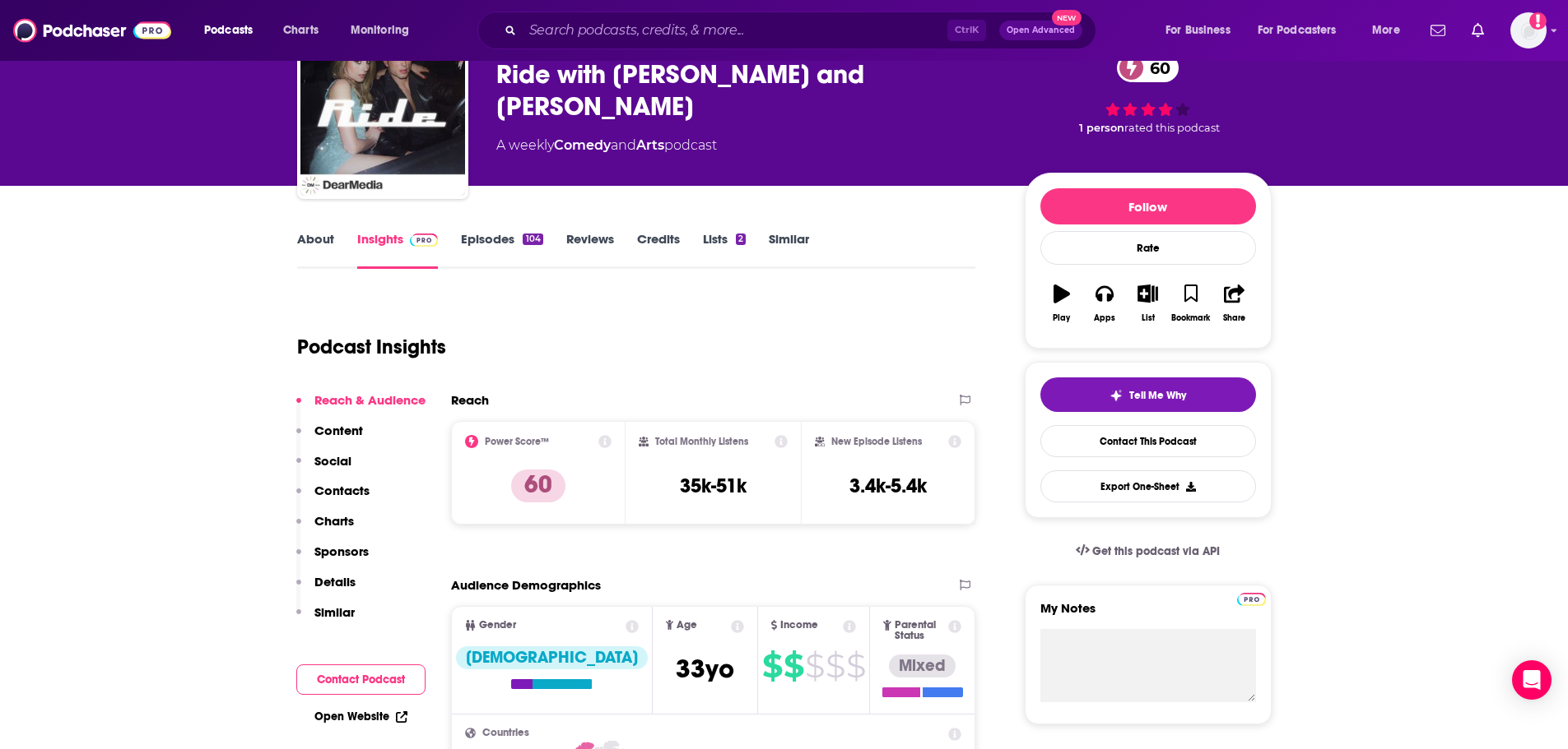
click at [483, 252] on link "Episodes 104" at bounding box center [501, 250] width 81 height 37
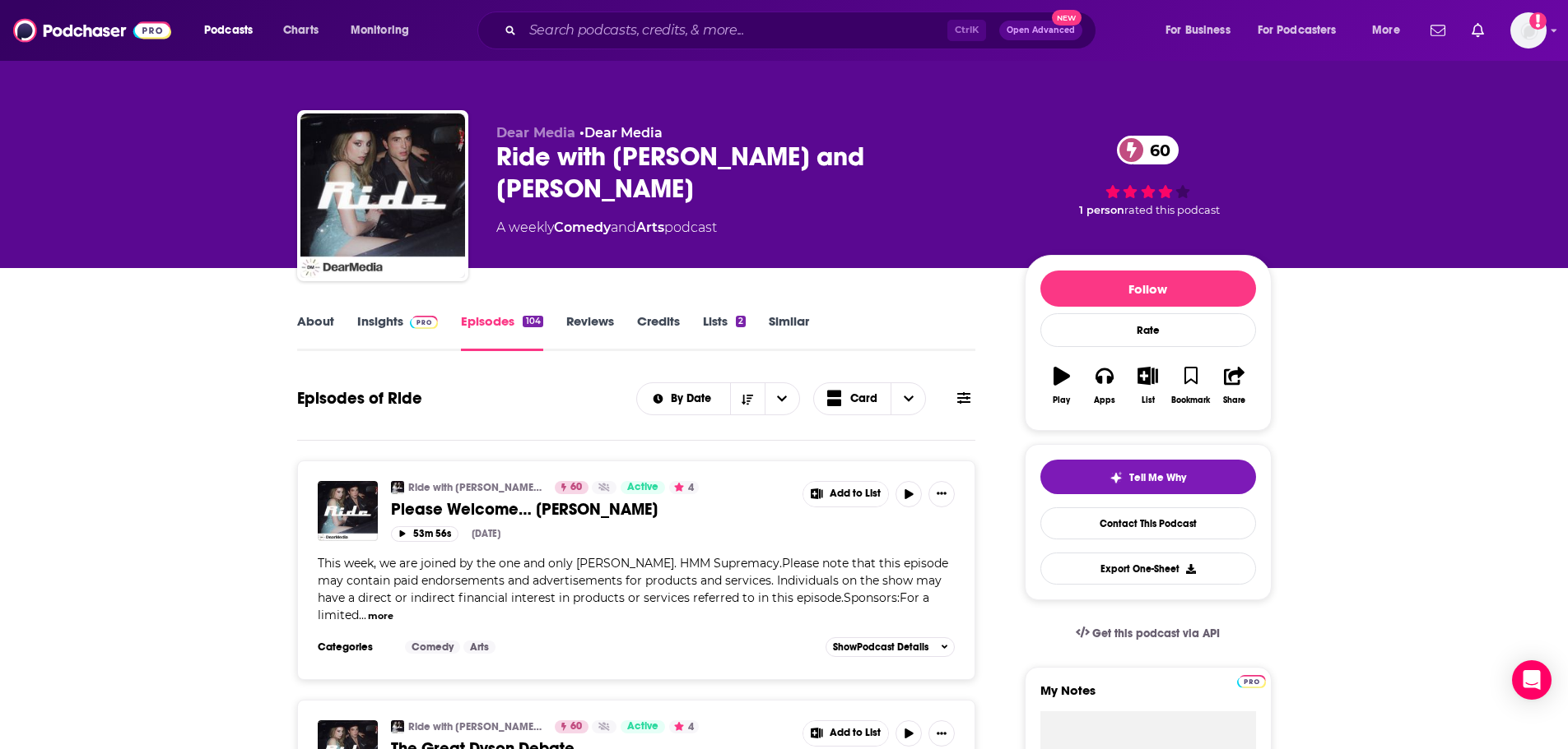
click at [962, 403] on icon at bounding box center [964, 398] width 13 height 13
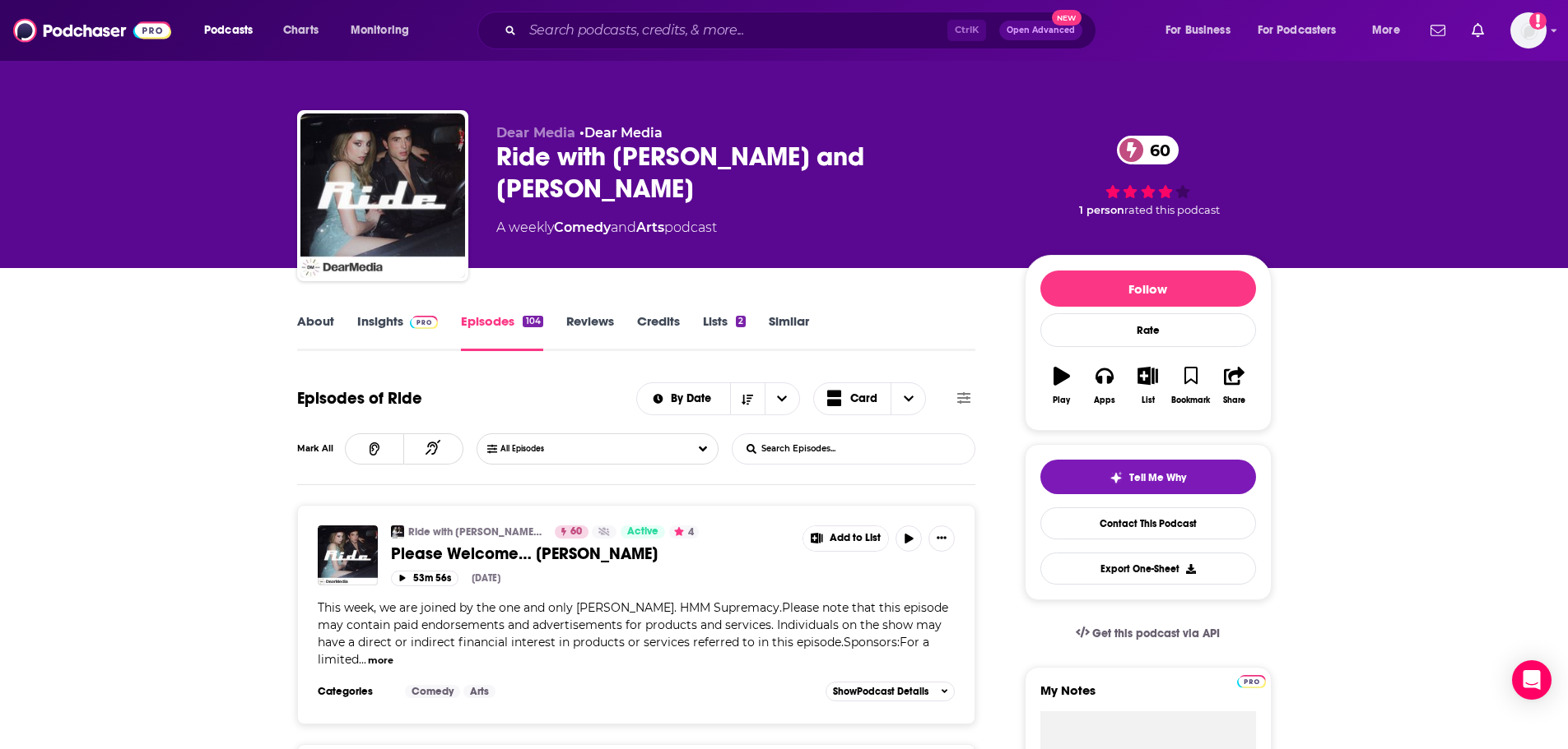
click at [807, 460] on input "List Search Input" at bounding box center [819, 449] width 172 height 30
type input "guest"
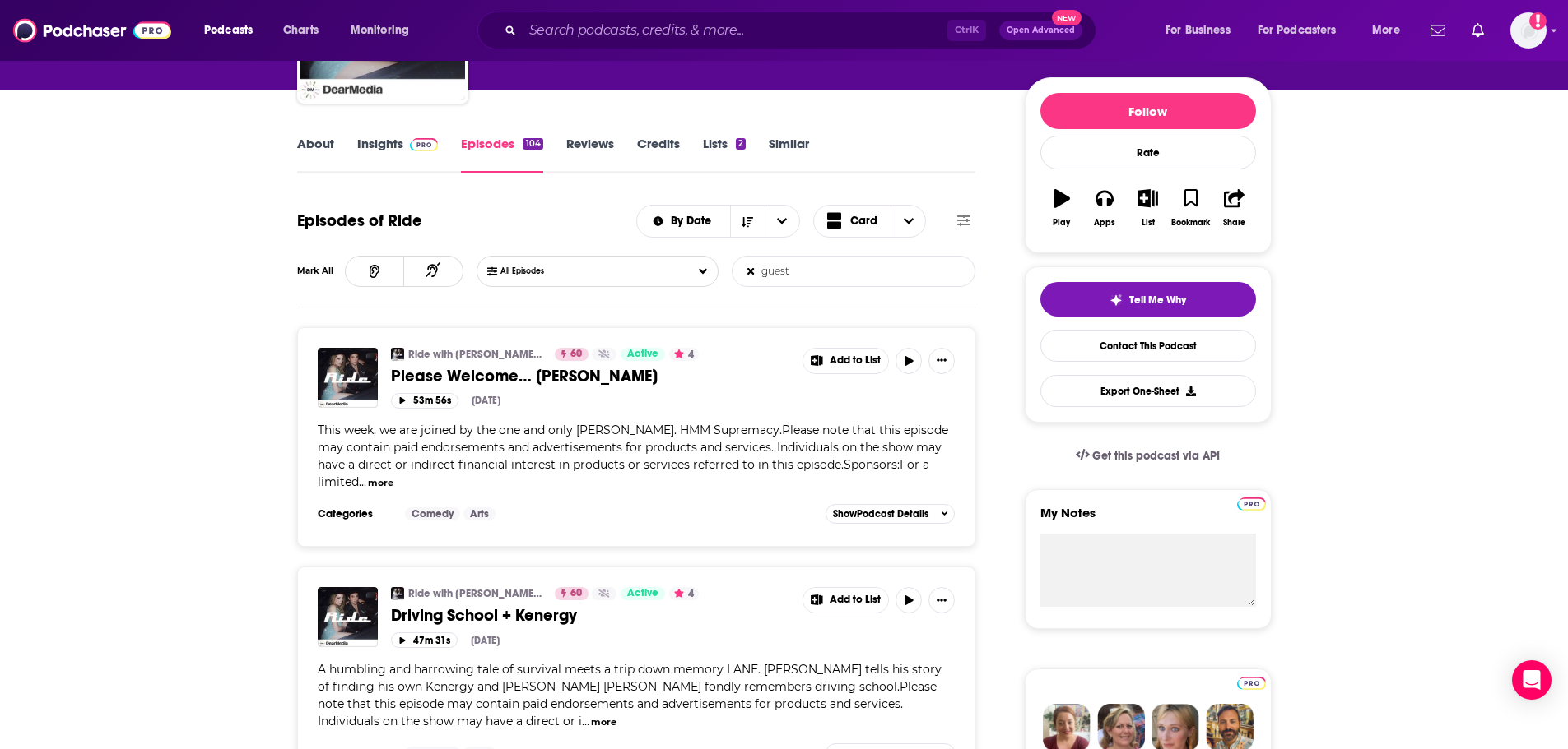
scroll to position [329, 0]
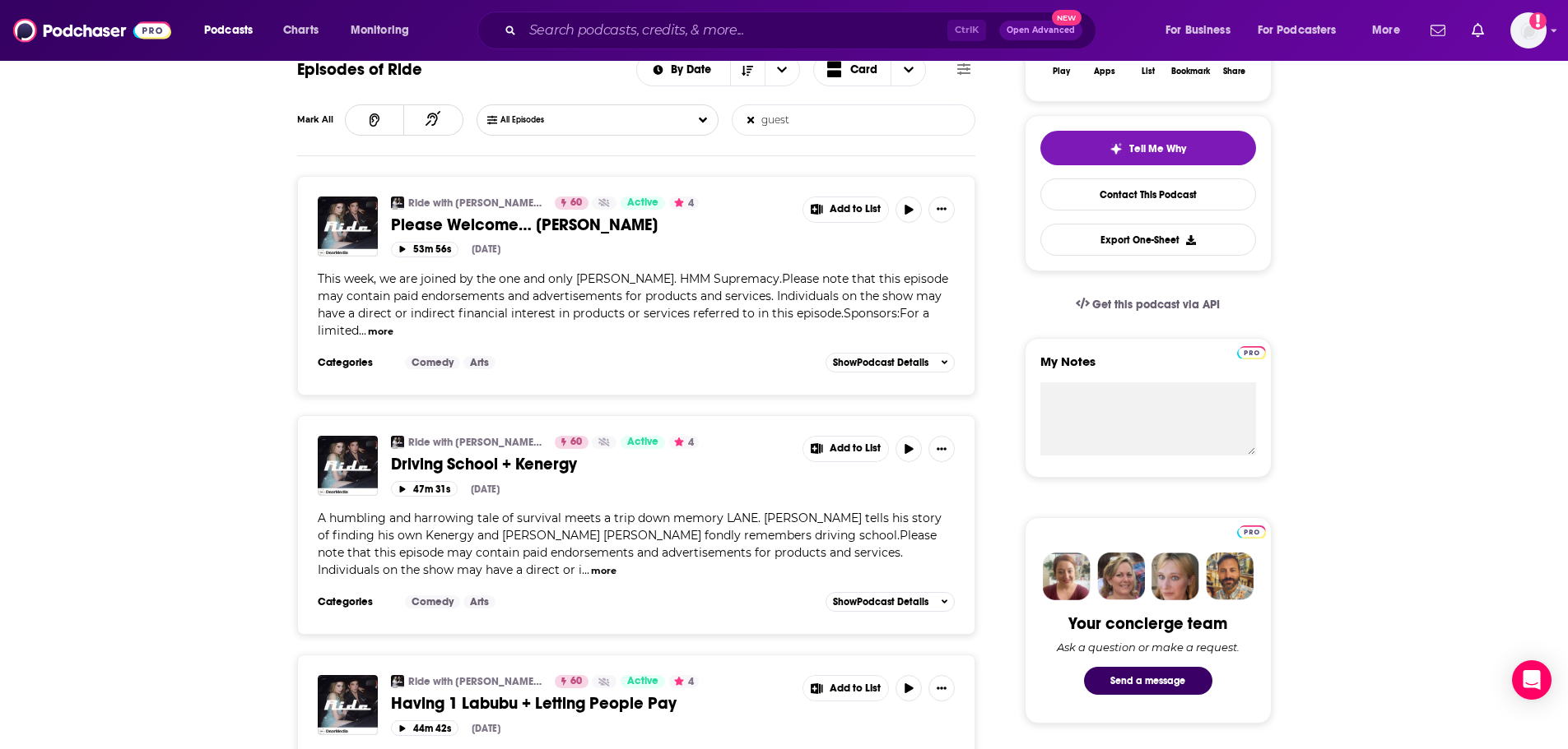
click at [710, 572] on div "A humbling and harrowing tale of survival meets a trip down memory LANE. [PERSO…" at bounding box center [636, 545] width 638 height 69
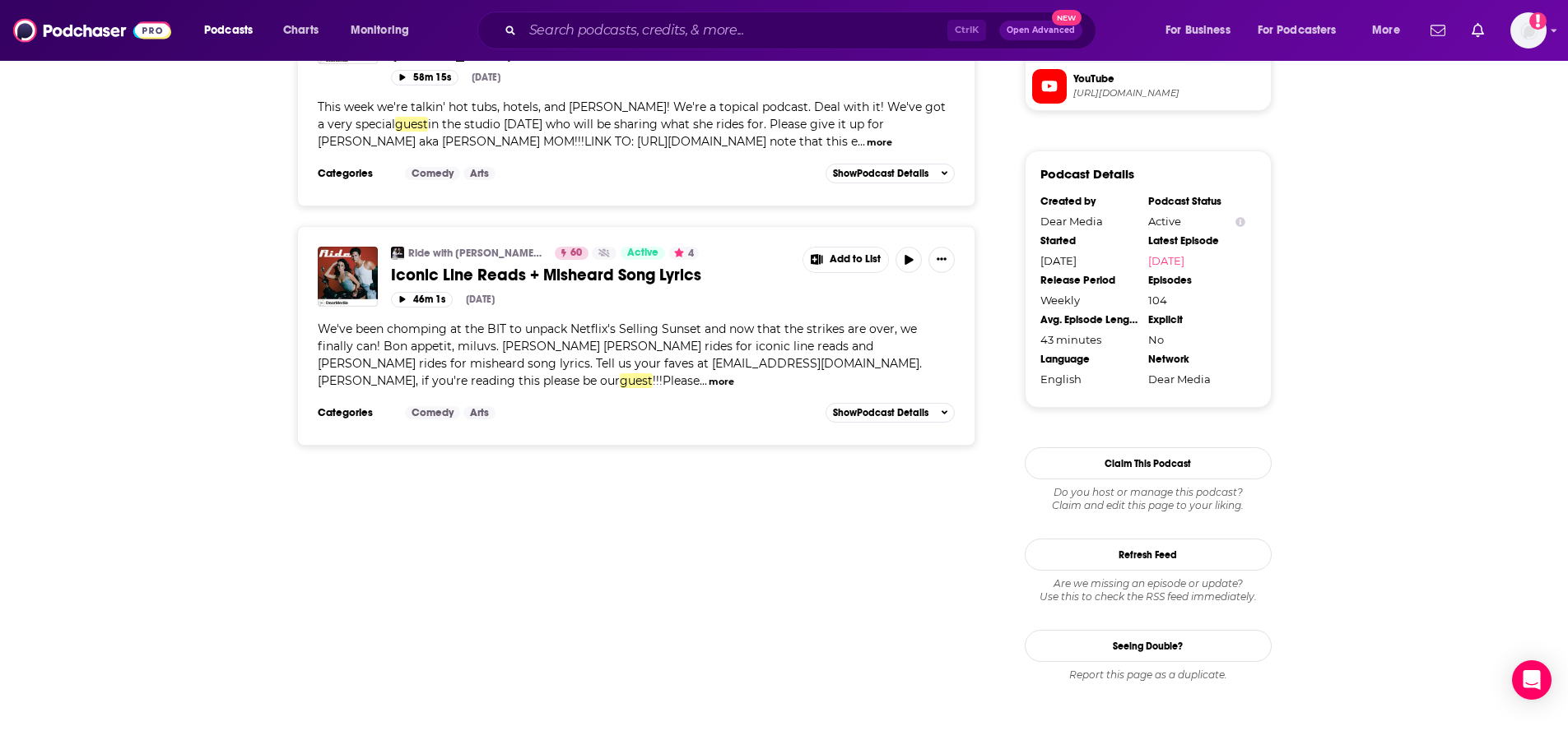
scroll to position [1480, 0]
click at [738, 29] on input "Search podcasts, credits, & more..." at bounding box center [734, 30] width 424 height 26
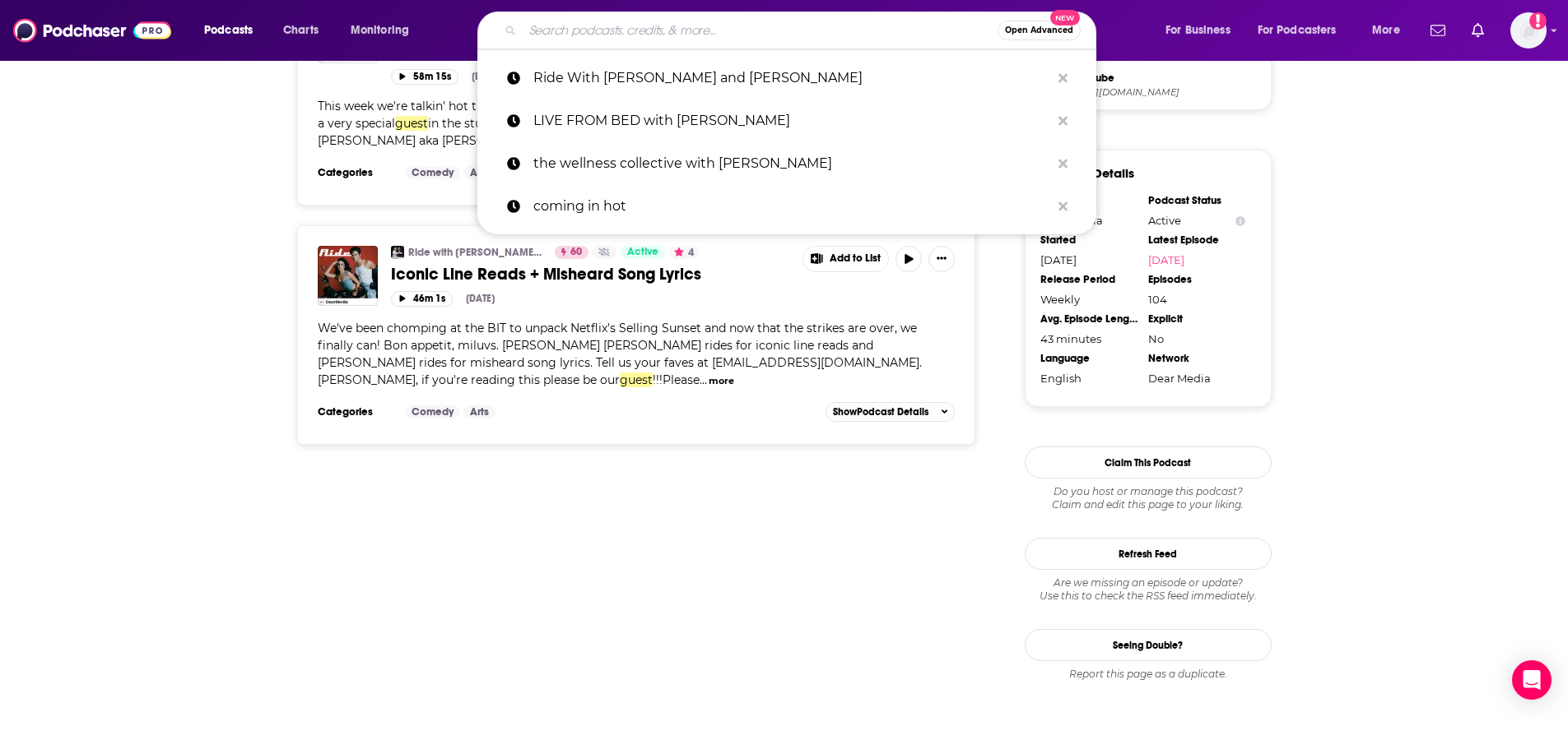
paste input "[DATE] Sports Club"
type input "[DATE] Sports Club"
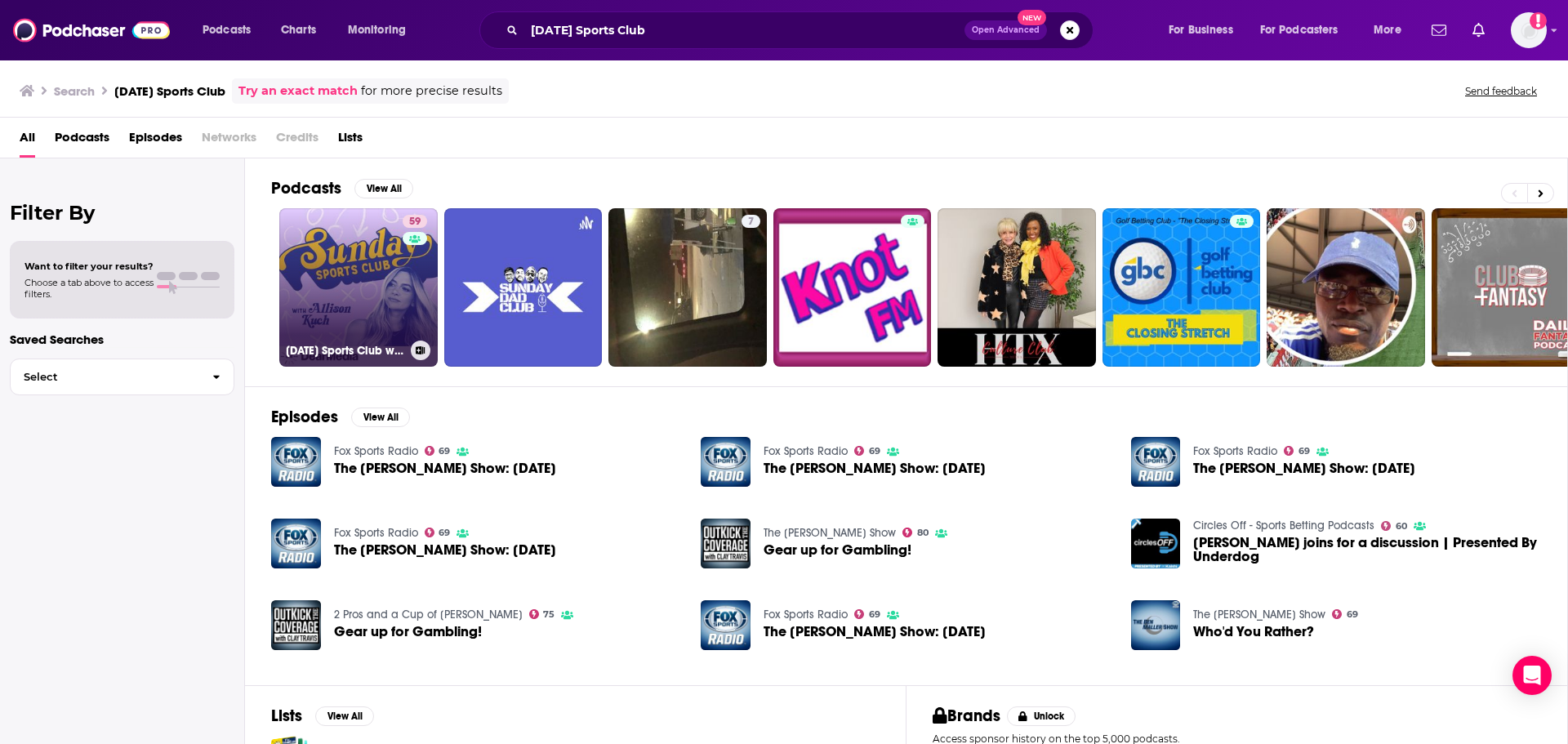
click at [366, 260] on link "59 [DATE] Sports Club with [PERSON_NAME]" at bounding box center [358, 287] width 158 height 158
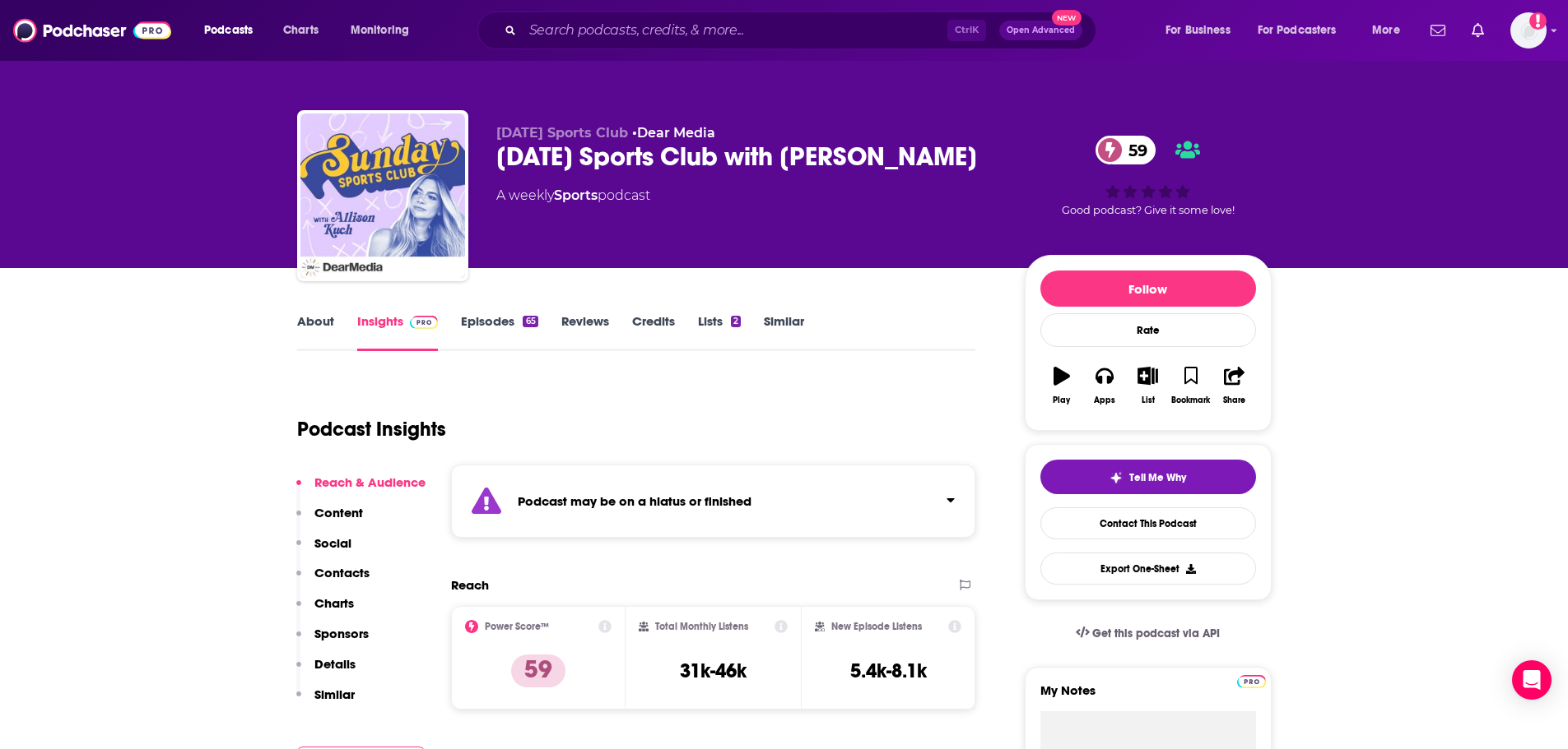
click at [905, 148] on div "[DATE] Sports Club with [PERSON_NAME] 59" at bounding box center [747, 156] width 502 height 32
click at [903, 169] on div "[DATE] Sports Club with [PERSON_NAME] 59" at bounding box center [747, 156] width 502 height 32
drag, startPoint x: 923, startPoint y: 166, endPoint x: 783, endPoint y: 182, distance: 140.9
click at [794, 173] on div "[DATE] Sports Club with [PERSON_NAME] 59" at bounding box center [747, 156] width 502 height 32
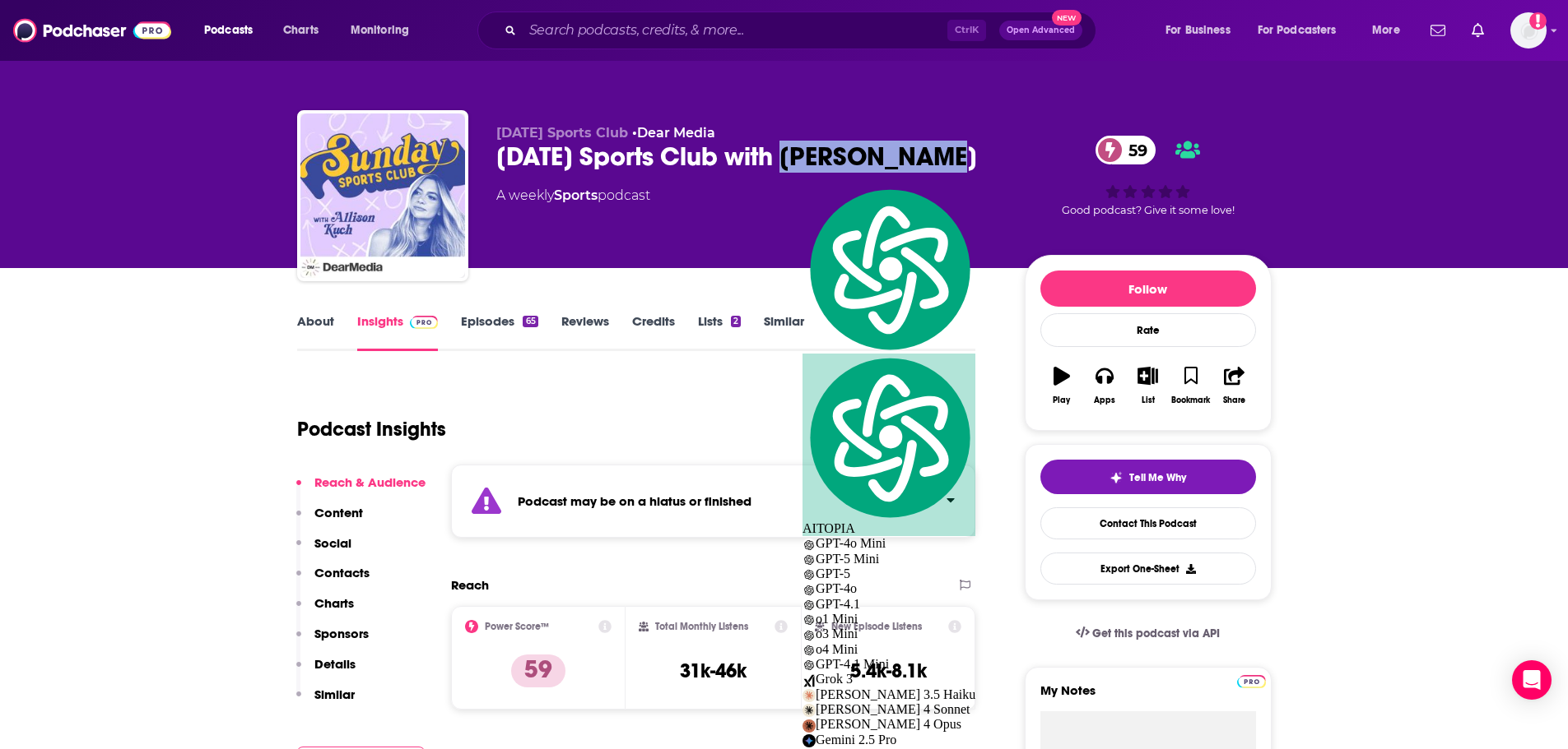
copy h2 "[PERSON_NAME]"
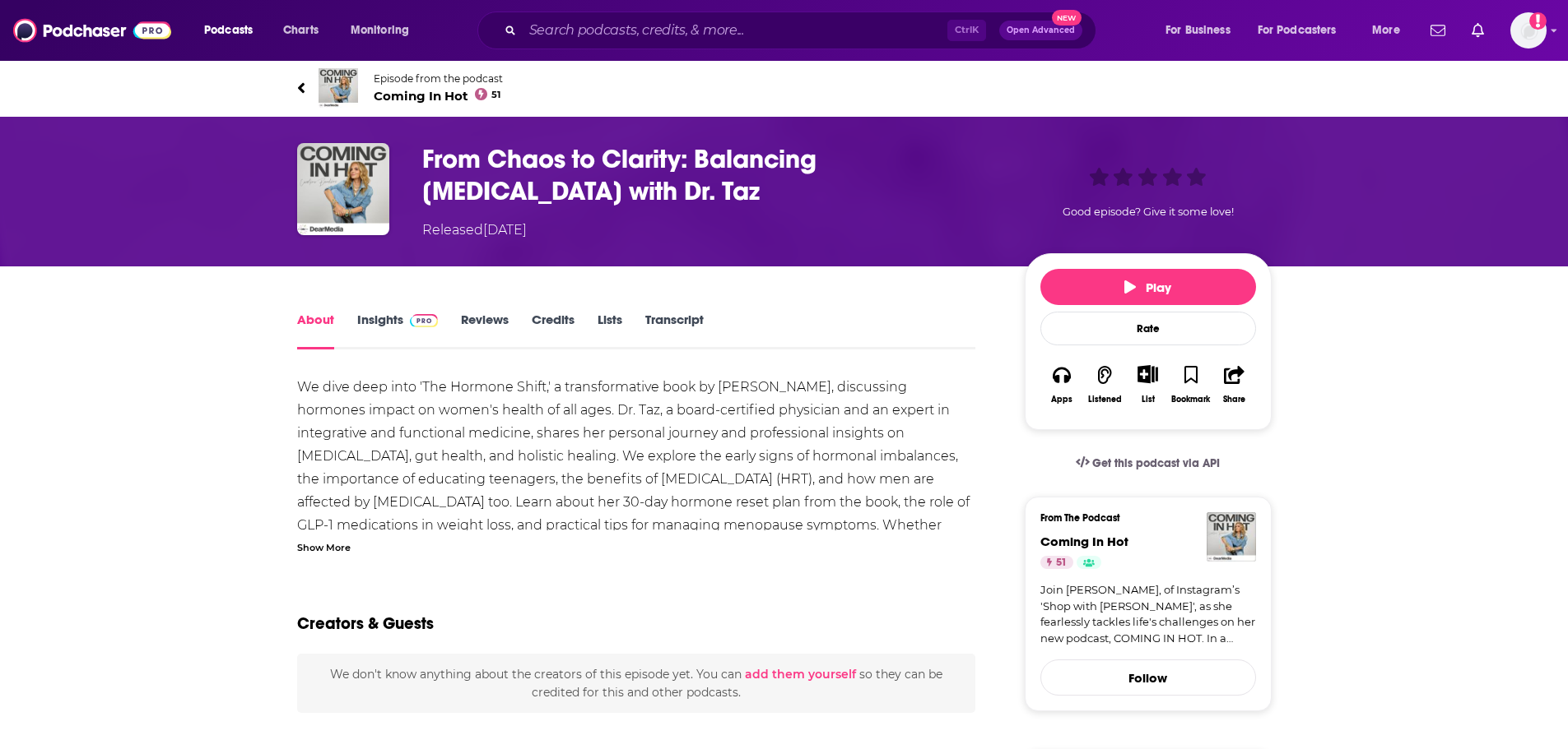
click at [797, 453] on div "We dive deep into 'The Hormone Shift,' a transformative book by Dr. Taz Bhatia,…" at bounding box center [636, 664] width 679 height 576
click at [720, 408] on div "We dive deep into 'The Hormone Shift,' a transformative book by Dr. Taz Bhatia,…" at bounding box center [636, 664] width 679 height 576
drag, startPoint x: 717, startPoint y: 404, endPoint x: 783, endPoint y: 404, distance: 66.0
click at [783, 404] on div "We dive deep into 'The Hormone Shift,' a transformative book by Dr. Taz Bhatia,…" at bounding box center [636, 664] width 679 height 576
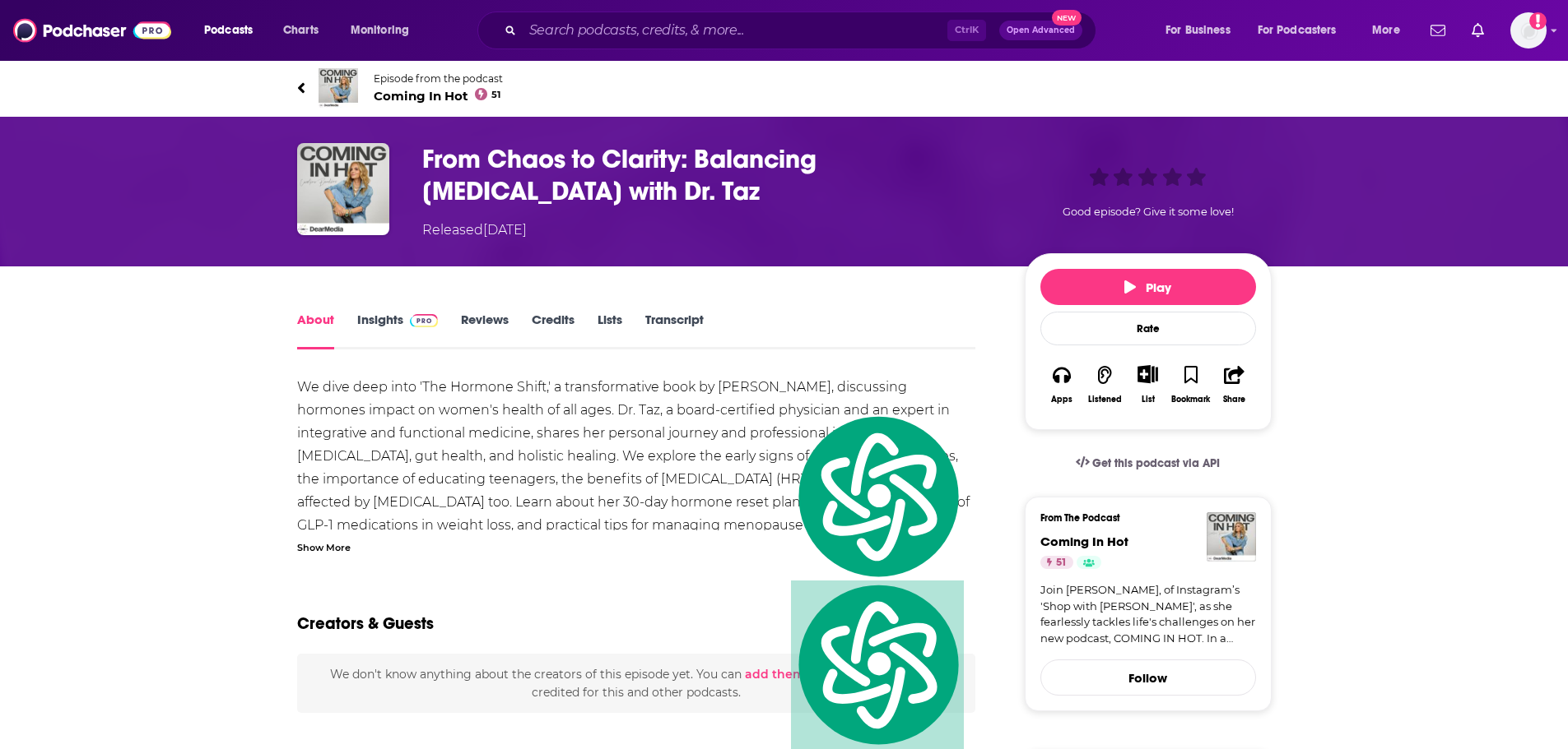
click at [591, 468] on div "We dive deep into 'The Hormone Shift,' a transformative book by Dr. Taz Bhatia,…" at bounding box center [636, 664] width 679 height 576
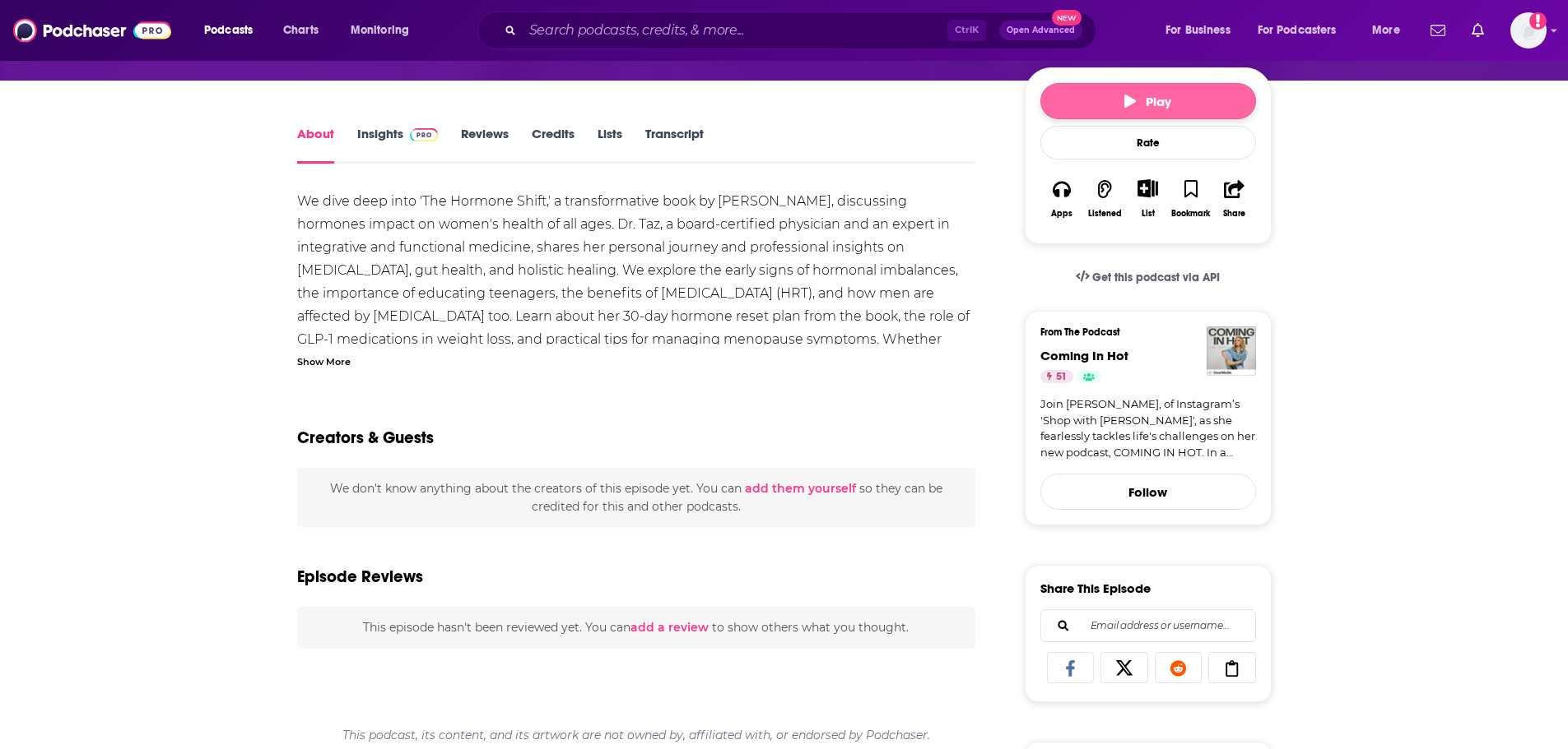
scroll to position [82, 0]
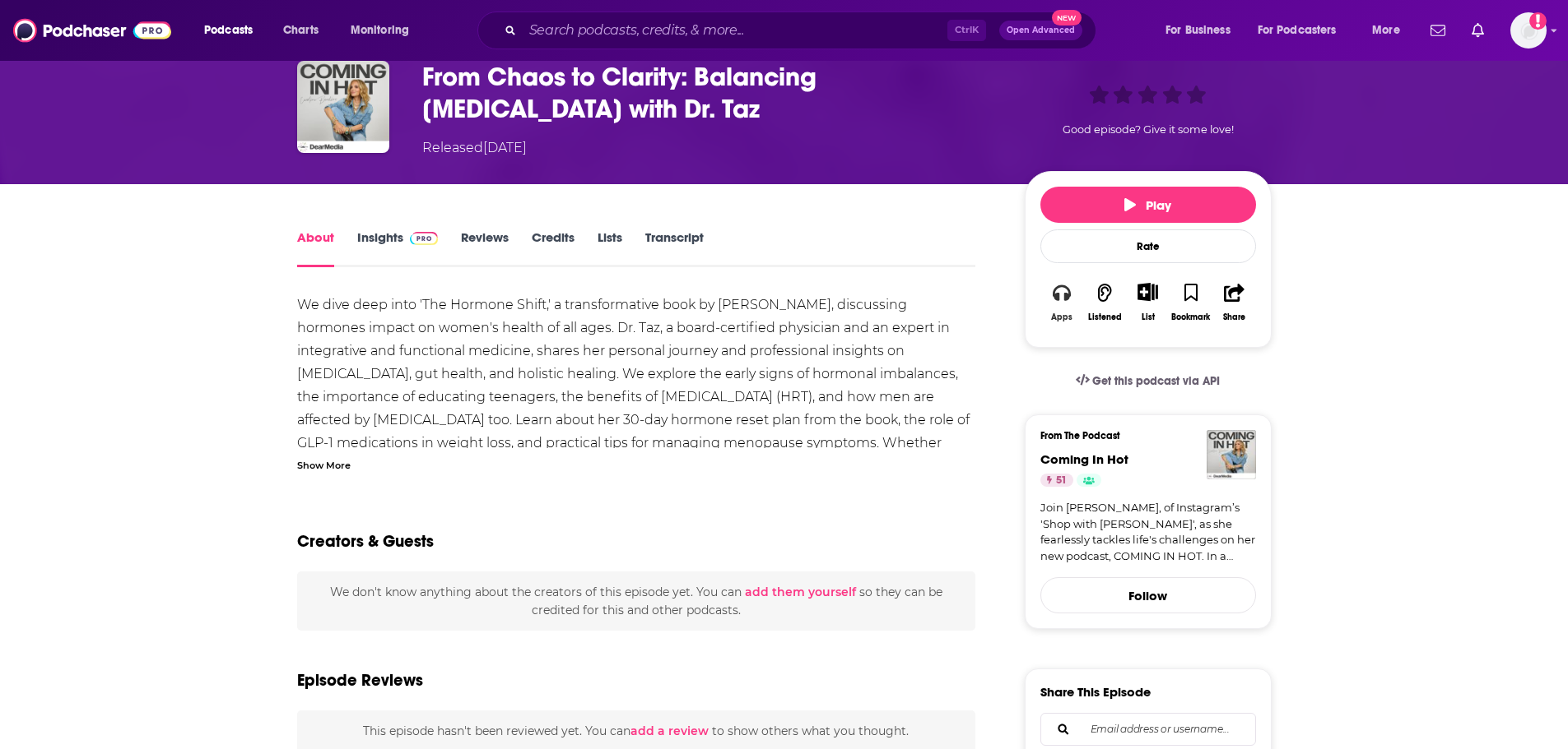
click at [1053, 331] on button "Apps" at bounding box center [1062, 302] width 43 height 60
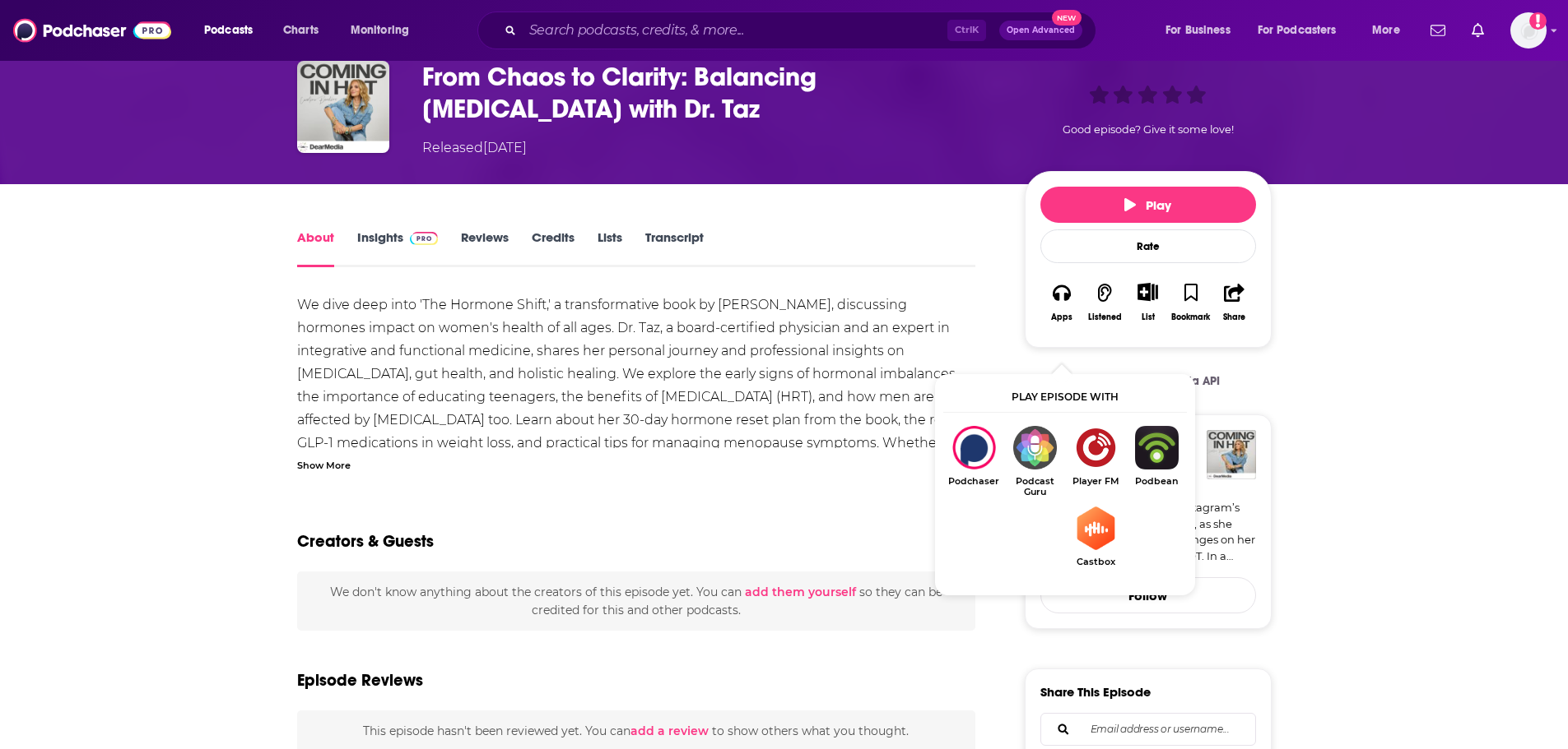
click at [656, 362] on div "We dive deep into 'The Hormone Shift,' a transformative book by Dr. Taz Bhatia,…" at bounding box center [636, 581] width 679 height 576
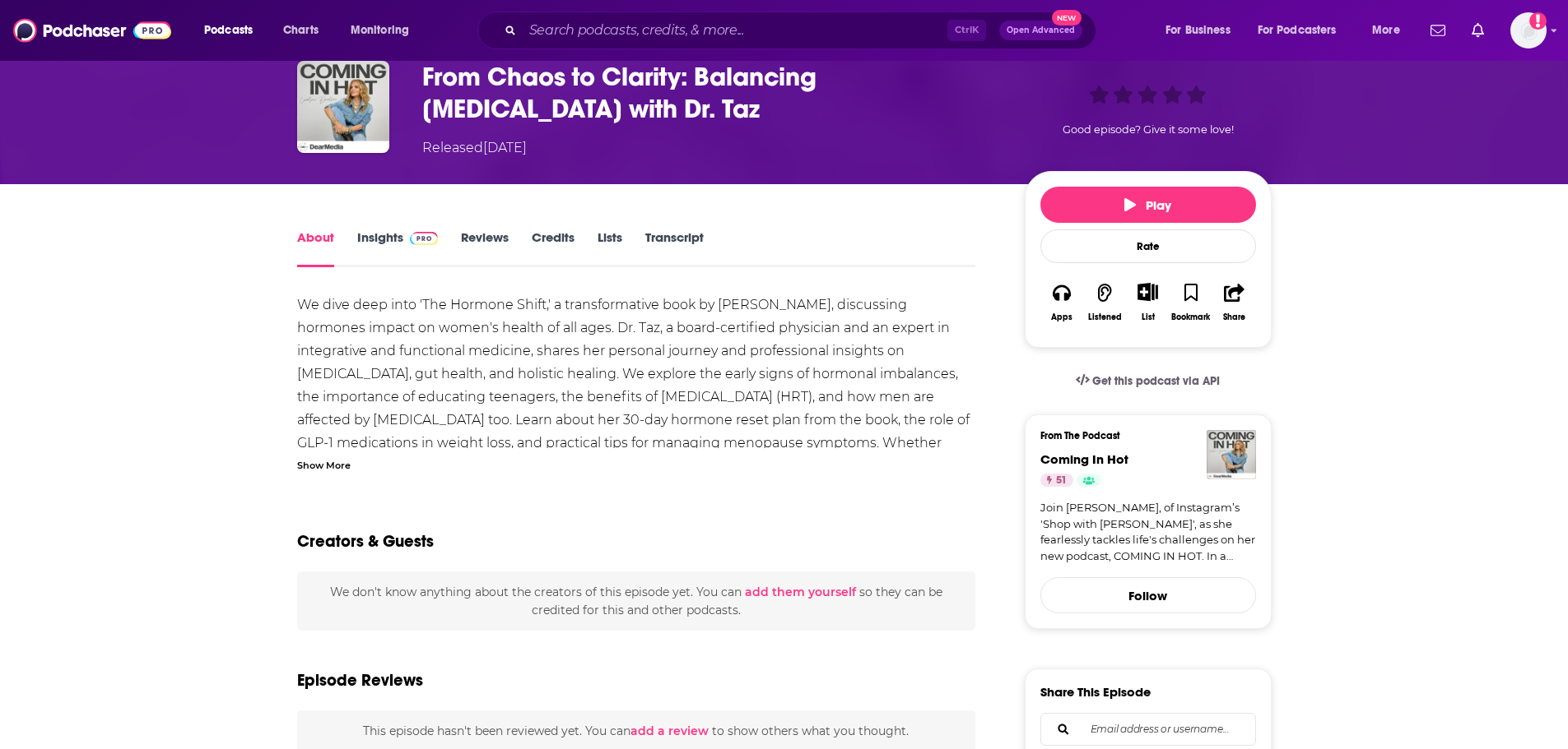
click at [618, 84] on h1 "From Chaos to Clarity: Balancing [MEDICAL_DATA] with Dr. Taz" at bounding box center [710, 93] width 576 height 65
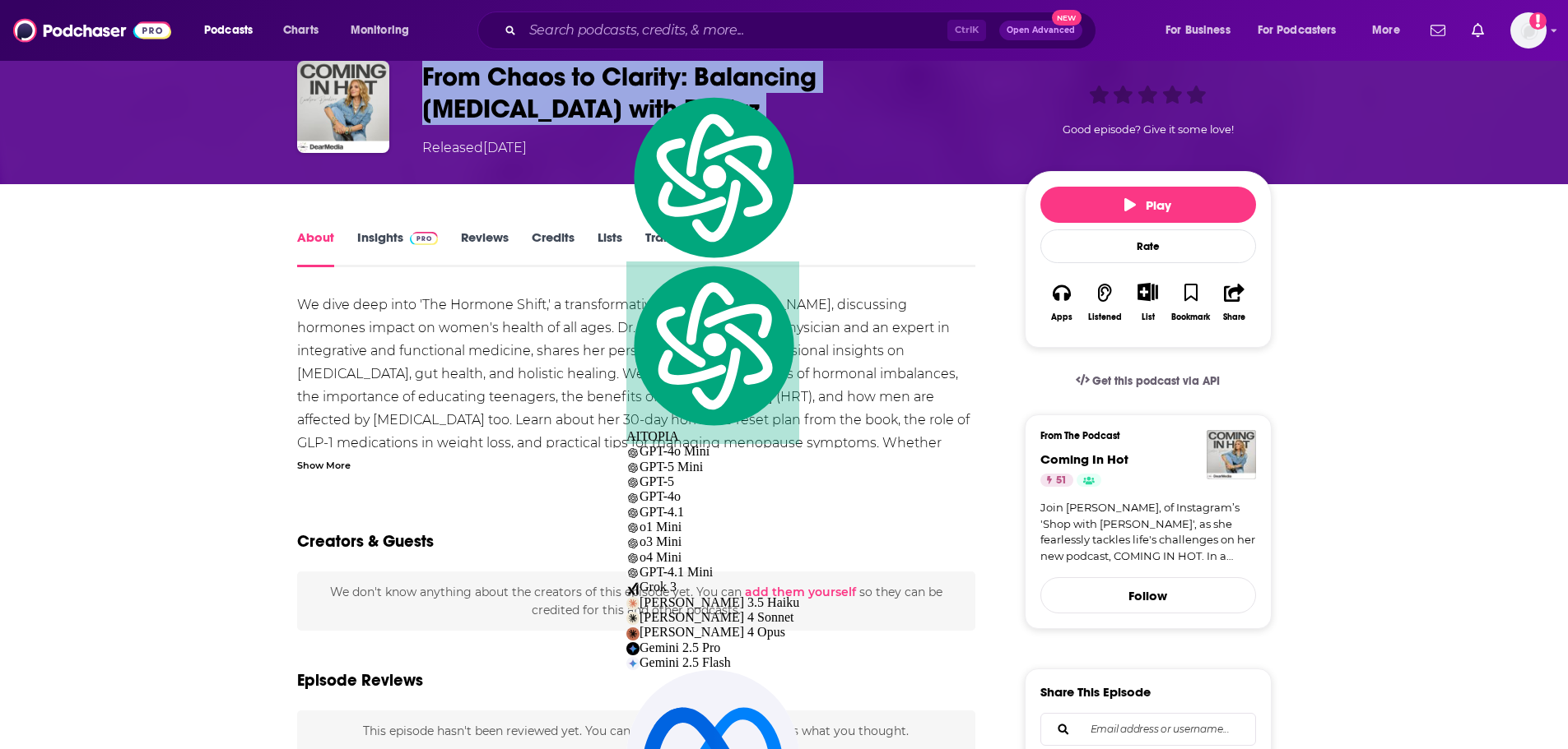
click at [618, 84] on h1 "From Chaos to Clarity: Balancing [MEDICAL_DATA] with Dr. Taz" at bounding box center [710, 93] width 576 height 65
copy h1 "From Chaos to Clarity: Balancing [MEDICAL_DATA] with Dr. Taz"
